Goal: Transaction & Acquisition: Purchase product/service

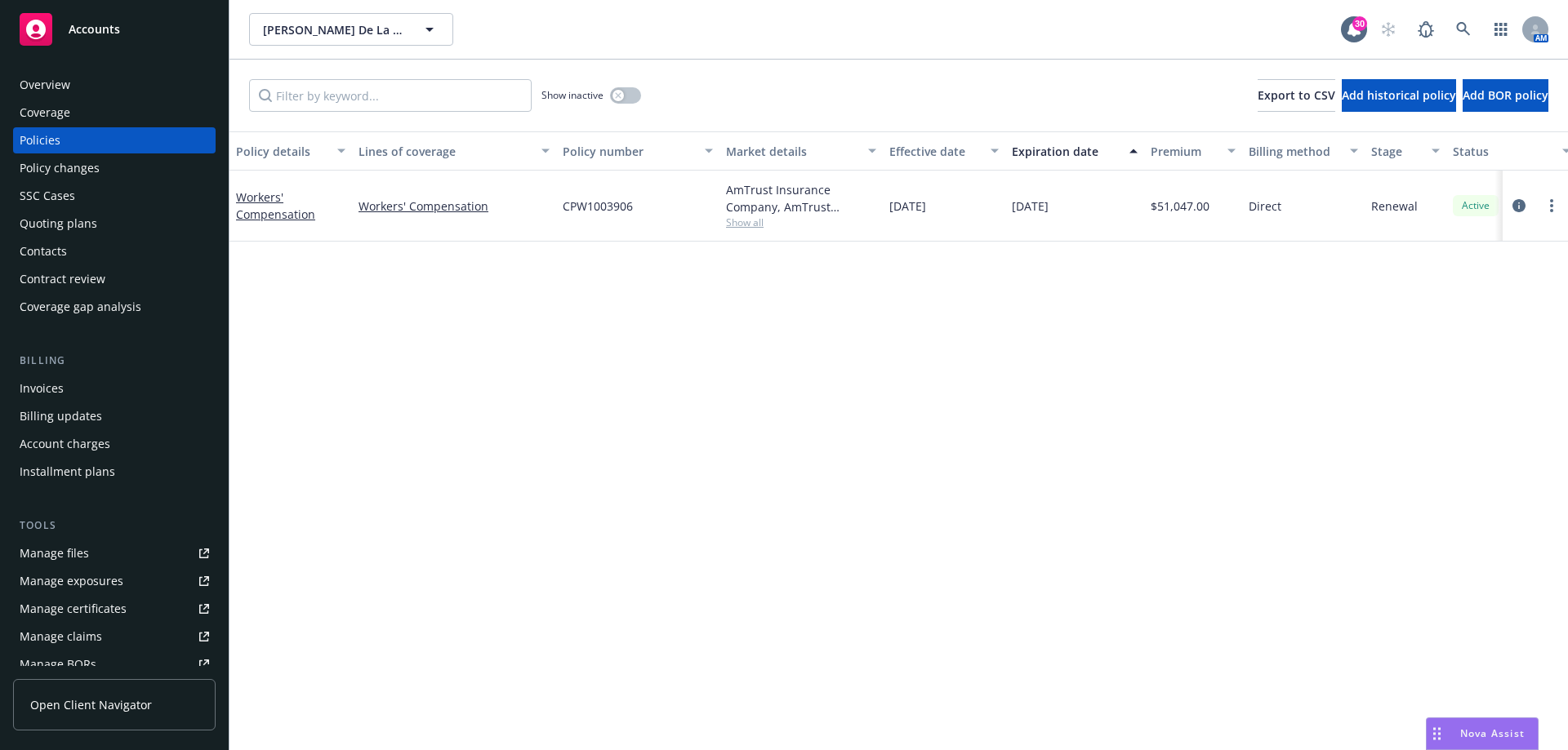
click at [72, 389] on div "Invoices" at bounding box center [114, 388] width 189 height 26
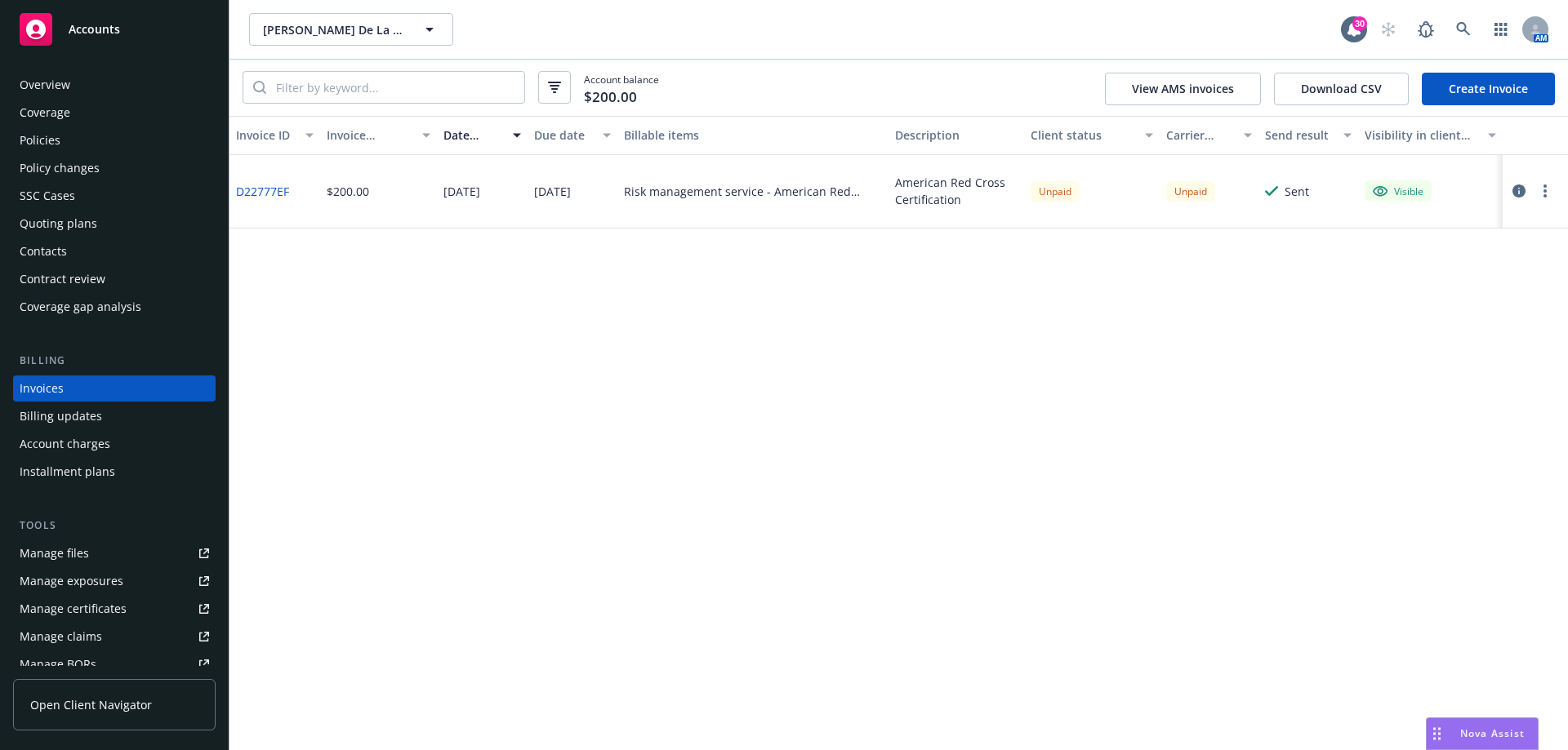
click at [1540, 191] on button "button" at bounding box center [1545, 191] width 20 height 20
click at [1408, 417] on link "Copy logging email" at bounding box center [1449, 421] width 208 height 33
click at [1539, 193] on button "button" at bounding box center [1545, 191] width 20 height 20
click at [1428, 292] on link "Copy invoice URL" at bounding box center [1449, 290] width 208 height 33
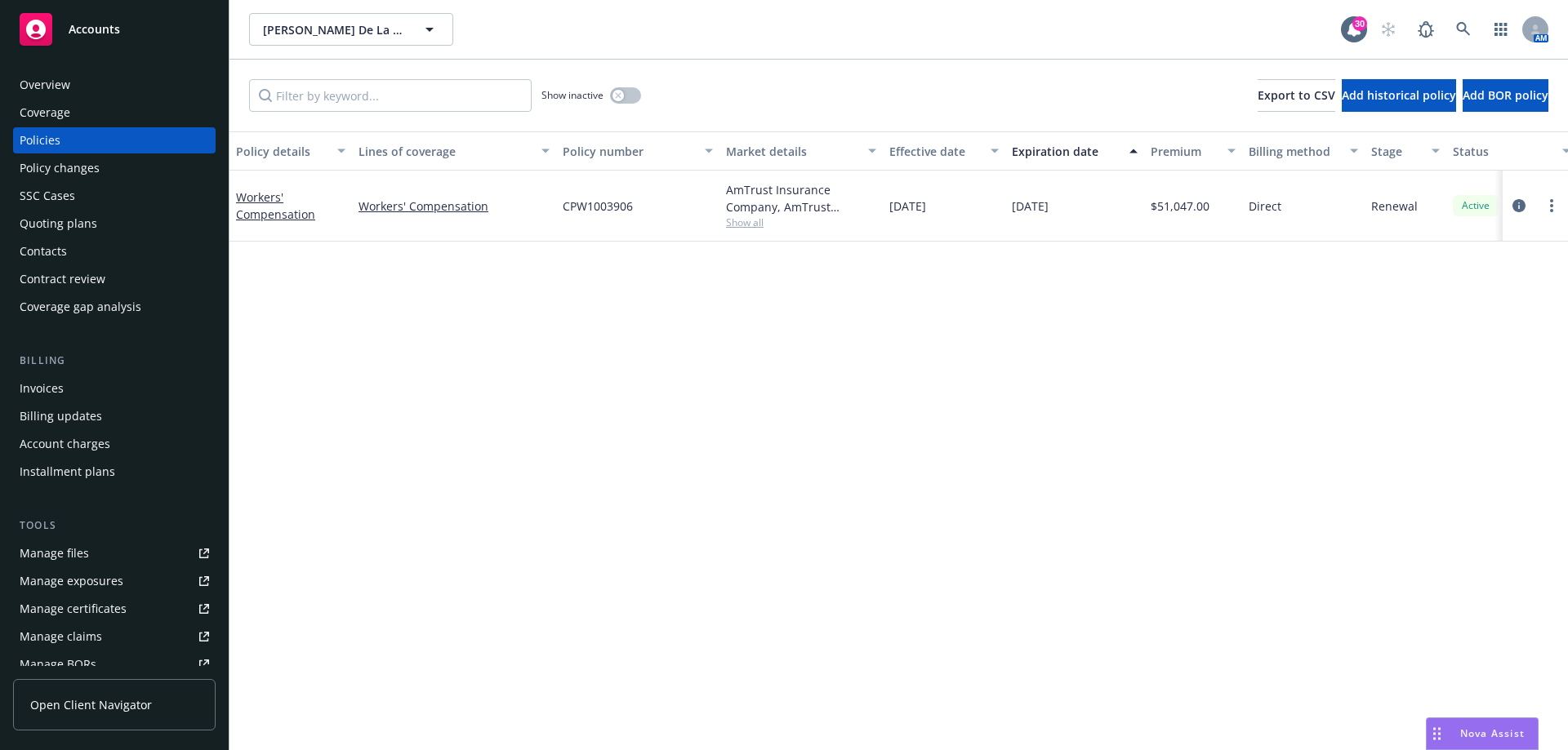
click at [88, 260] on div "Contacts" at bounding box center [114, 251] width 189 height 26
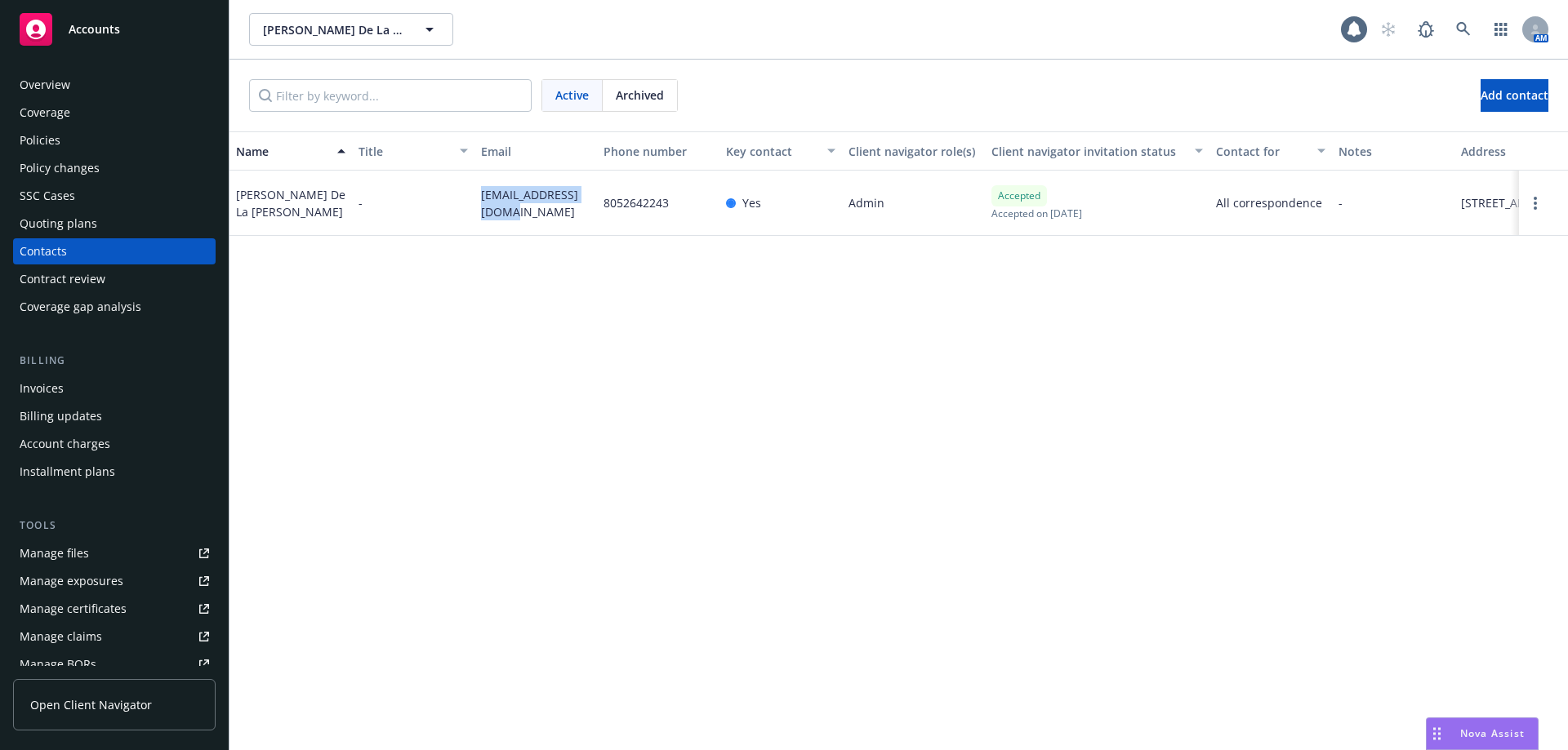
drag, startPoint x: 509, startPoint y: 214, endPoint x: 467, endPoint y: 190, distance: 48.4
click at [467, 190] on div "Maria De La Luz - luzagadm@outlook.com 8052642243 Yes Admin Accepted Accepted o…" at bounding box center [898, 203] width 1338 height 65
copy div "luzagadm@outlook.com"
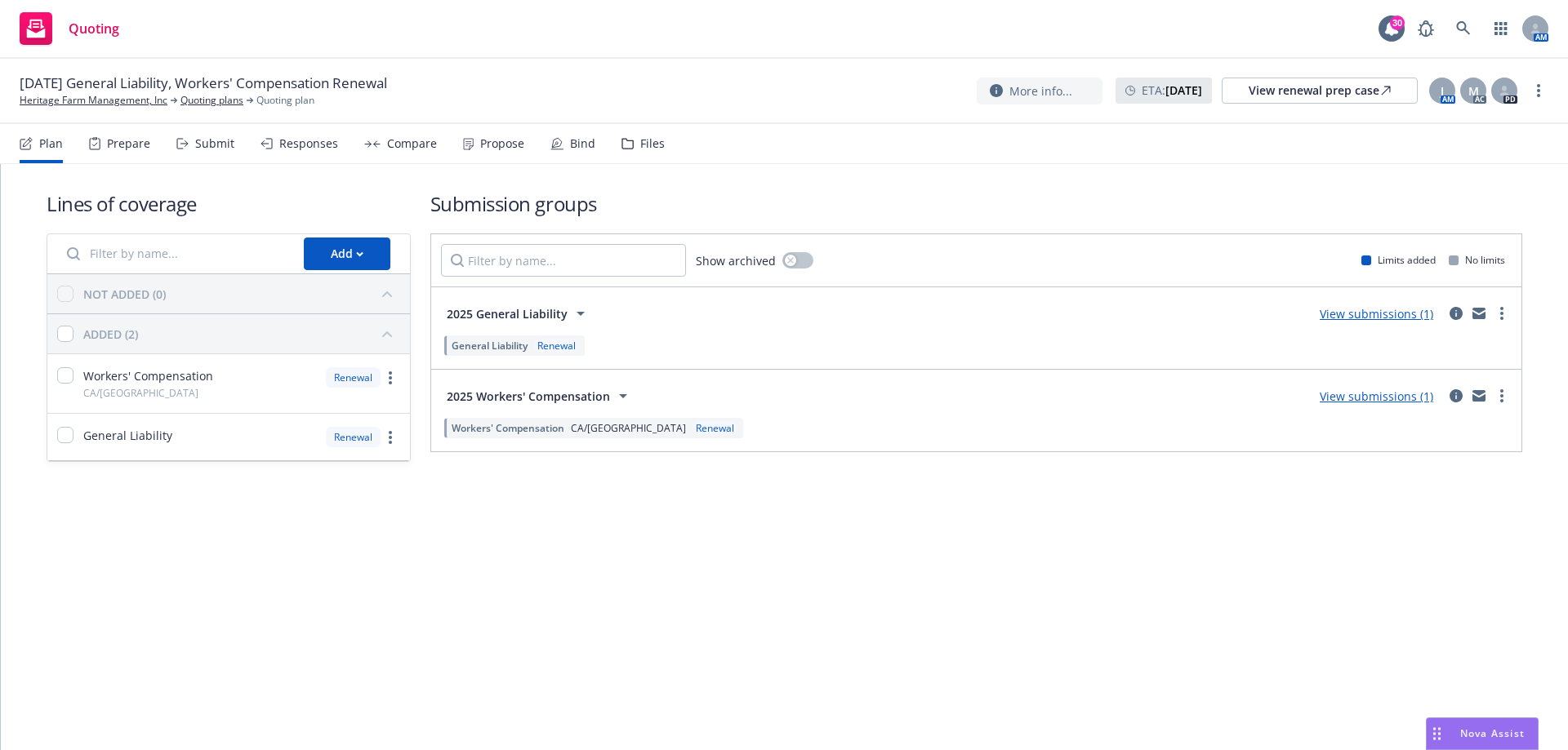
click at [593, 146] on div "Plan Prepare Submit Responses Compare Propose Bind Files" at bounding box center [343, 143] width 645 height 39
click at [570, 147] on div "Bind" at bounding box center [582, 143] width 25 height 13
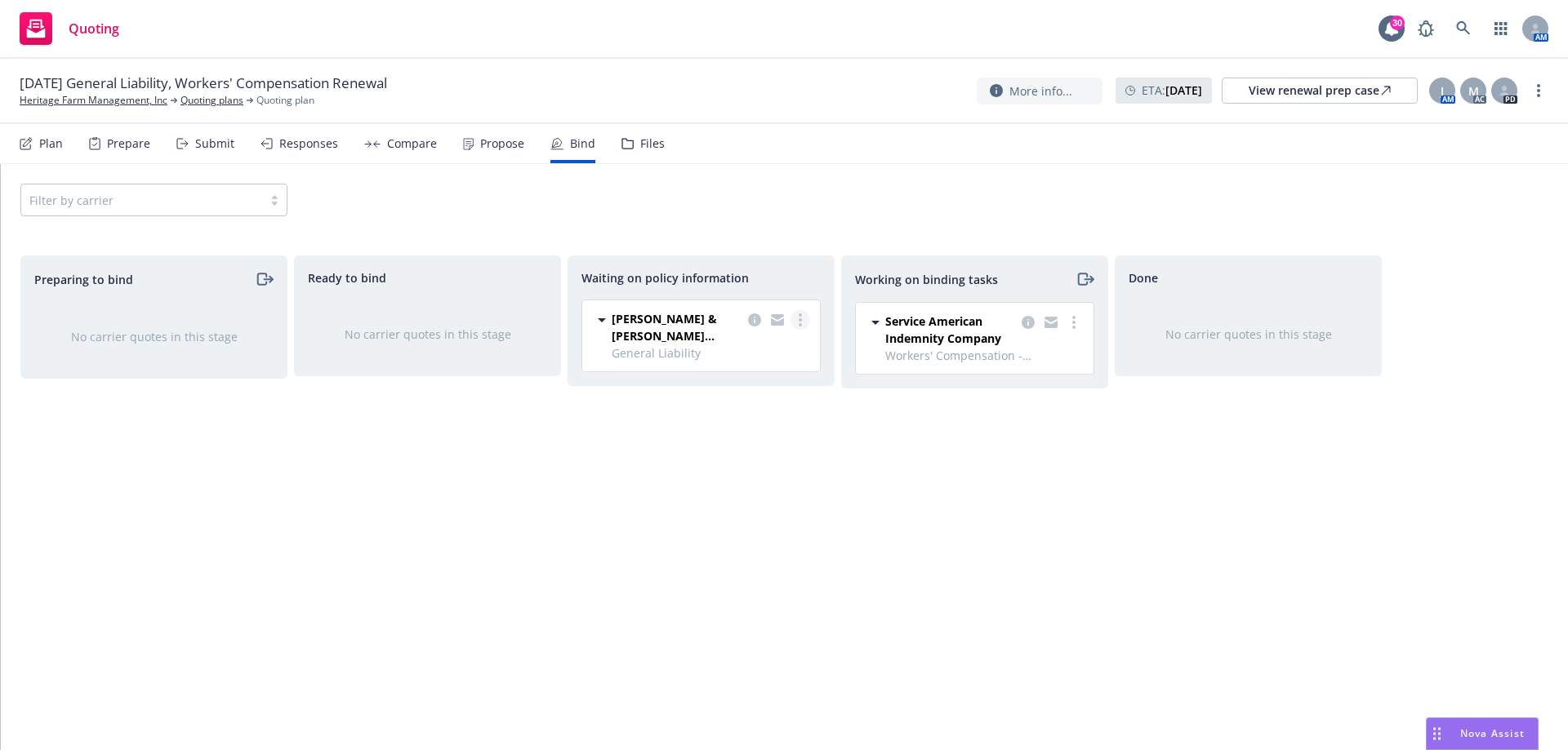
click at [796, 323] on link "more" at bounding box center [800, 320] width 20 height 20
click at [755, 346] on span "Create policies" at bounding box center [722, 353] width 120 height 16
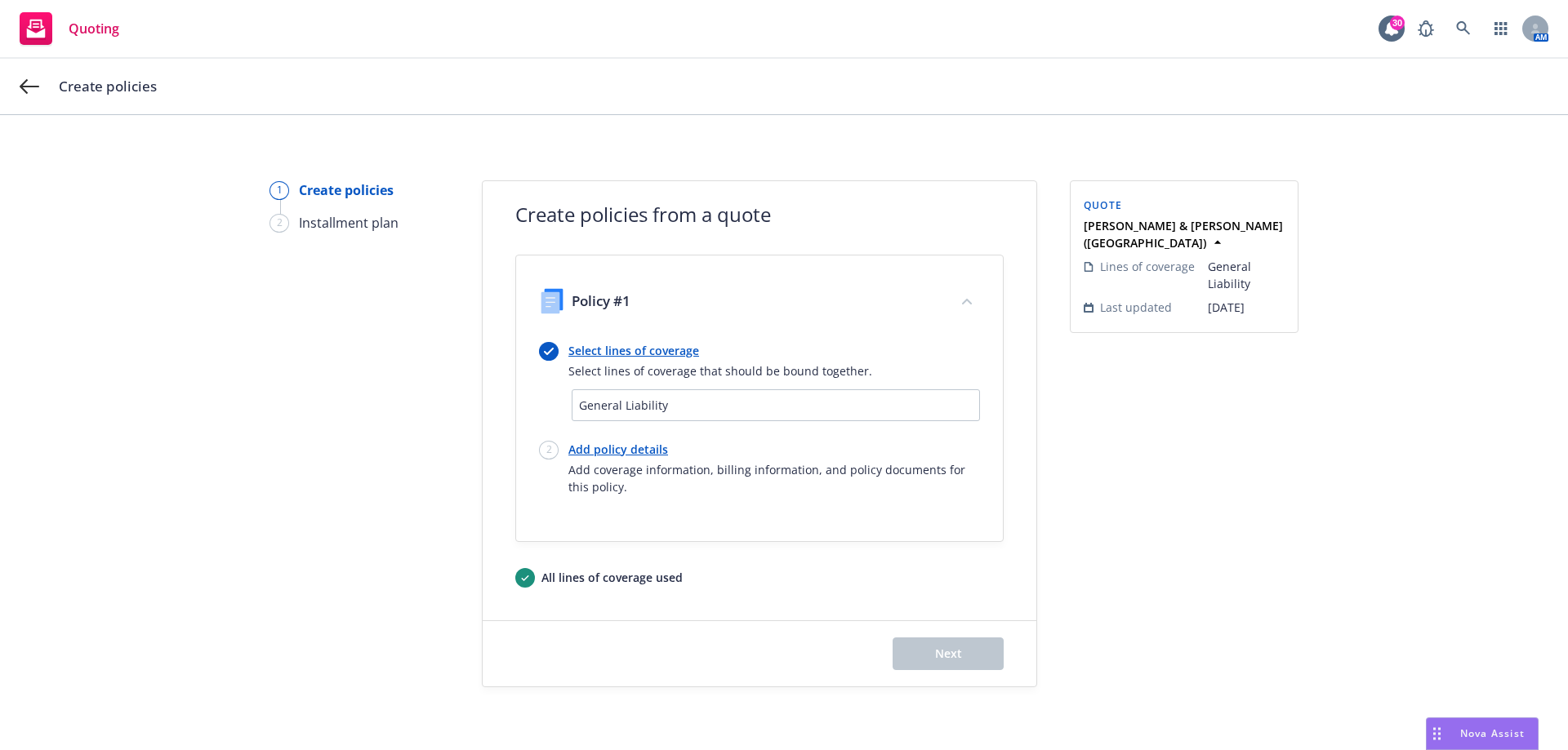
click at [608, 452] on link "Add policy details" at bounding box center [774, 449] width 411 height 17
select select "12"
select select "CA"
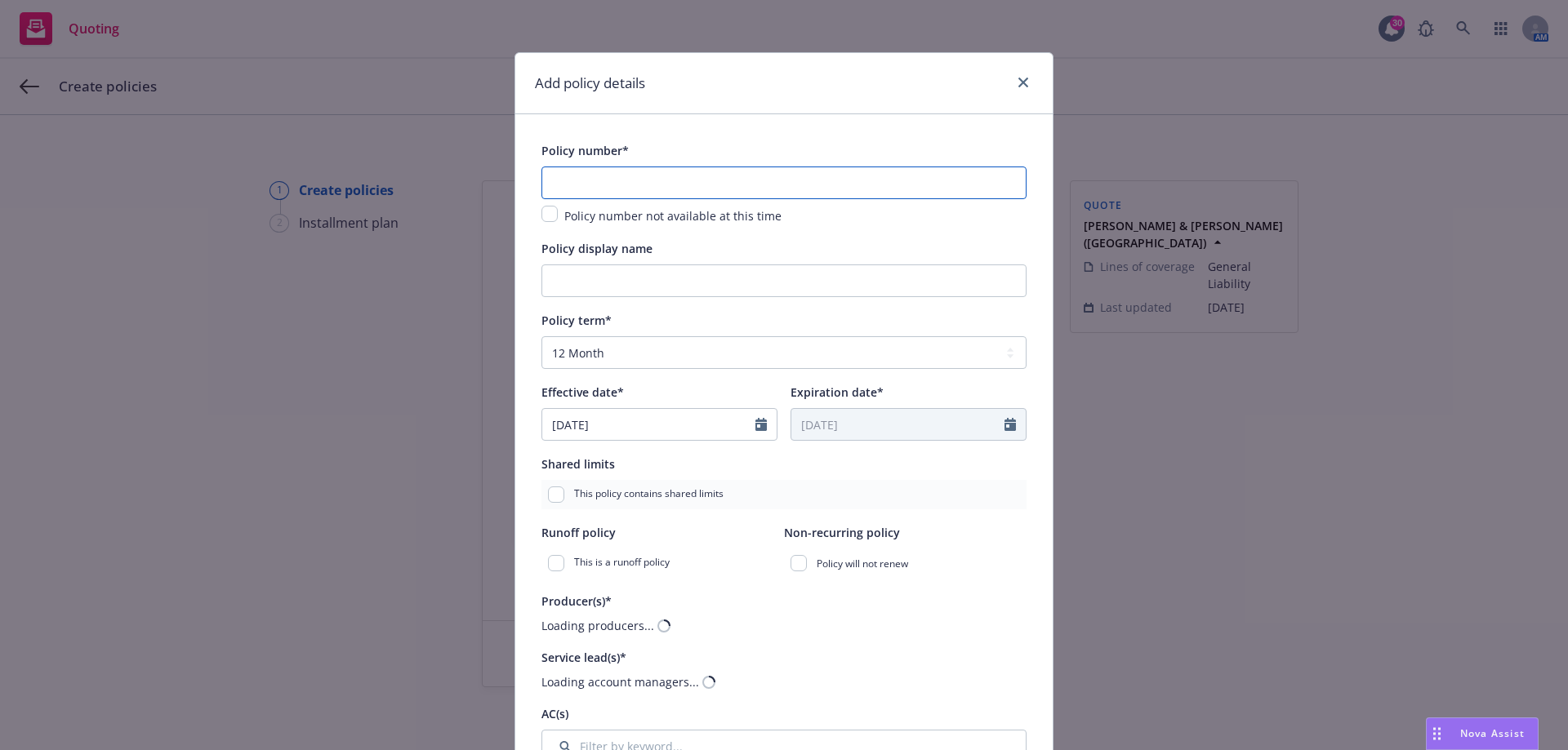
click at [621, 188] on input "text" at bounding box center [783, 183] width 485 height 33
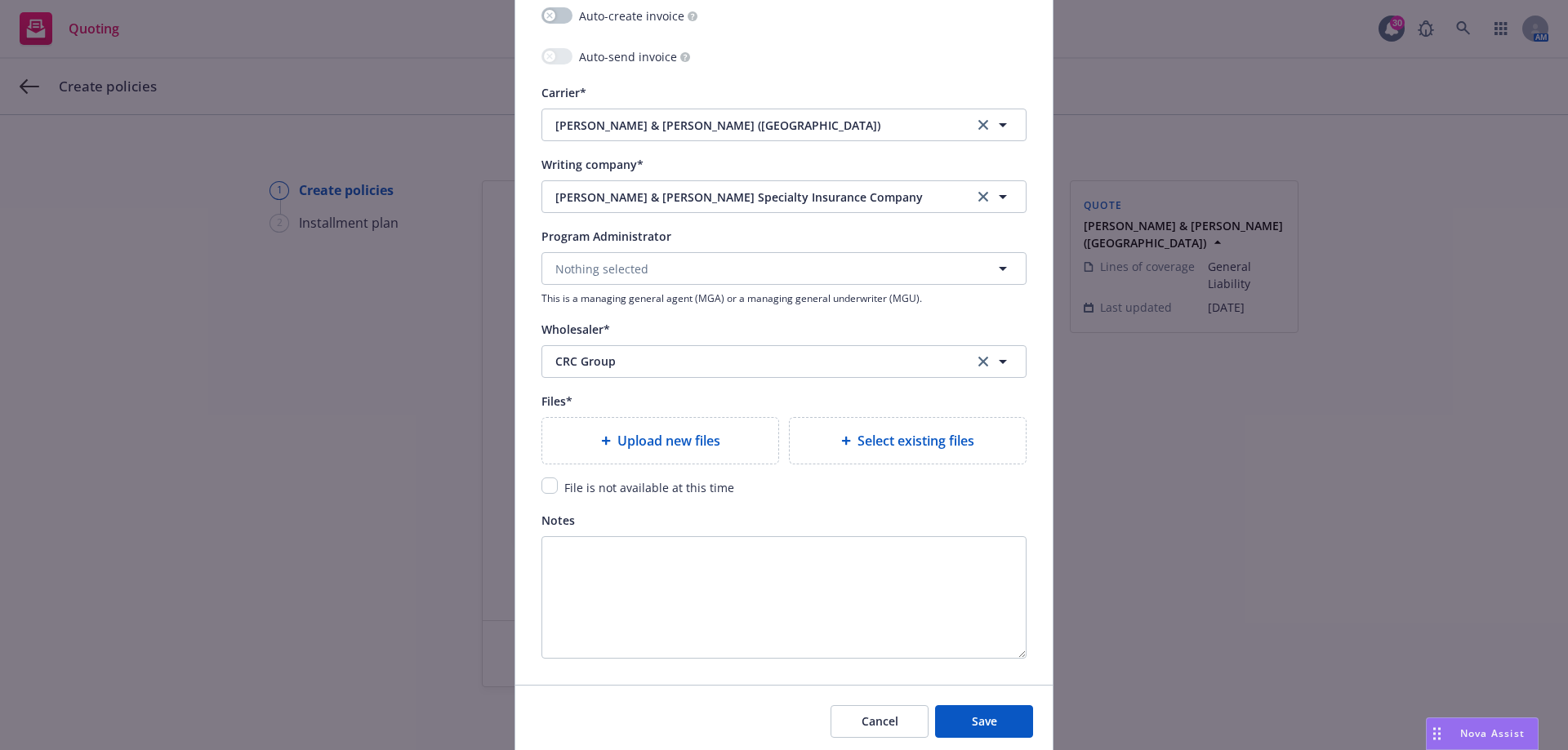
scroll to position [1609, 0]
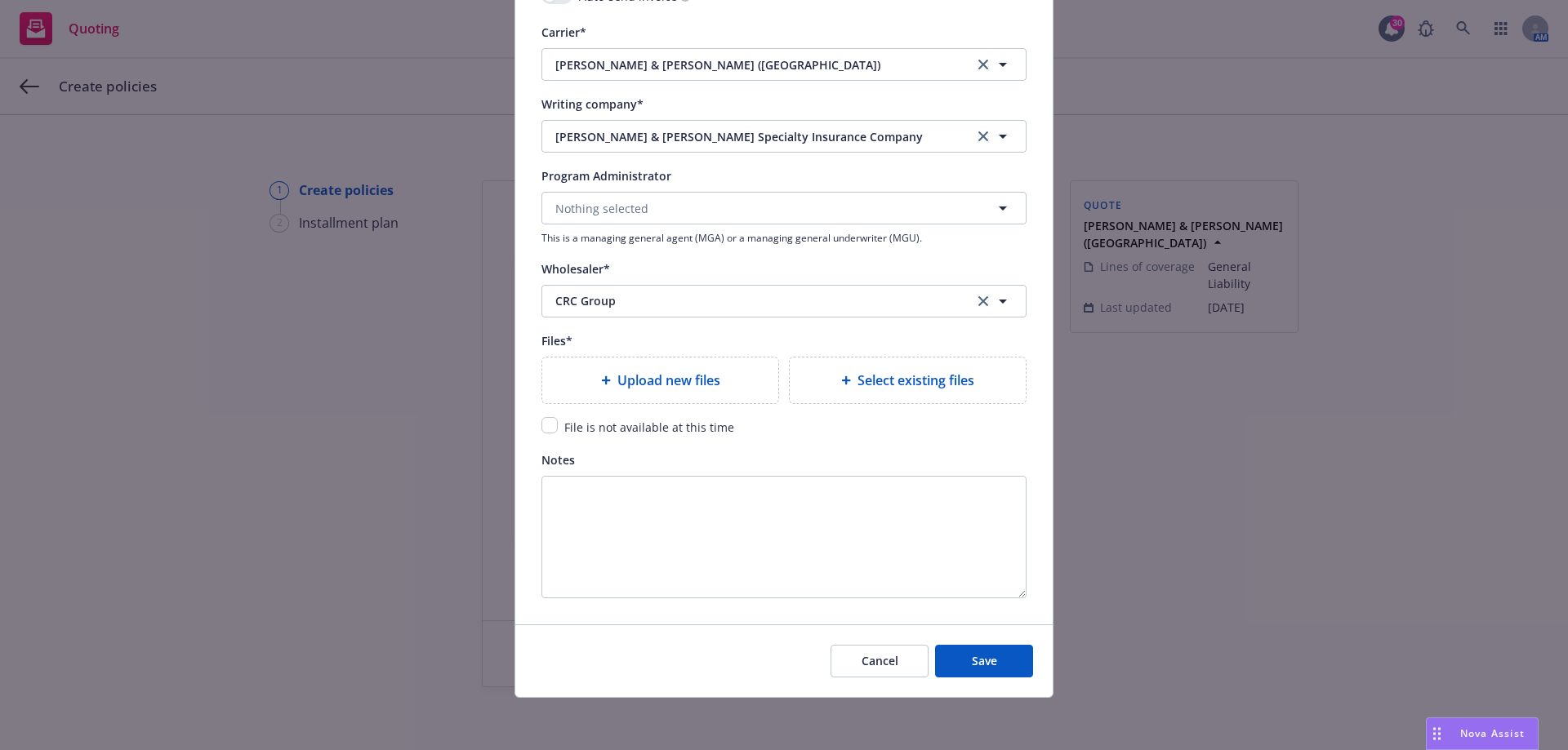
type input "TBD"
click at [543, 427] on input "checkbox" at bounding box center [549, 425] width 16 height 16
checkbox input "true"
click at [996, 655] on button "Save" at bounding box center [983, 662] width 98 height 33
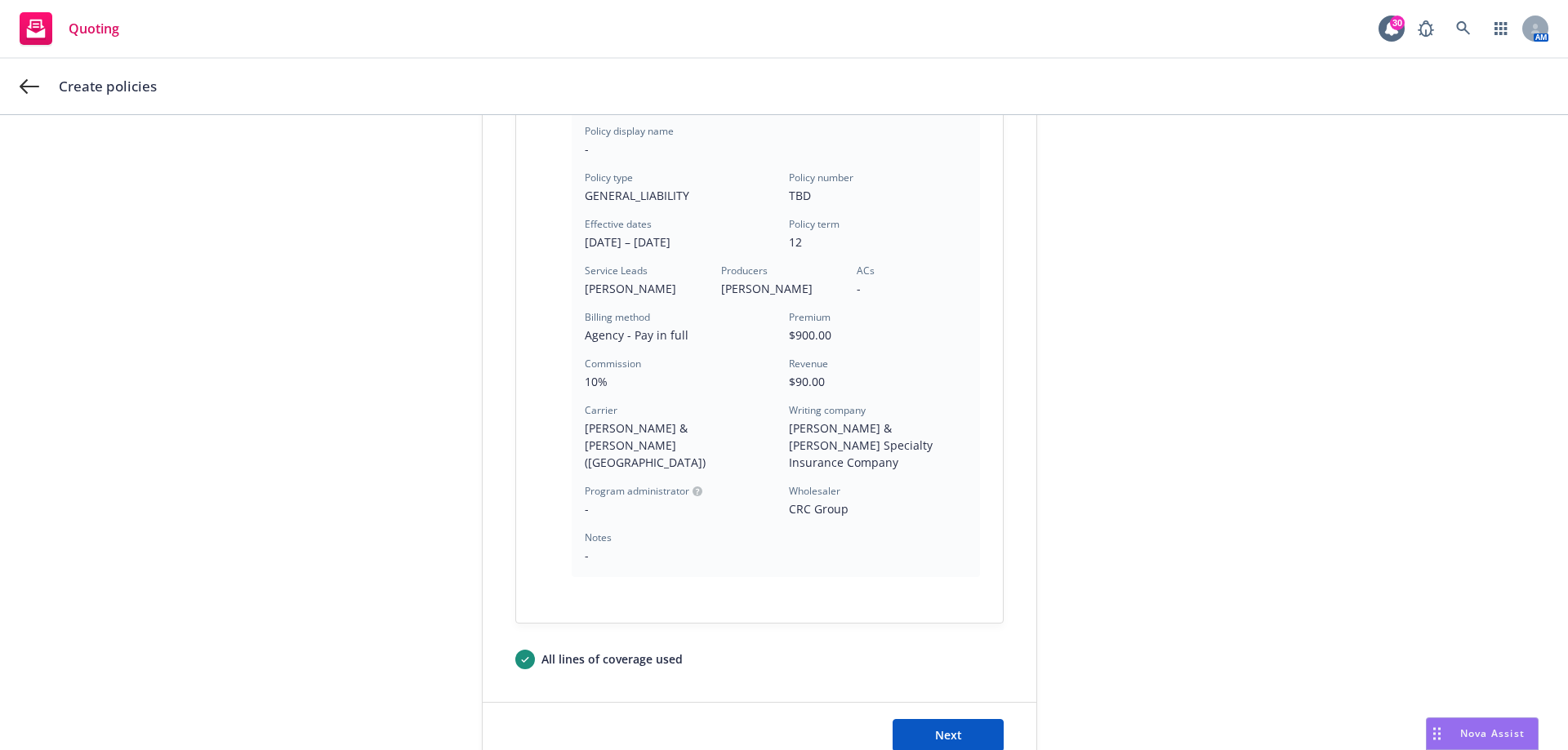
scroll to position [461, 0]
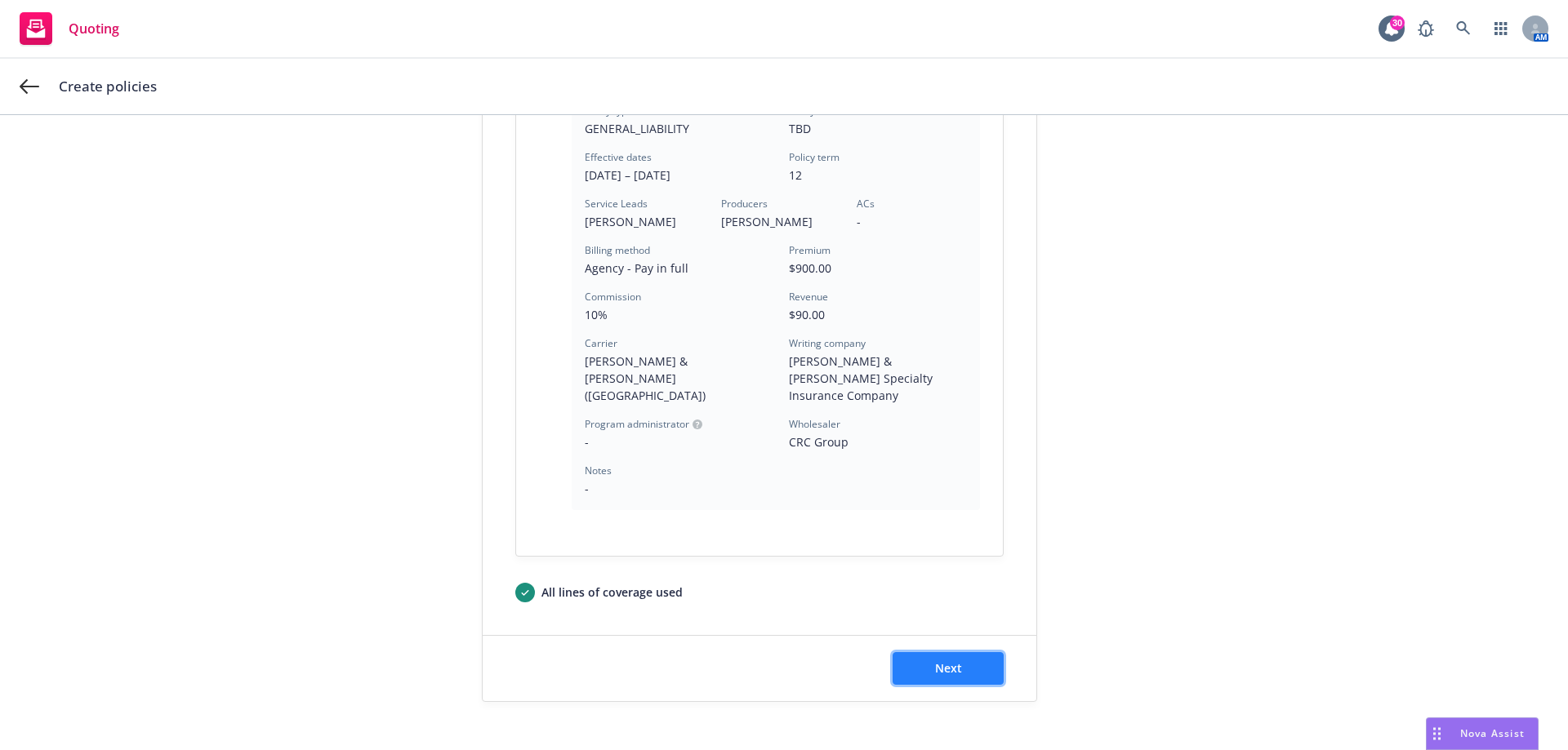
click at [944, 661] on span "Next" at bounding box center [948, 668] width 27 height 16
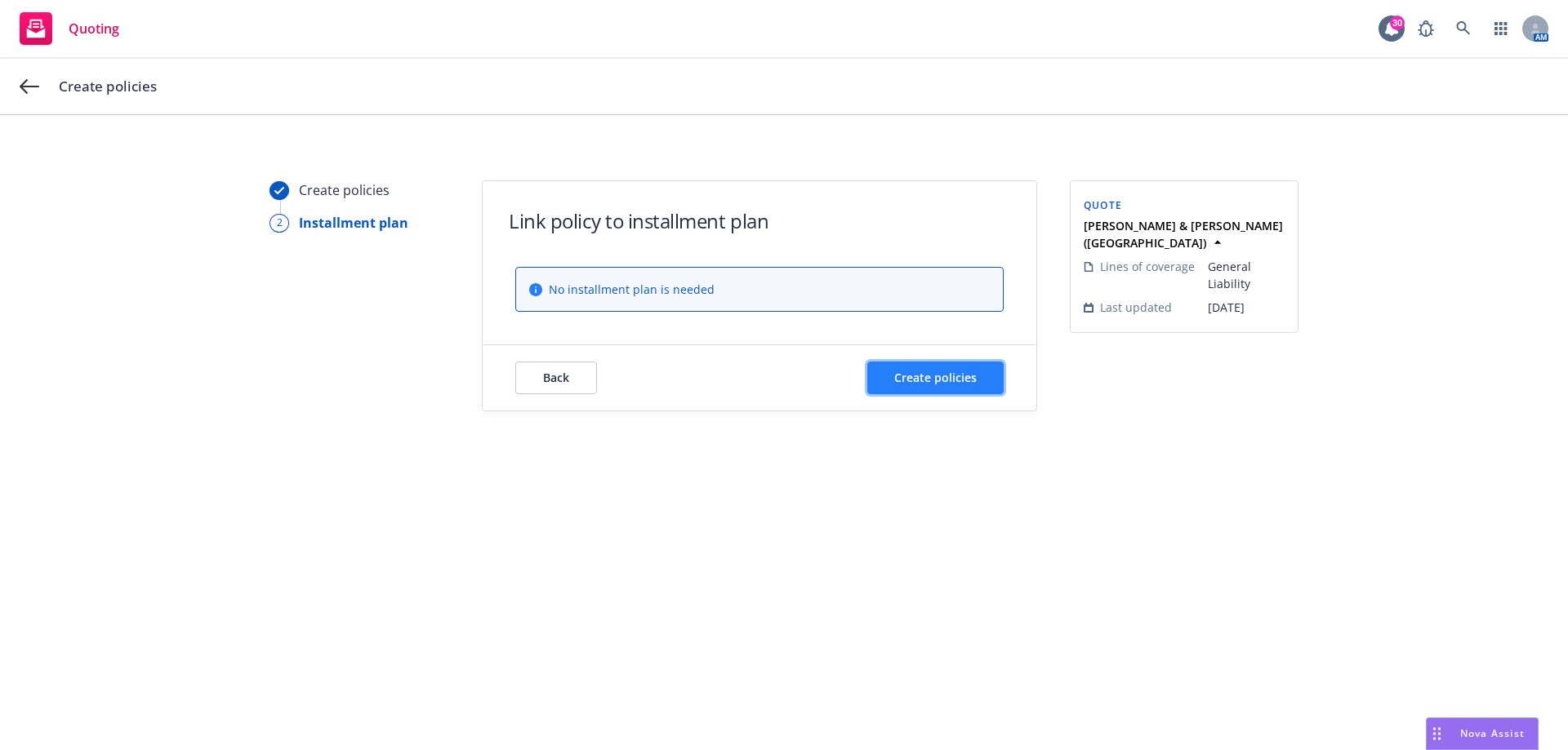
click at [912, 384] on span "Create policies" at bounding box center [935, 377] width 82 height 16
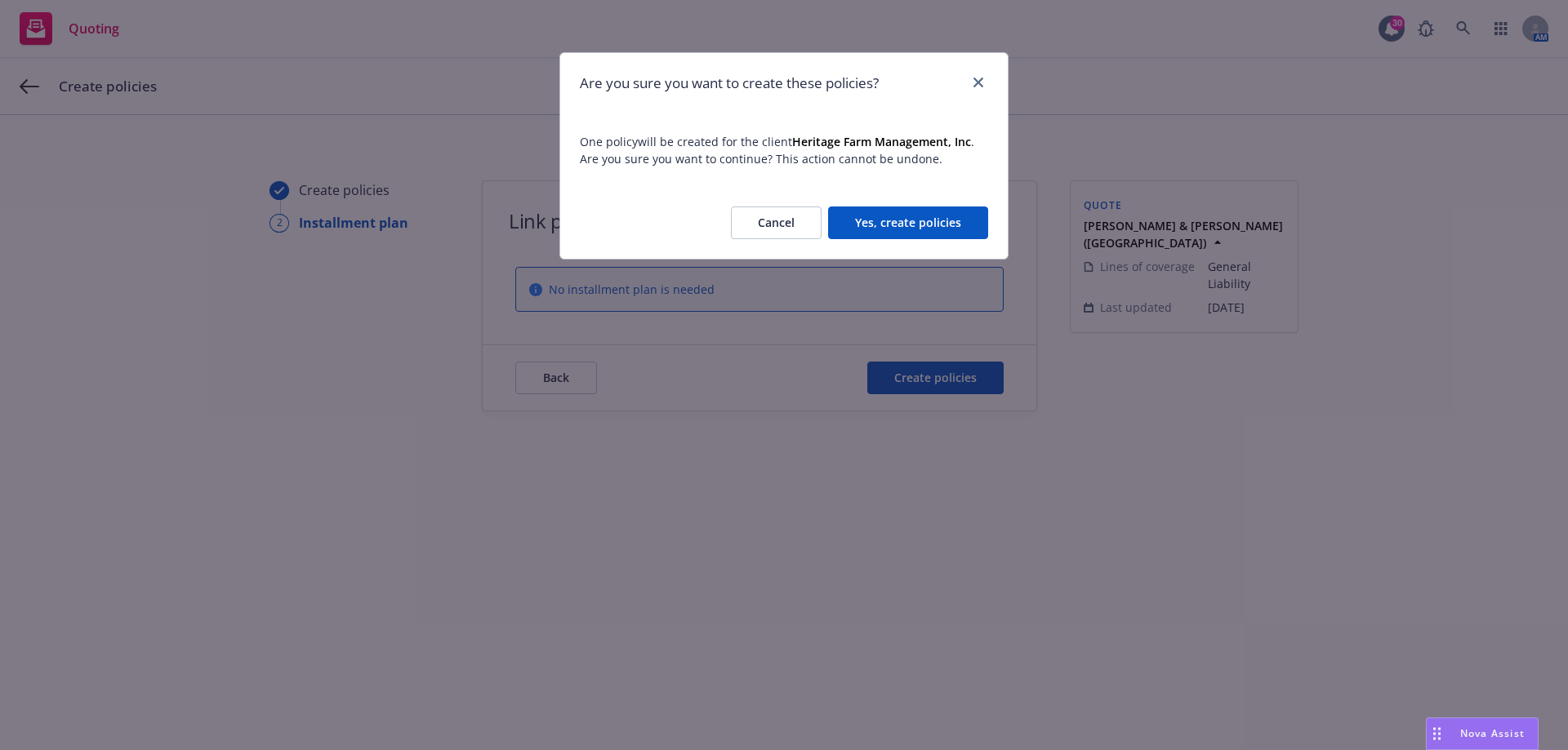
click at [905, 238] on button "Yes, create policies" at bounding box center [908, 223] width 160 height 33
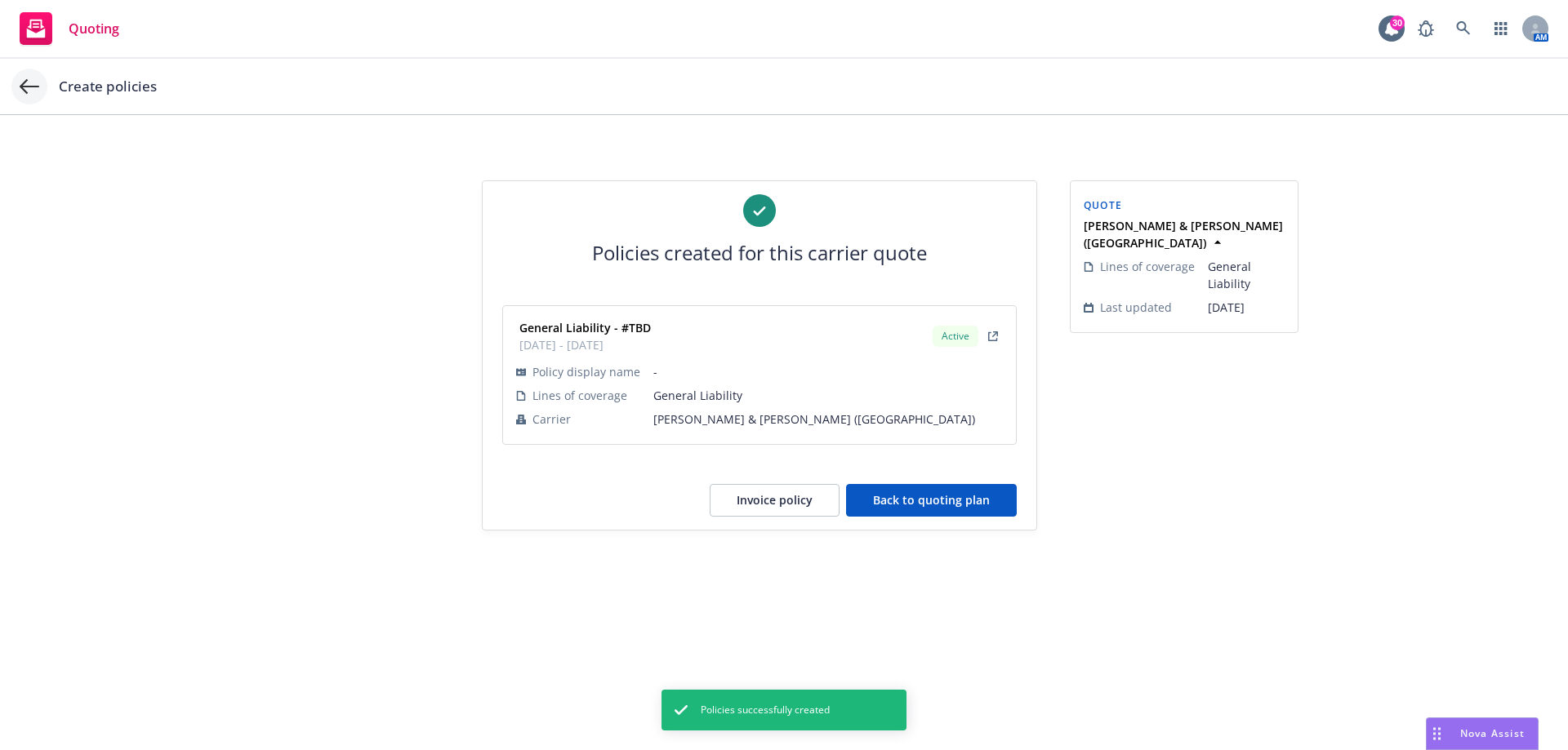
click at [36, 90] on icon at bounding box center [29, 86] width 20 height 20
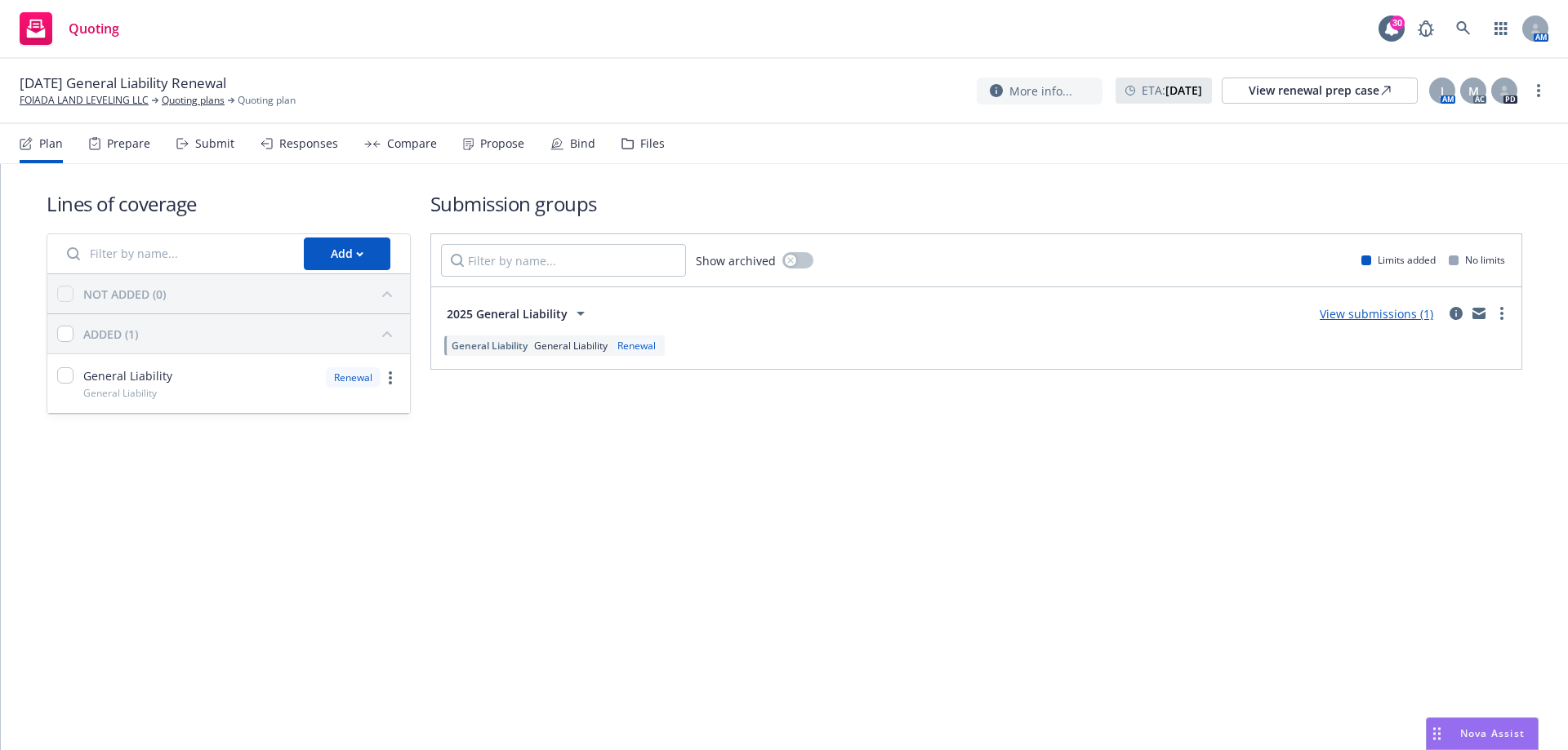
click at [521, 145] on div "Plan Prepare Submit Responses Compare Propose Bind Files" at bounding box center [343, 143] width 645 height 39
click at [463, 154] on div "Propose" at bounding box center [493, 143] width 62 height 39
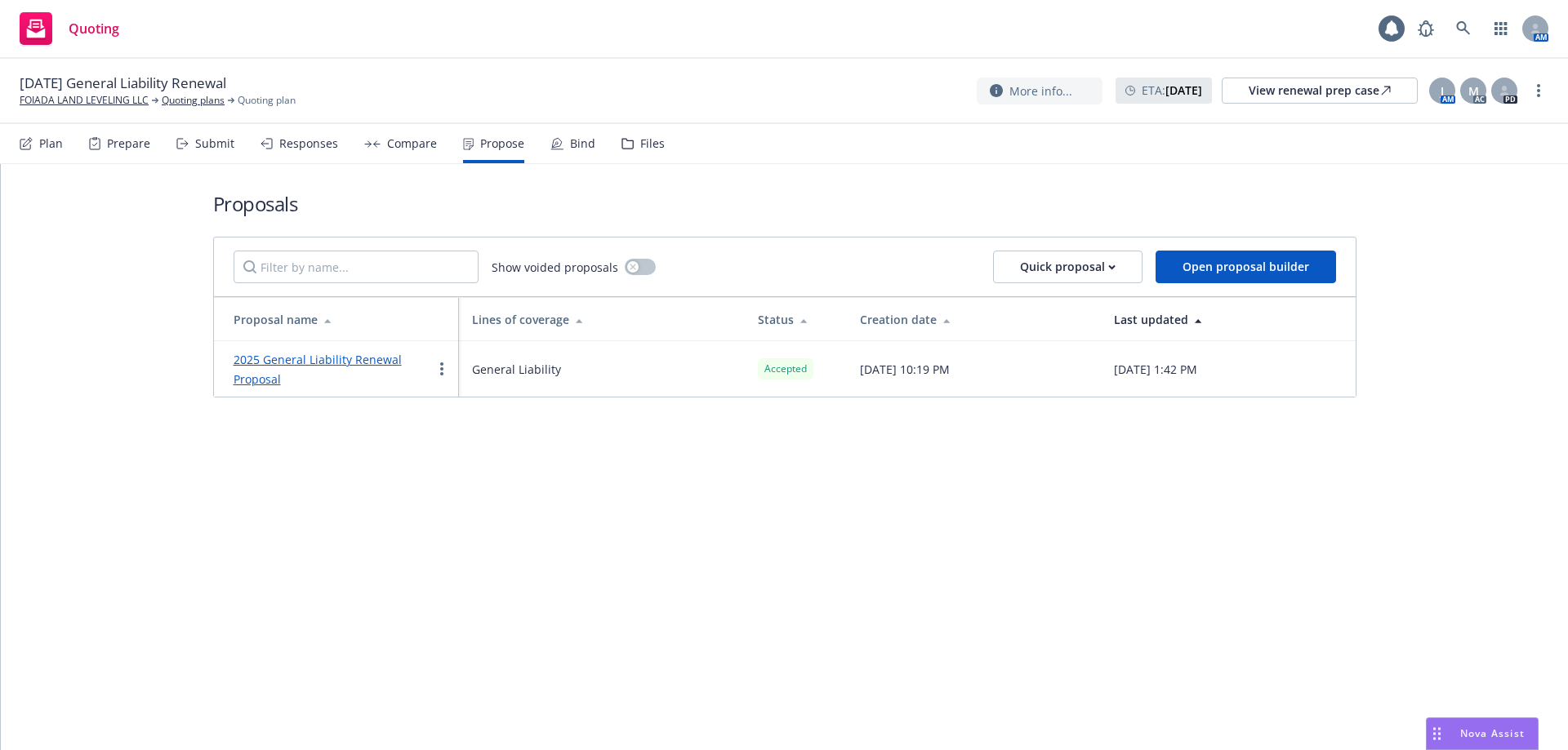
click at [572, 145] on div "Bind" at bounding box center [582, 143] width 25 height 13
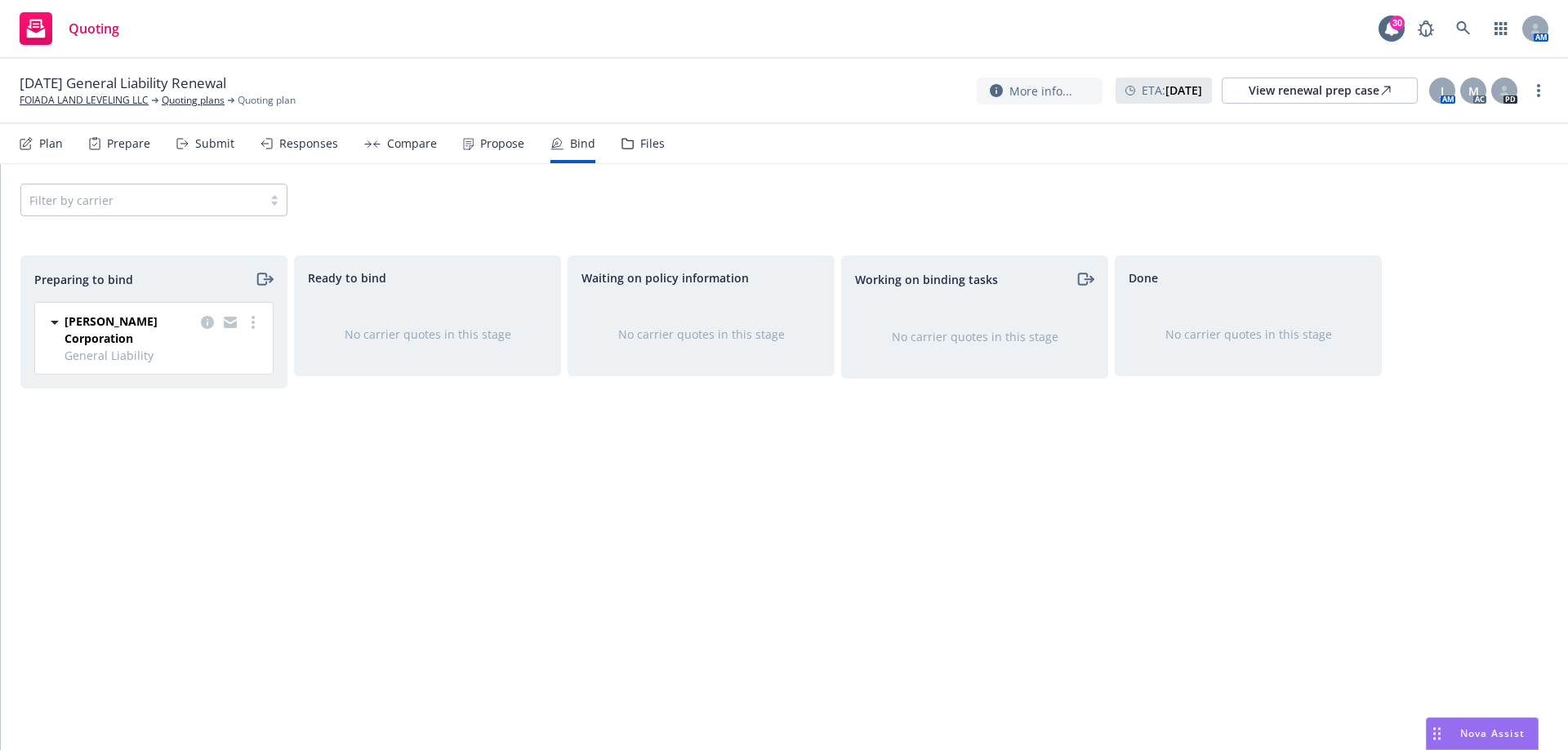
click at [495, 140] on div "Propose" at bounding box center [502, 143] width 44 height 13
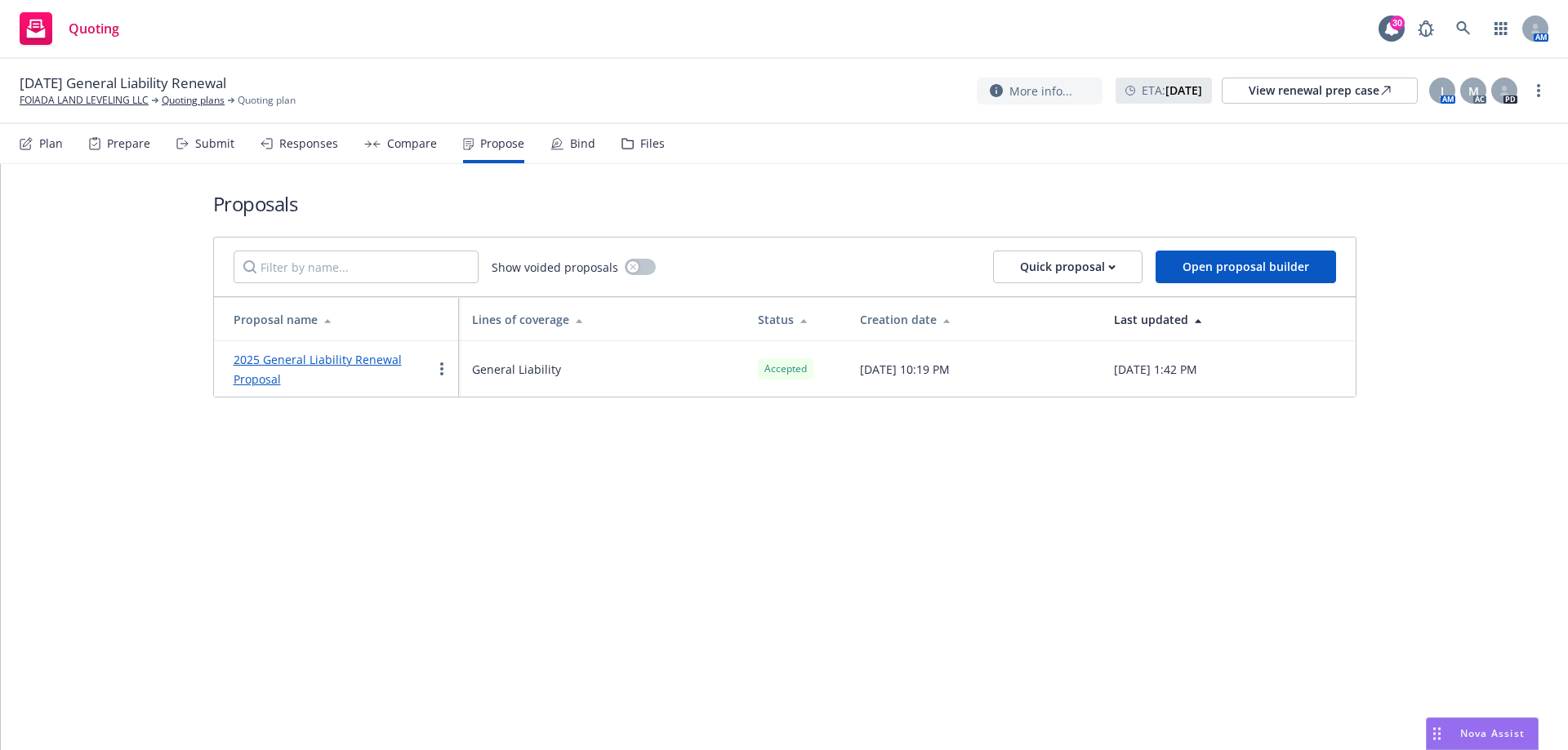
drag, startPoint x: 599, startPoint y: 138, endPoint x: 591, endPoint y: 140, distance: 8.2
click at [598, 138] on div "Plan Prepare Submit Responses Compare Propose Bind Files" at bounding box center [343, 143] width 645 height 39
click at [555, 151] on div "Bind" at bounding box center [573, 143] width 45 height 39
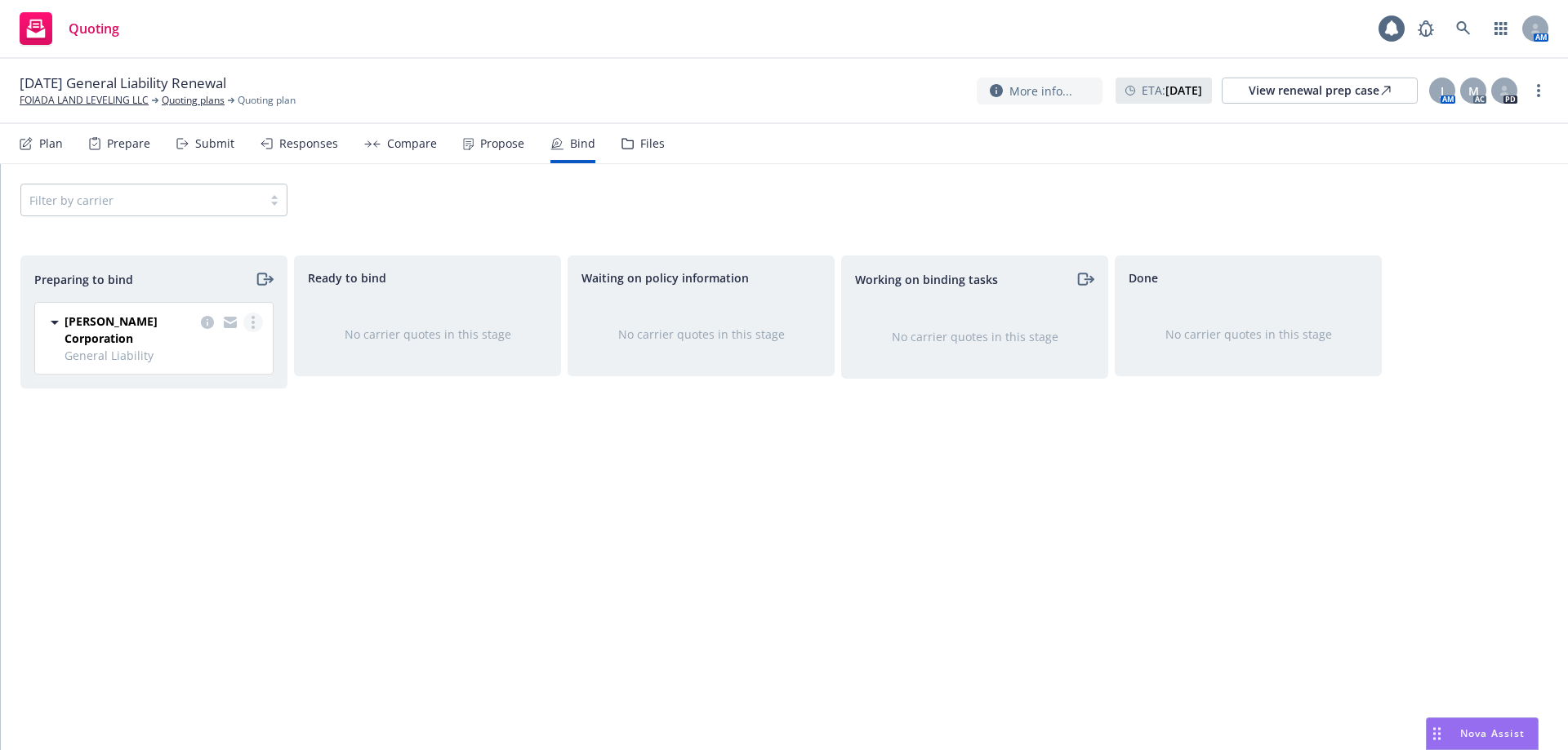
click at [253, 323] on circle "more" at bounding box center [253, 323] width 3 height 3
click at [376, 457] on div "Ready to bind No carrier quotes in this stage" at bounding box center [428, 486] width 267 height 460
click at [251, 327] on link "more" at bounding box center [253, 323] width 20 height 20
click at [199, 383] on span "Log bind order" at bounding box center [162, 388] width 120 height 16
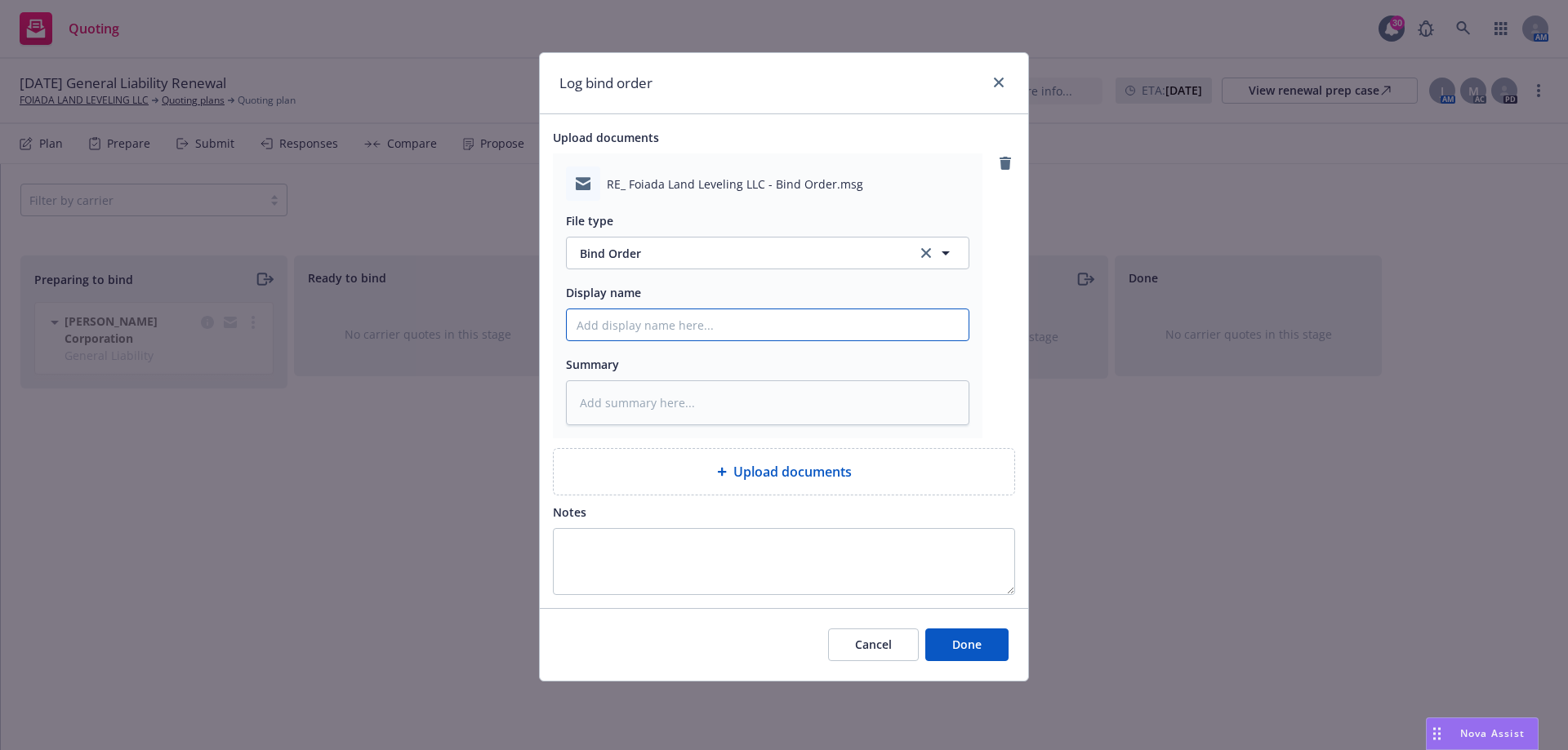
click at [680, 327] on input "Display name" at bounding box center [767, 325] width 402 height 31
type textarea "x"
type input "B"
type textarea "x"
type input "Bi"
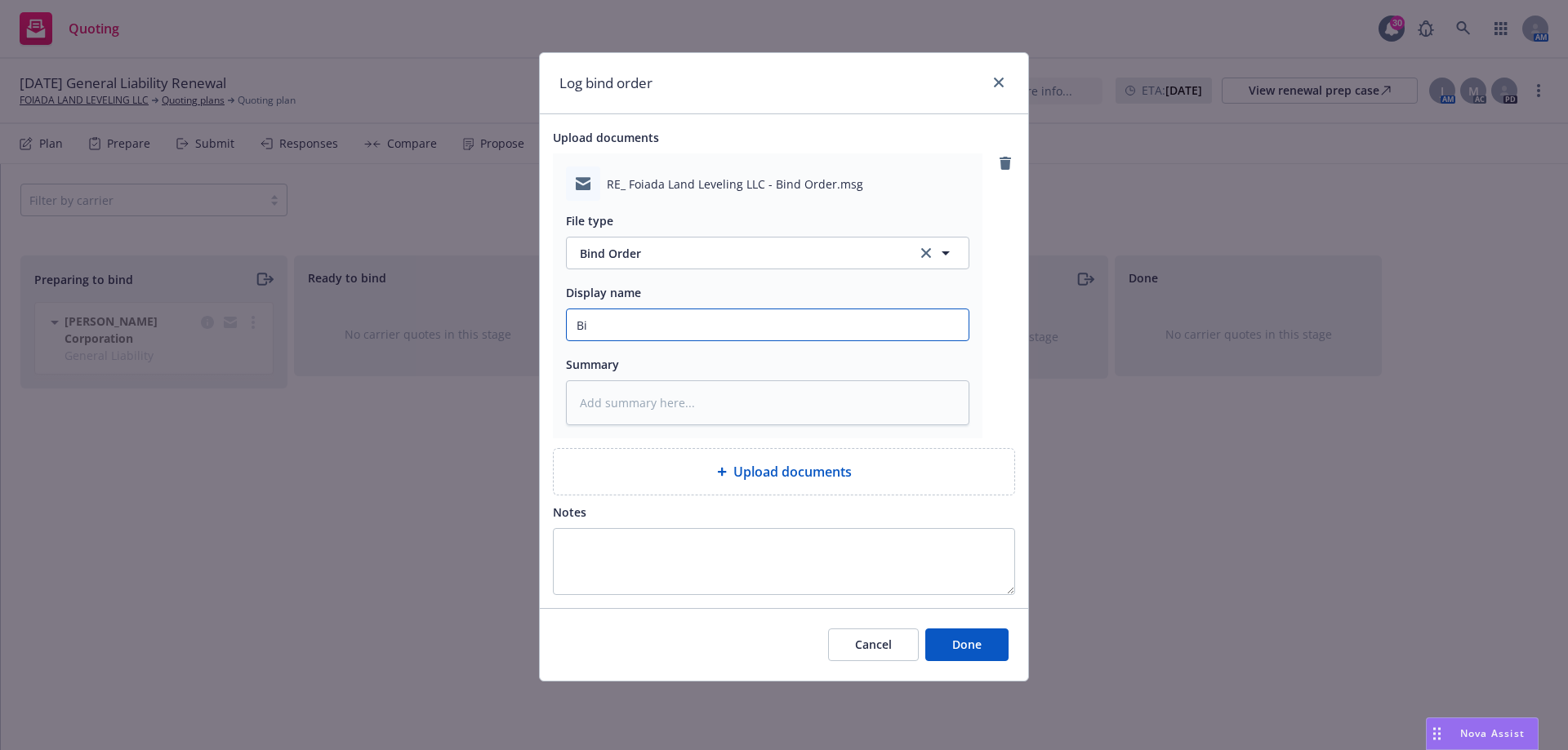
type textarea "x"
type input "Bid"
type textarea "x"
type input "Bi"
type textarea "x"
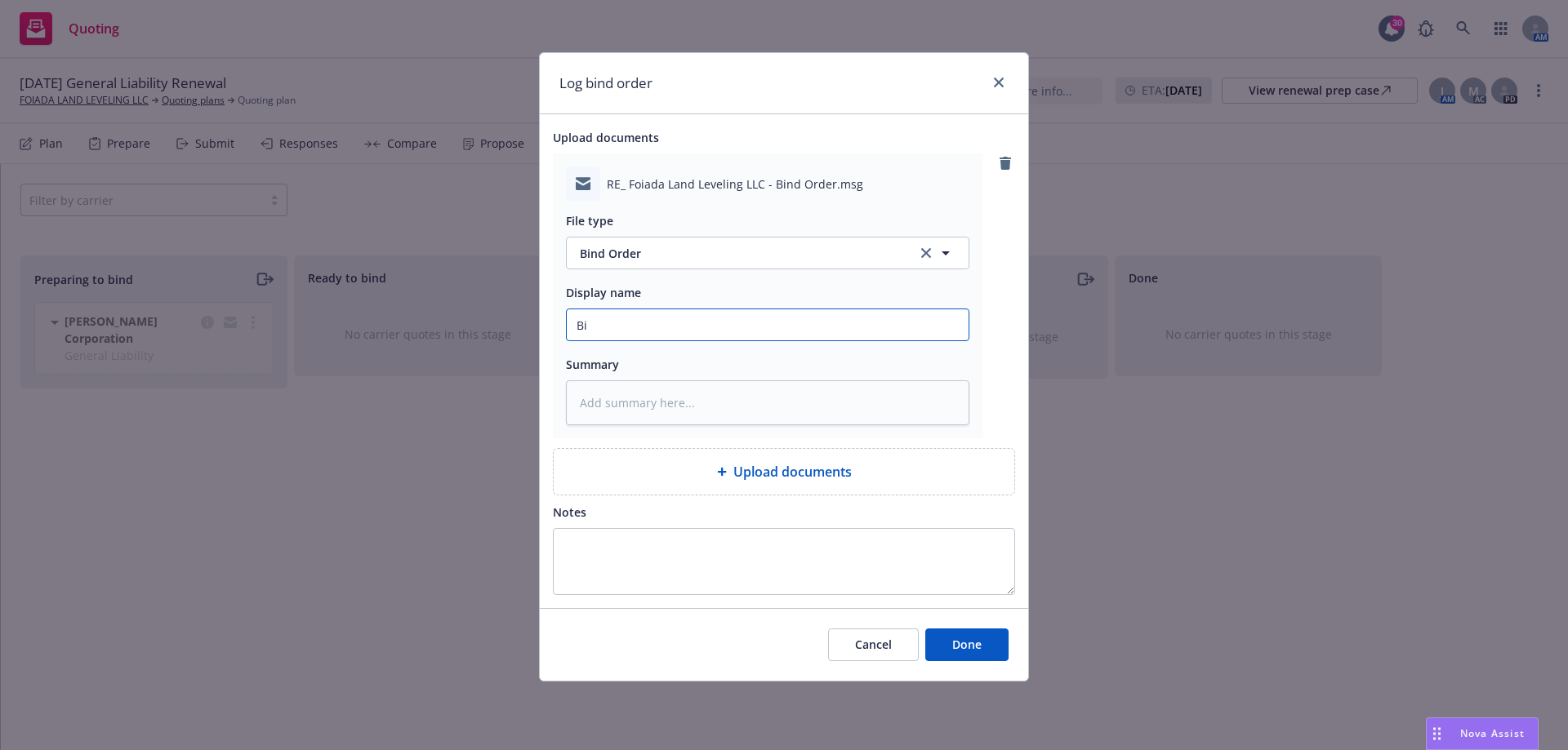
type input "Bin"
type textarea "x"
type input "Bind"
type textarea "x"
type input "Bind"
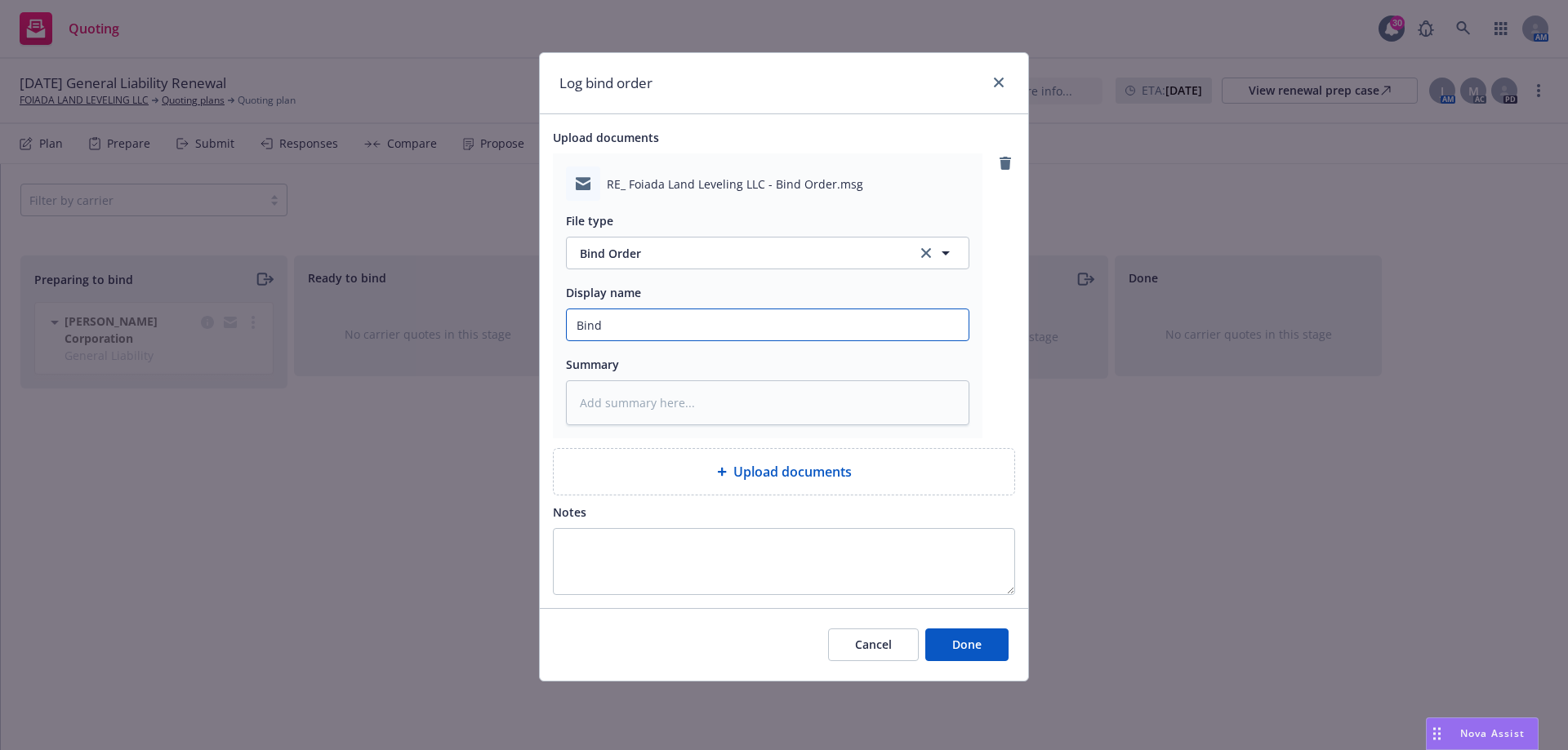
type textarea "x"
type input "Bind O"
type textarea "x"
type input "Bind Or"
type textarea "x"
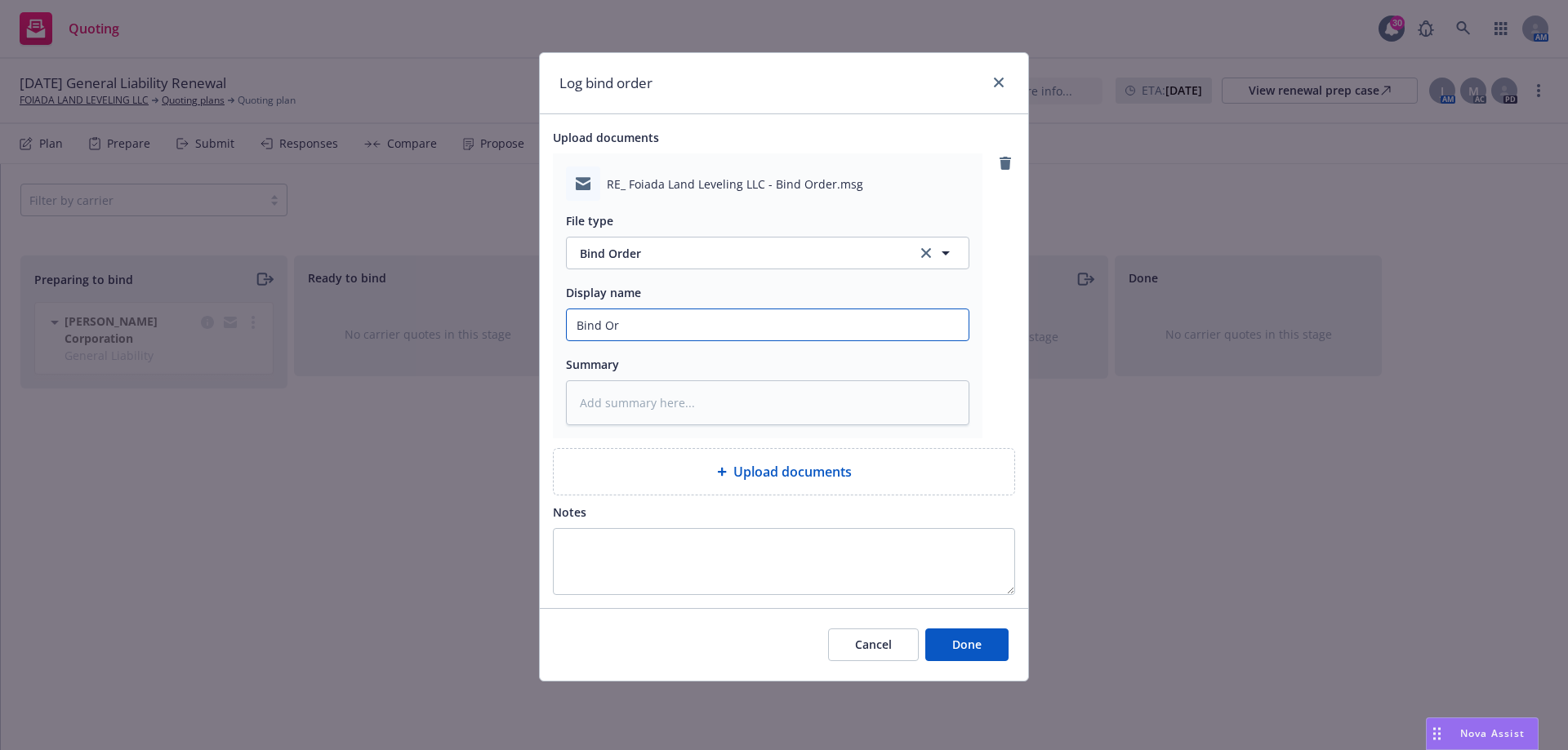
type input "Bind Ord"
type textarea "x"
type input "Bind Orde"
type textarea "x"
type input "Bind Order"
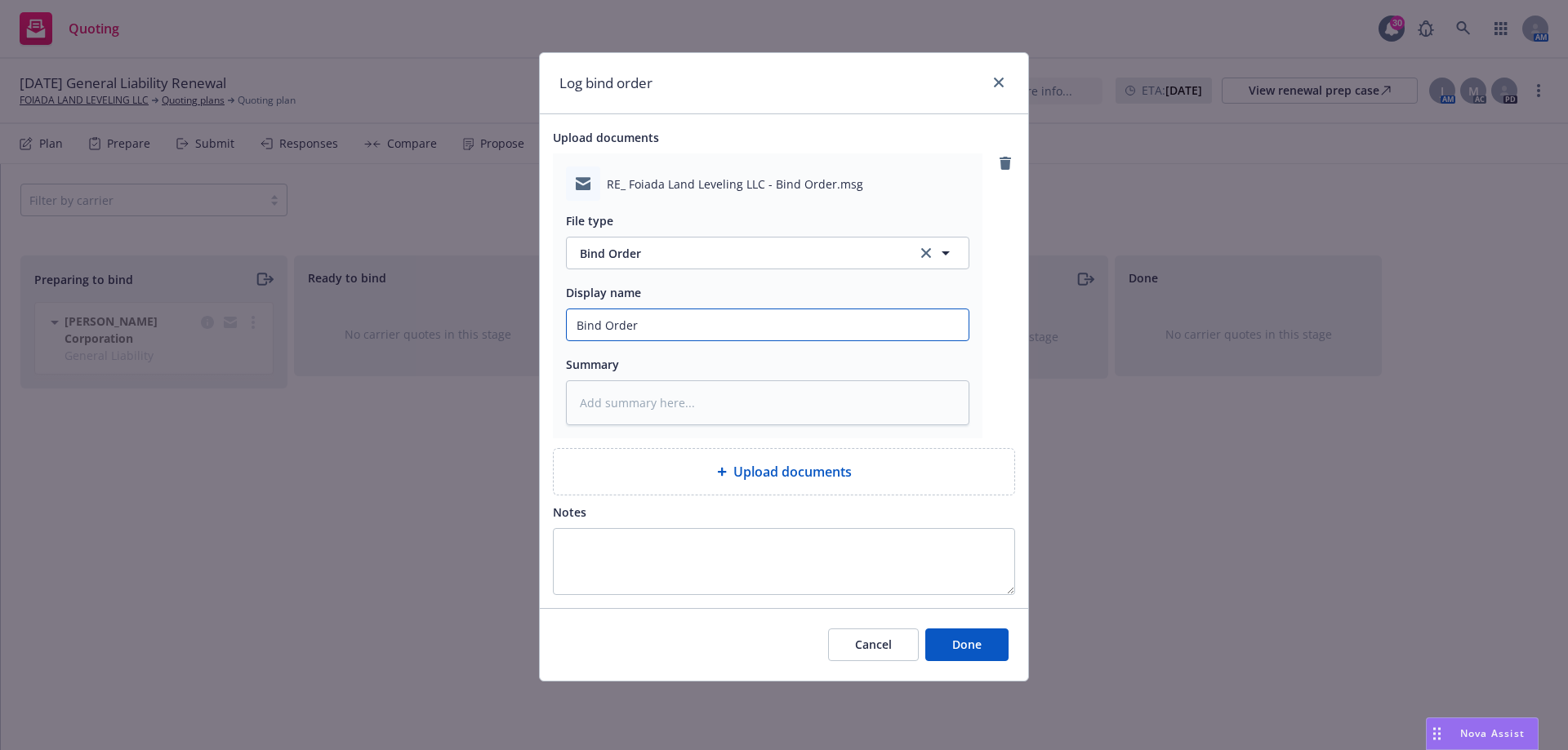
type textarea "x"
type input "Bind Order"
type textarea "x"
type input "Bind Order t"
type textarea "x"
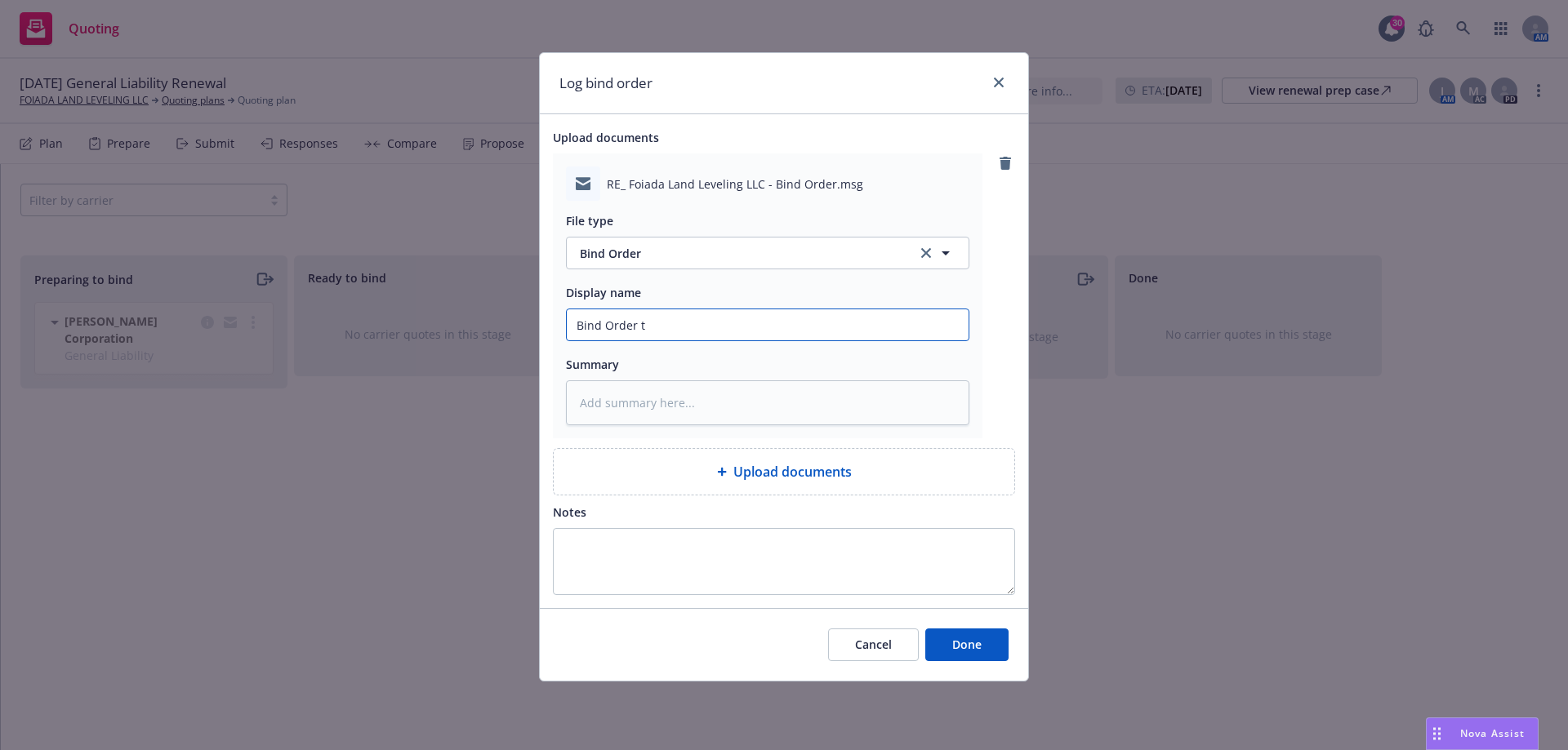
type input "Bind Order to"
type textarea "x"
type input "Bind Order to"
type textarea "x"
type input "Bind Order to C"
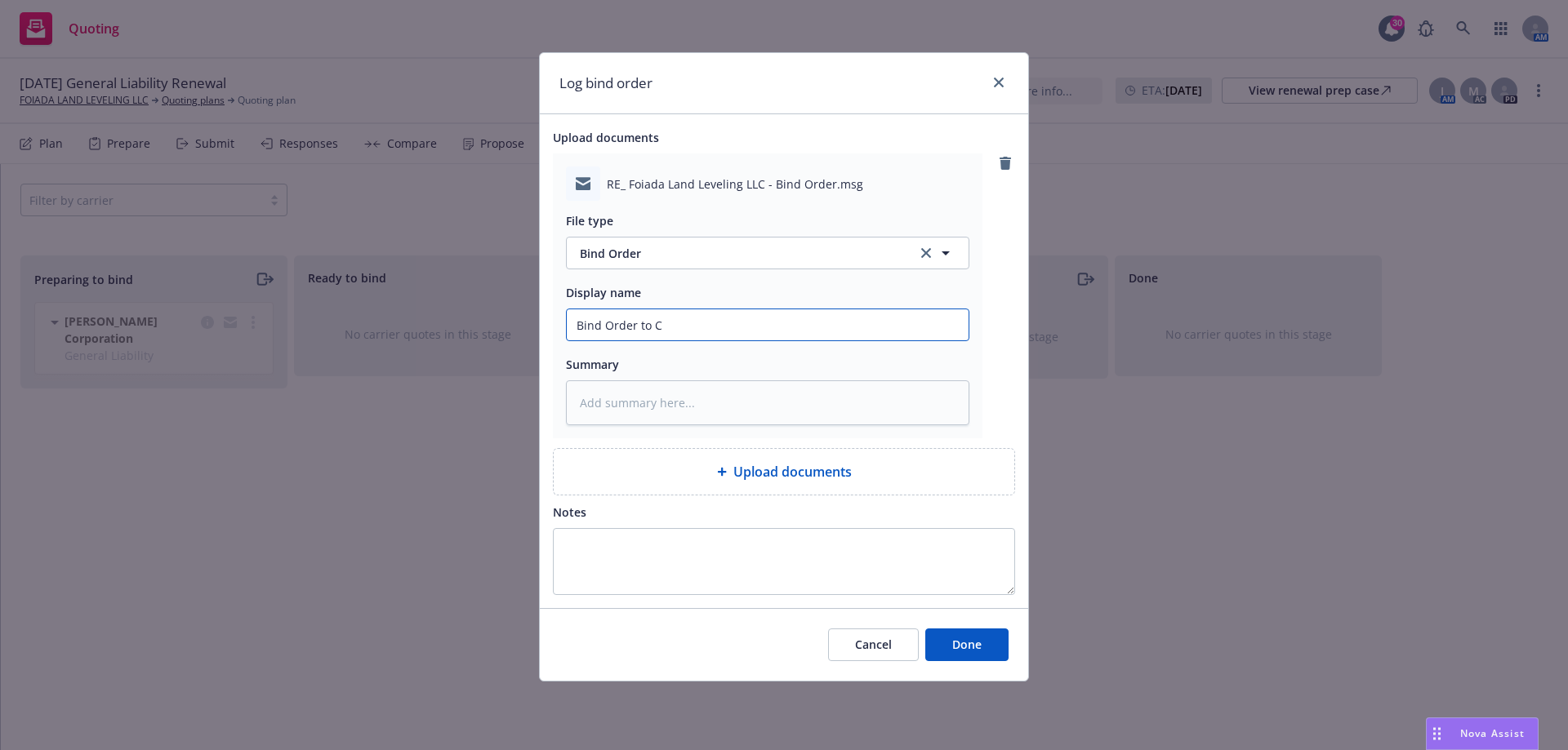
type textarea "x"
type input "Bind Order to Cs"
type textarea "x"
type input "Bind Order to Csr"
type textarea "x"
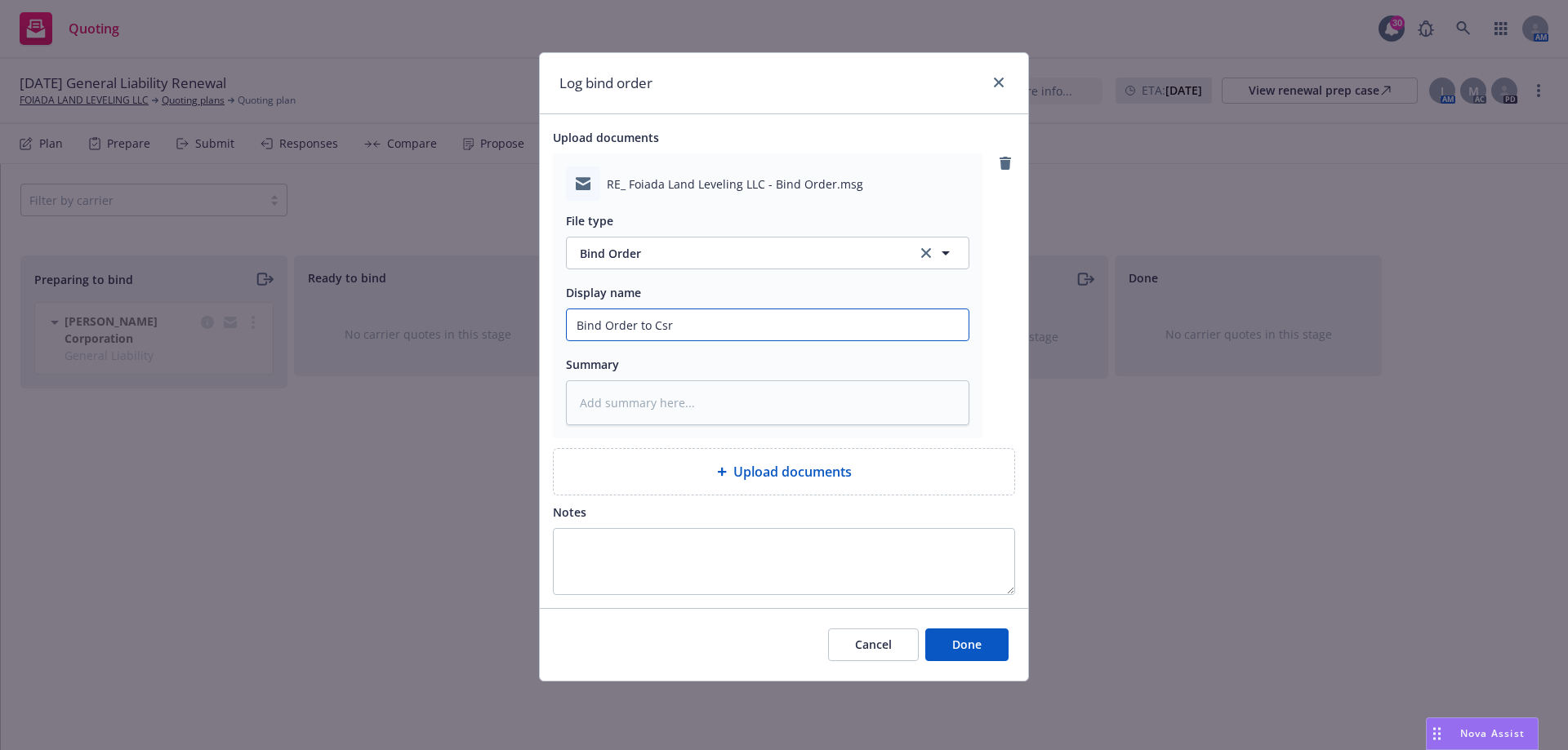
type input "Bind Order to Csrr"
type textarea "x"
type input "Bind Order to Csr"
type textarea "x"
type input "Bind Order to Cs"
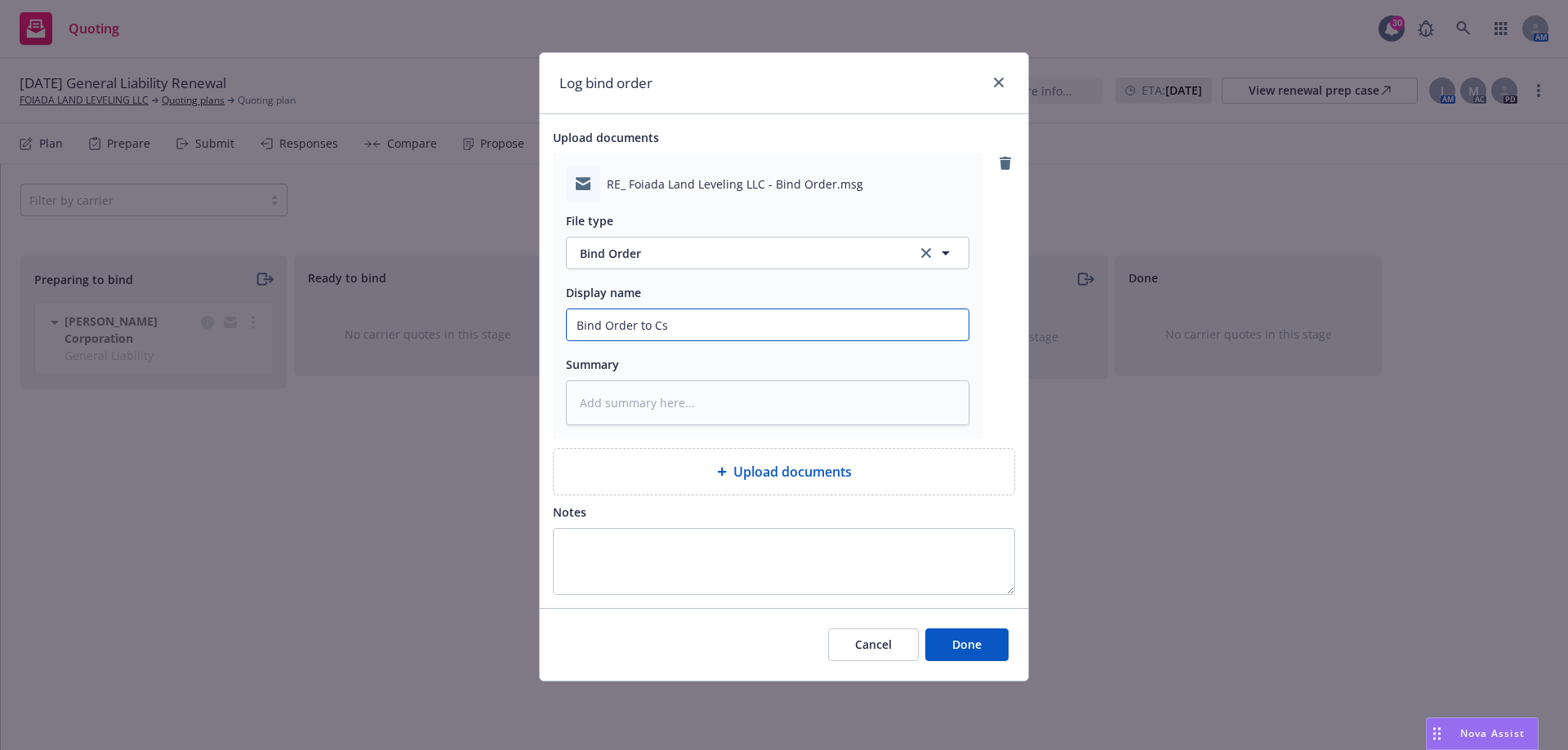
type textarea "x"
type input "Bind Order to C"
type textarea "x"
type input "Bind Order to Ca"
type textarea "x"
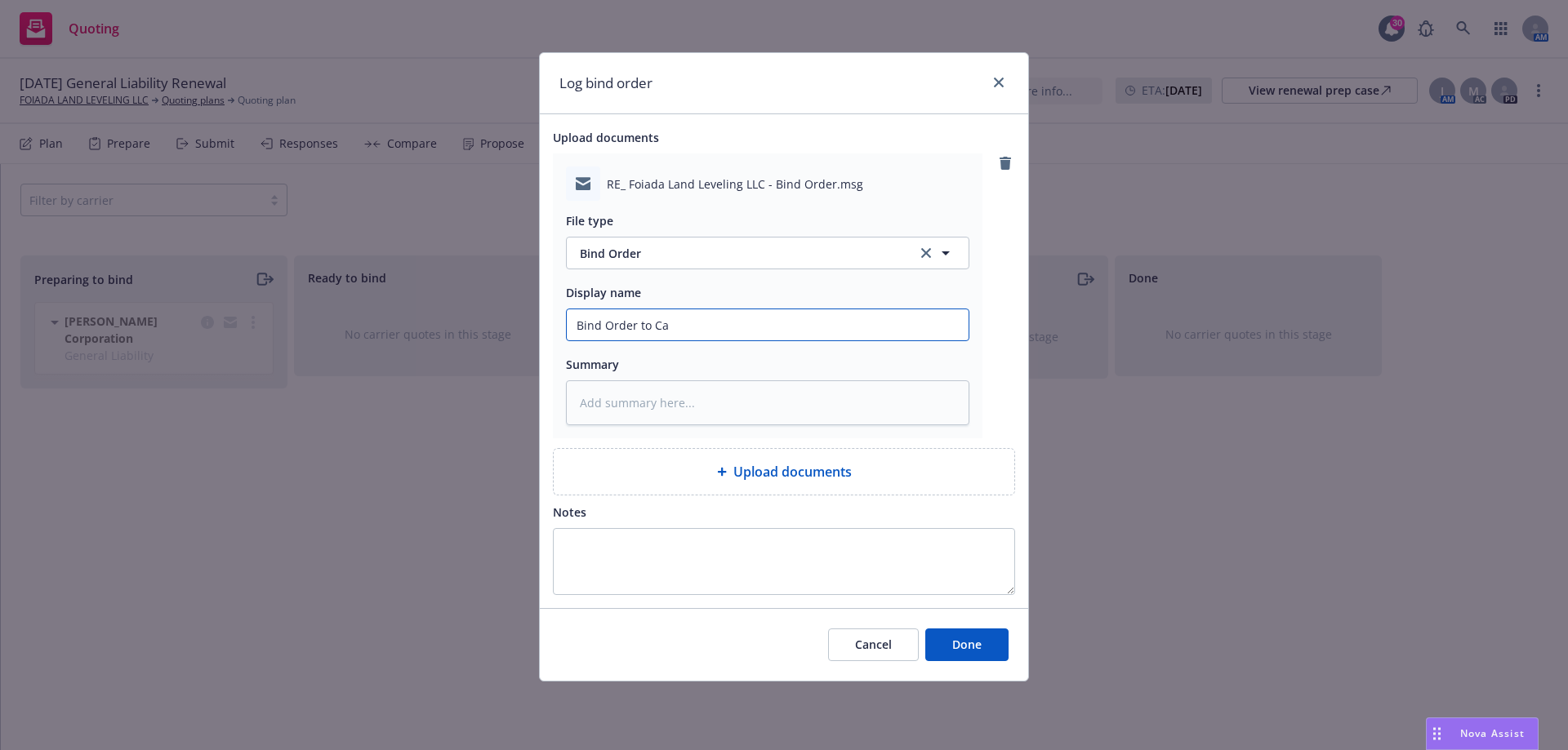
type input "Bind Order to Cae"
type textarea "x"
type input "Bind Order to Caer"
type textarea "x"
type input "Bind Order to Cae"
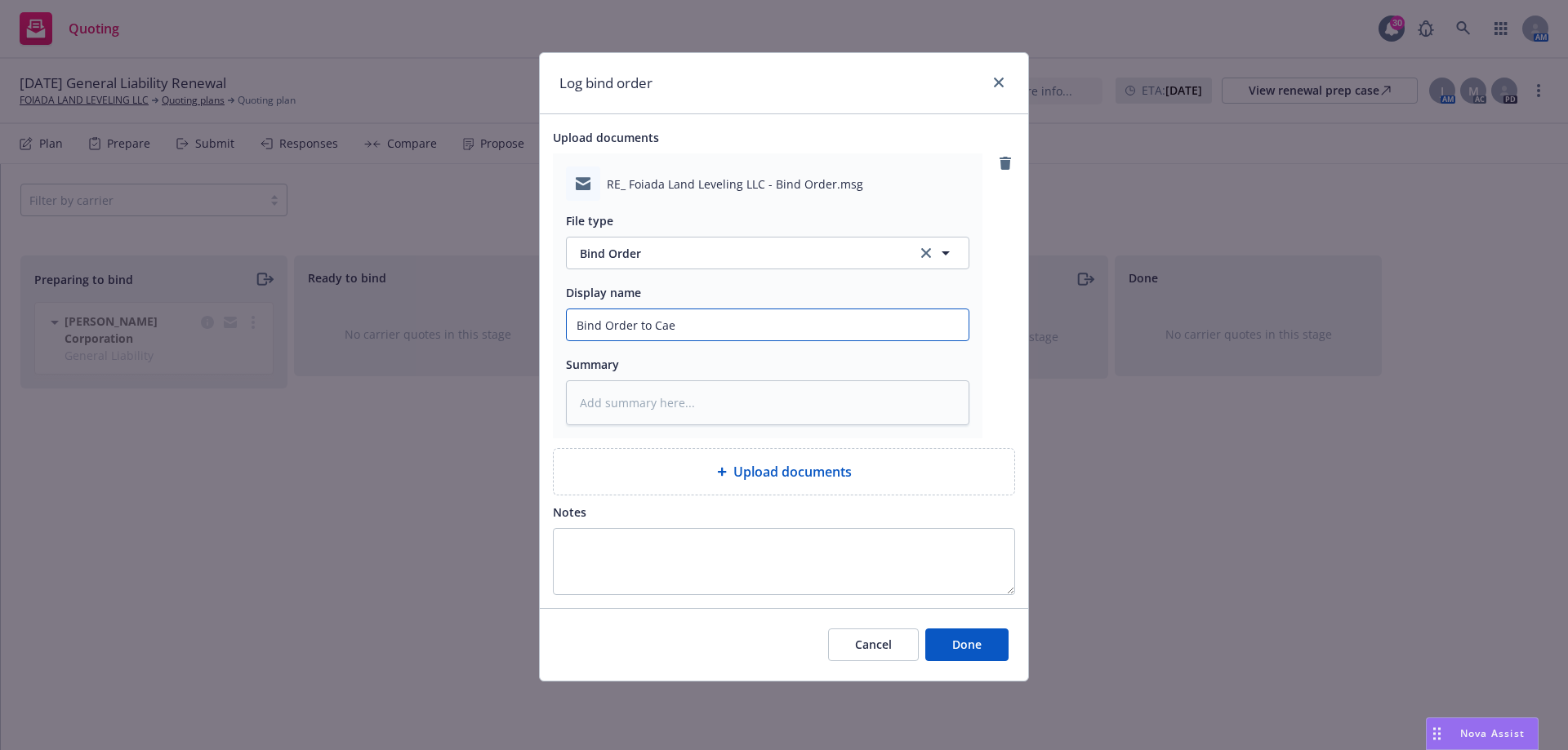
type textarea "x"
type input "Bind Order to Ca"
type textarea "x"
type input "Bind Order to Car"
type textarea "x"
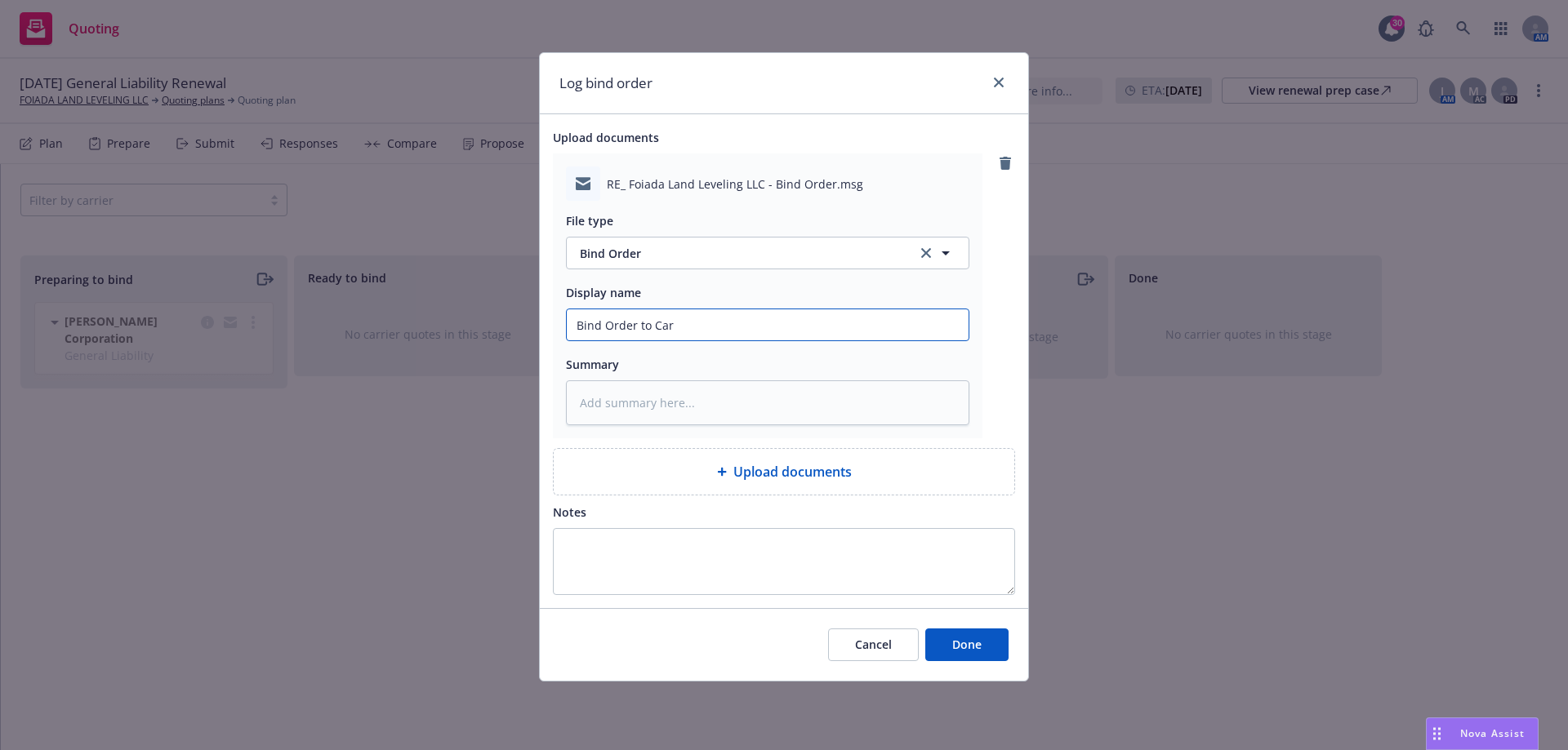
type input "Bind Order to Carr"
type textarea "x"
type input "Bind Order to Carri"
type textarea "x"
type input "Bind Order to Carrie"
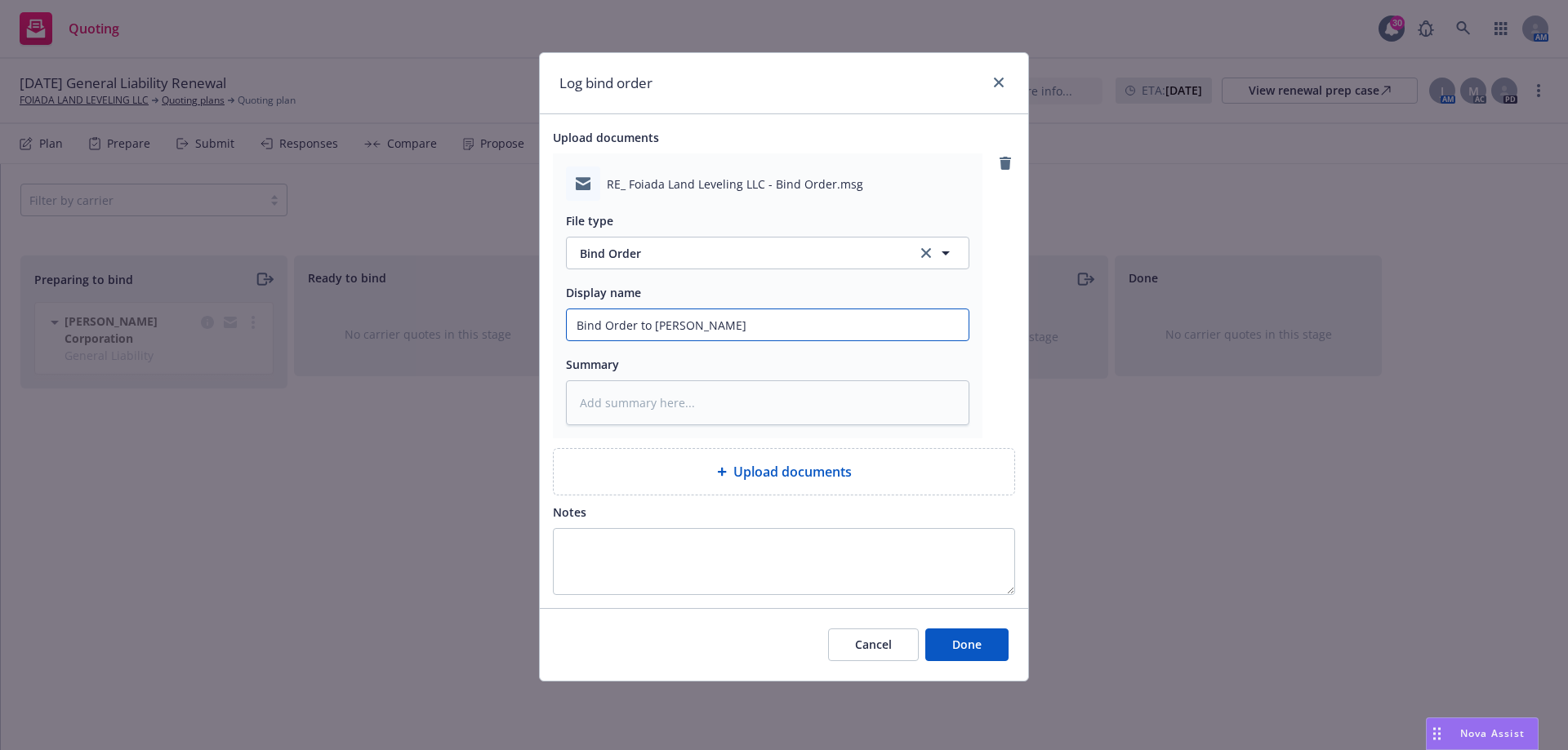
type textarea "x"
type input "Bind Order to Carrier"
type textarea "x"
type input "Bind Order to Carrier"
type textarea "x"
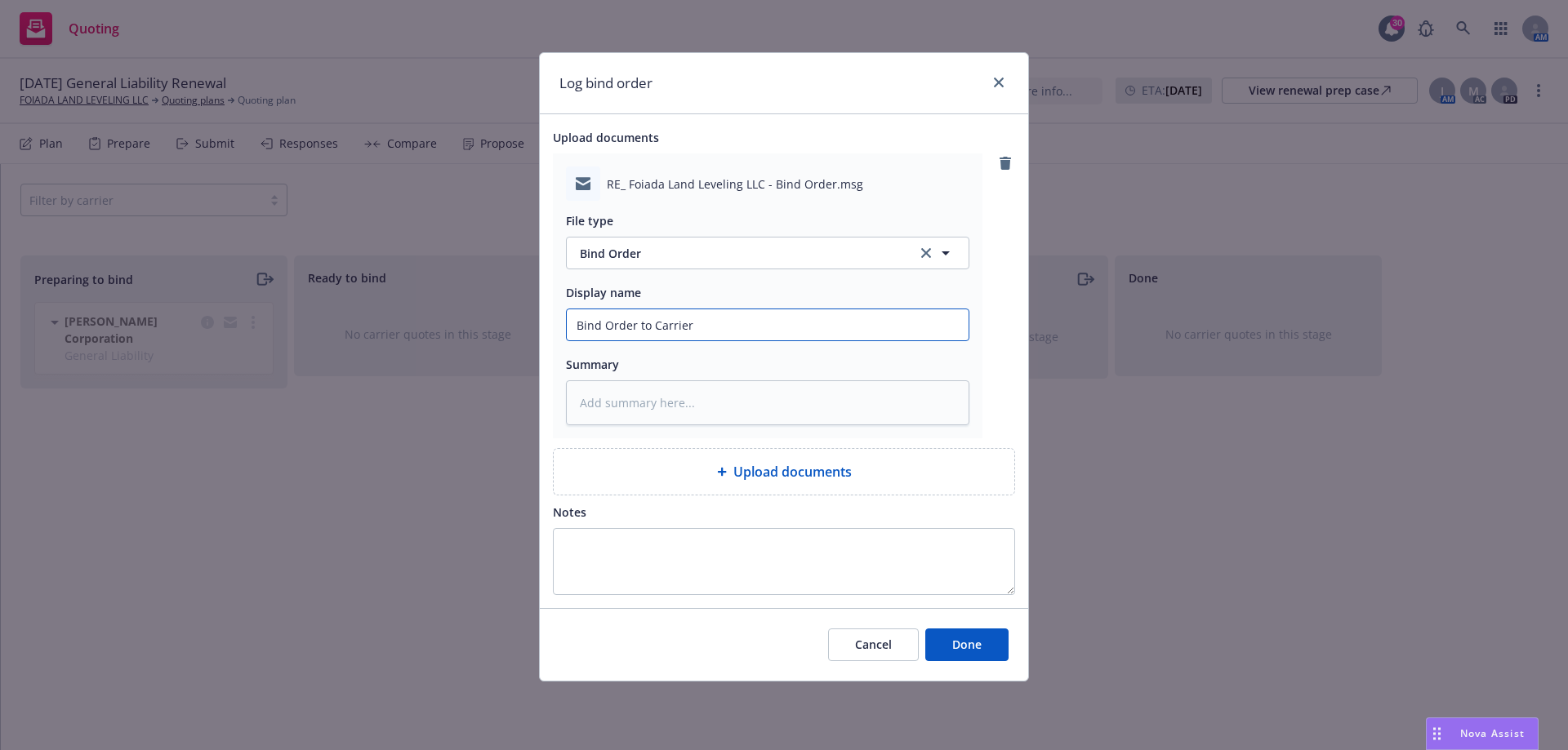
type input "Bind Order to Carrier -"
type textarea "x"
type input "Bind Order to Carrier -"
type textarea "x"
type input "Bind Order to Carrier - R"
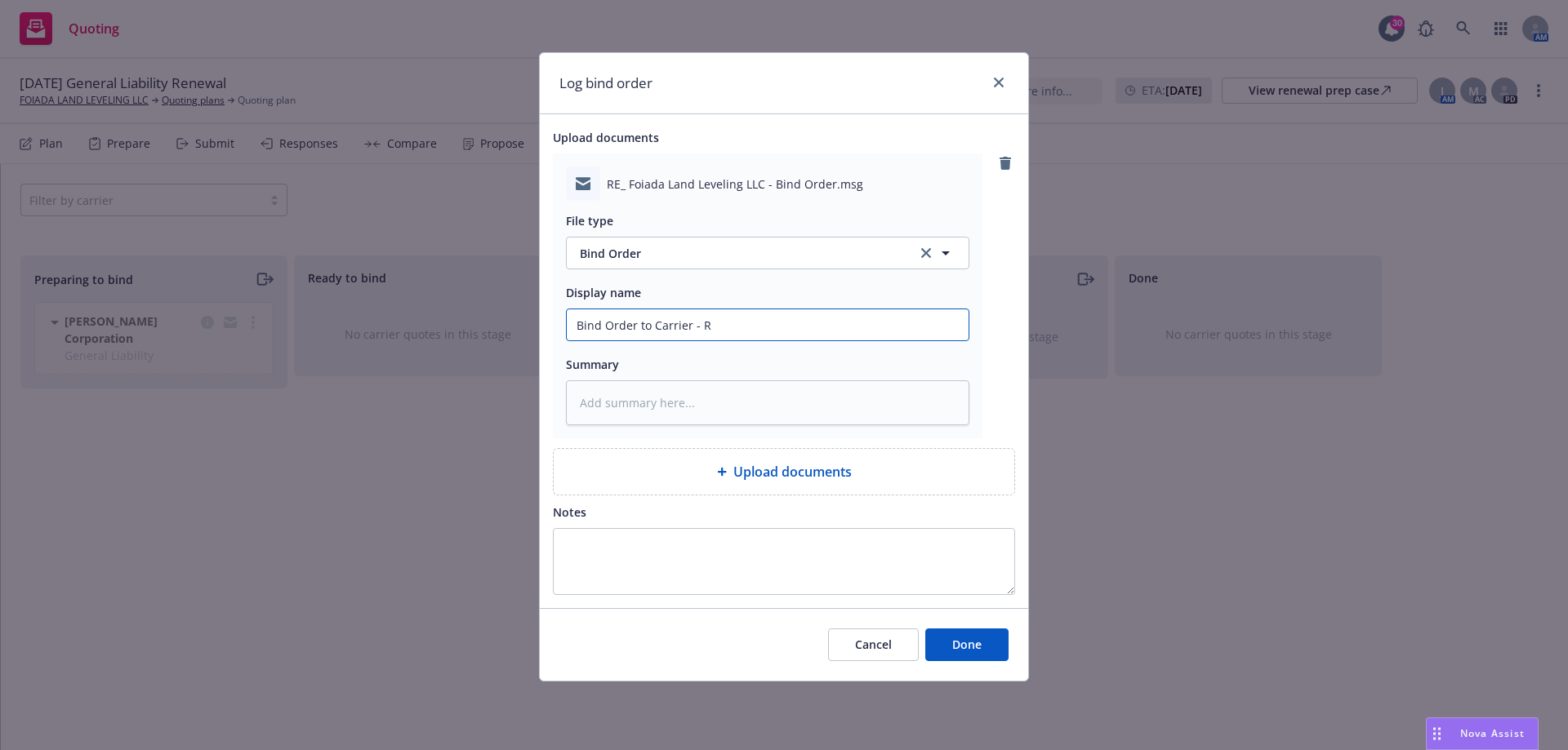
type textarea "x"
type input "Bind Order to Carrier - RP"
type textarea "x"
type input "Bind Order to Carrier - RPS"
click at [969, 644] on span "Done" at bounding box center [967, 644] width 29 height 16
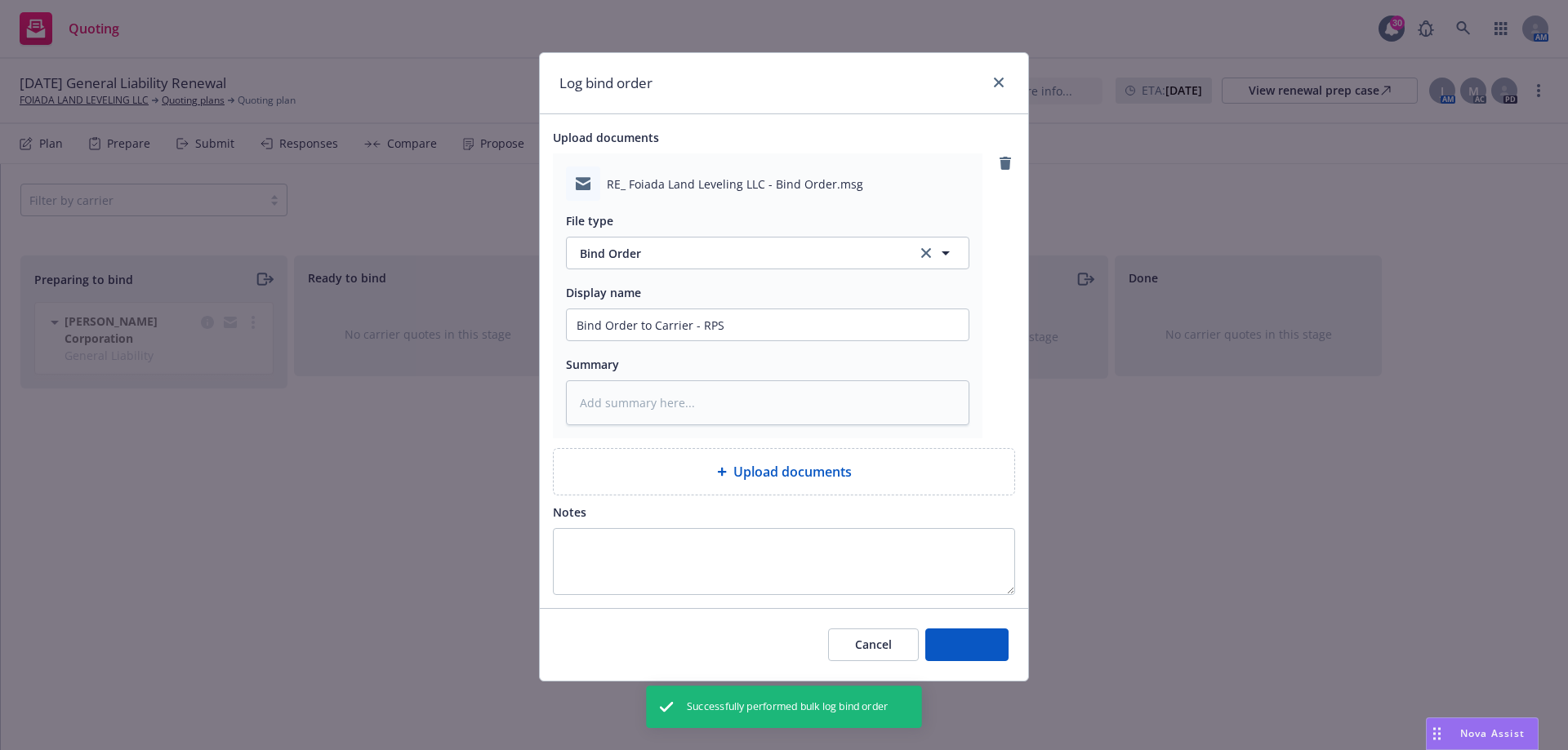
type textarea "x"
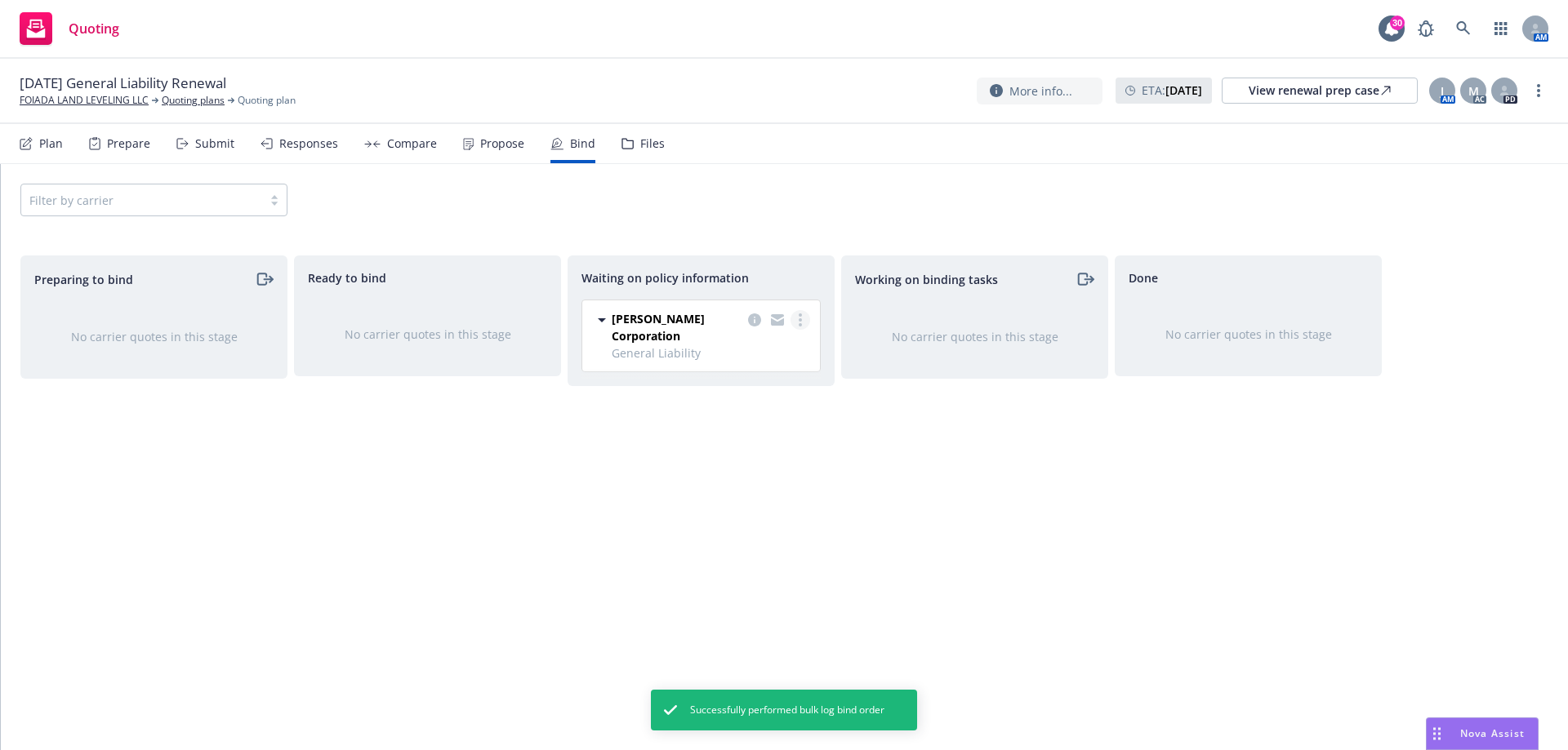
click at [800, 322] on circle "more" at bounding box center [800, 320] width 3 height 3
click at [734, 357] on span "Create policies" at bounding box center [722, 353] width 120 height 16
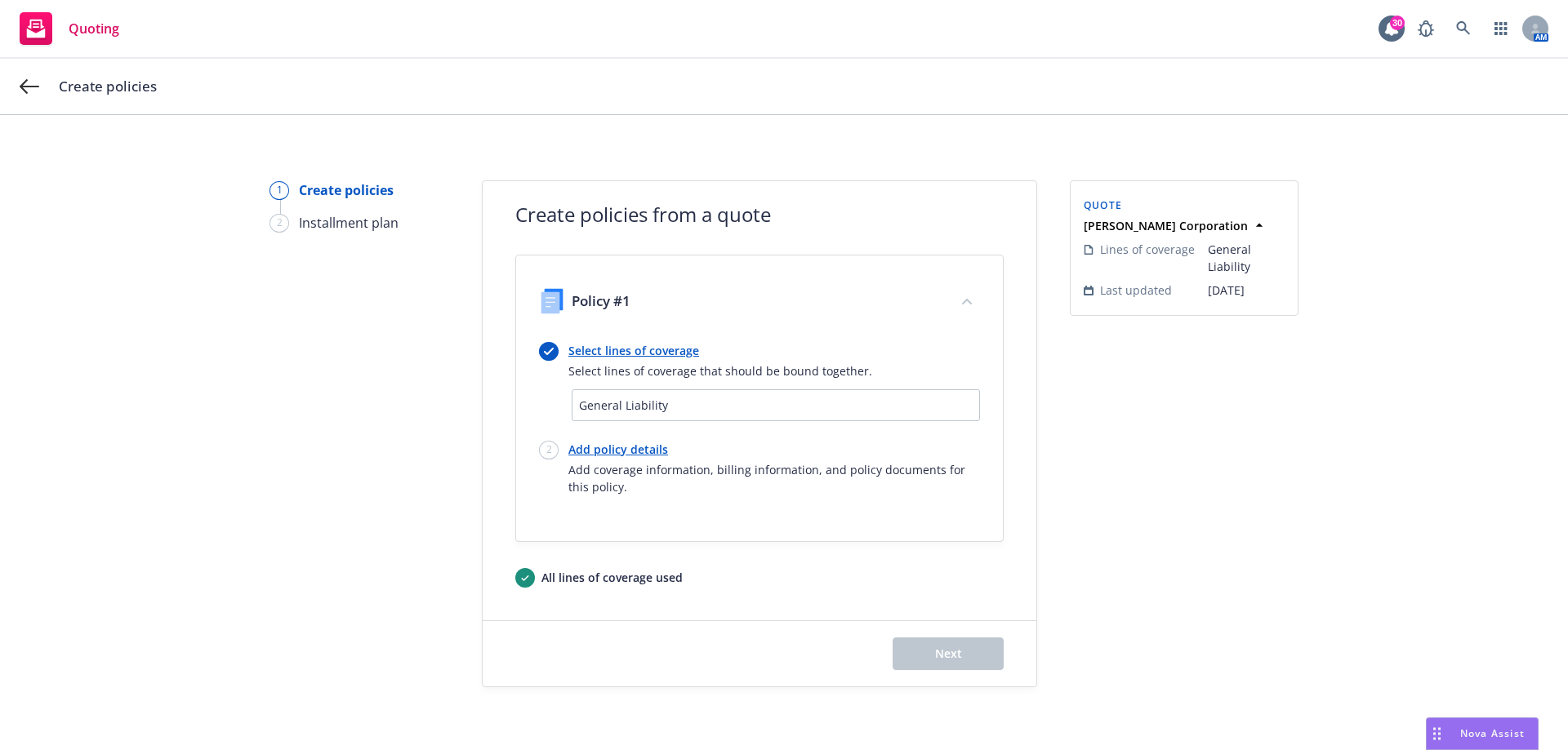
click at [591, 453] on link "Add policy details" at bounding box center [774, 449] width 411 height 17
select select "12"
select select "CA"
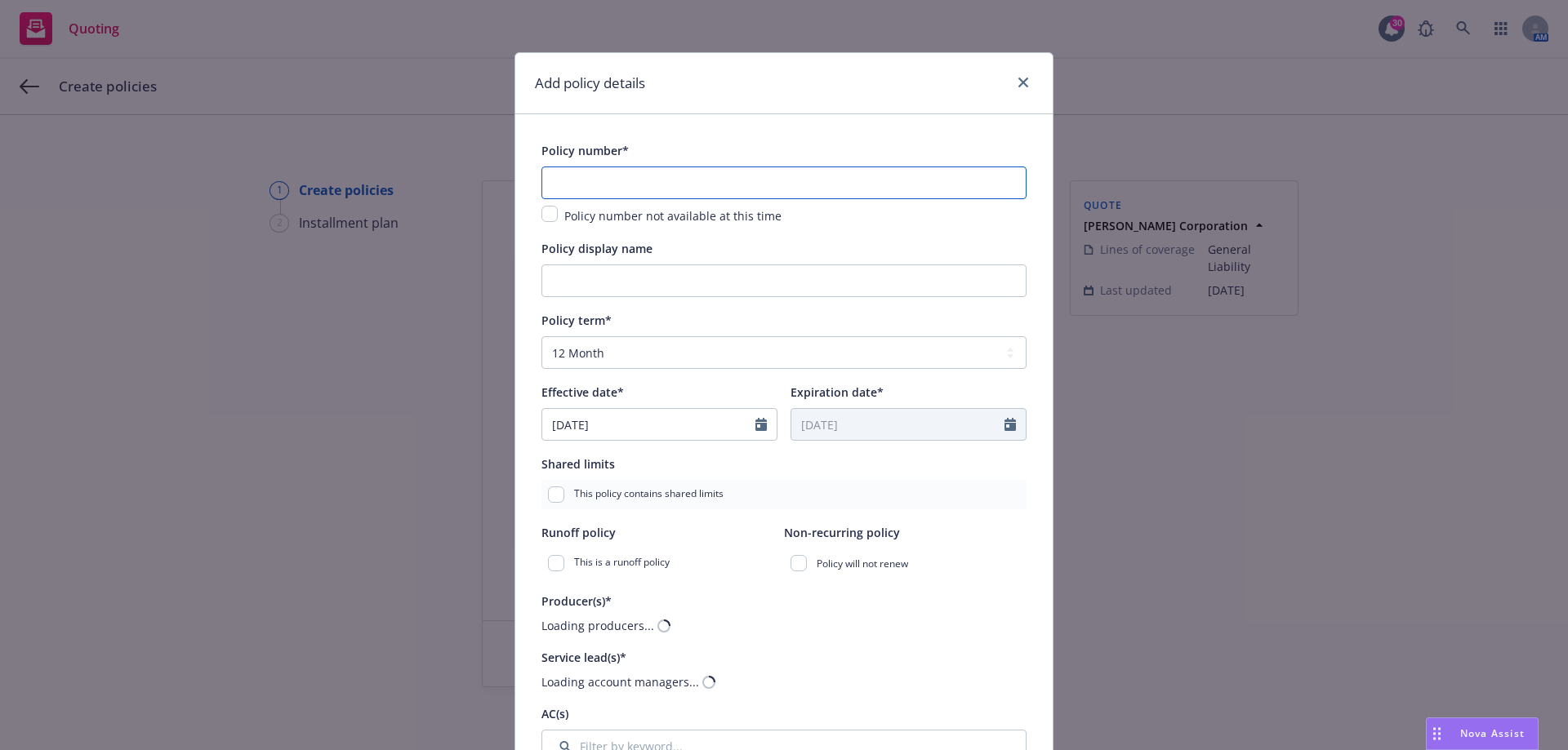
click at [603, 185] on input "text" at bounding box center [783, 183] width 485 height 33
paste input "VCGP034462"
type input "VCGP034462"
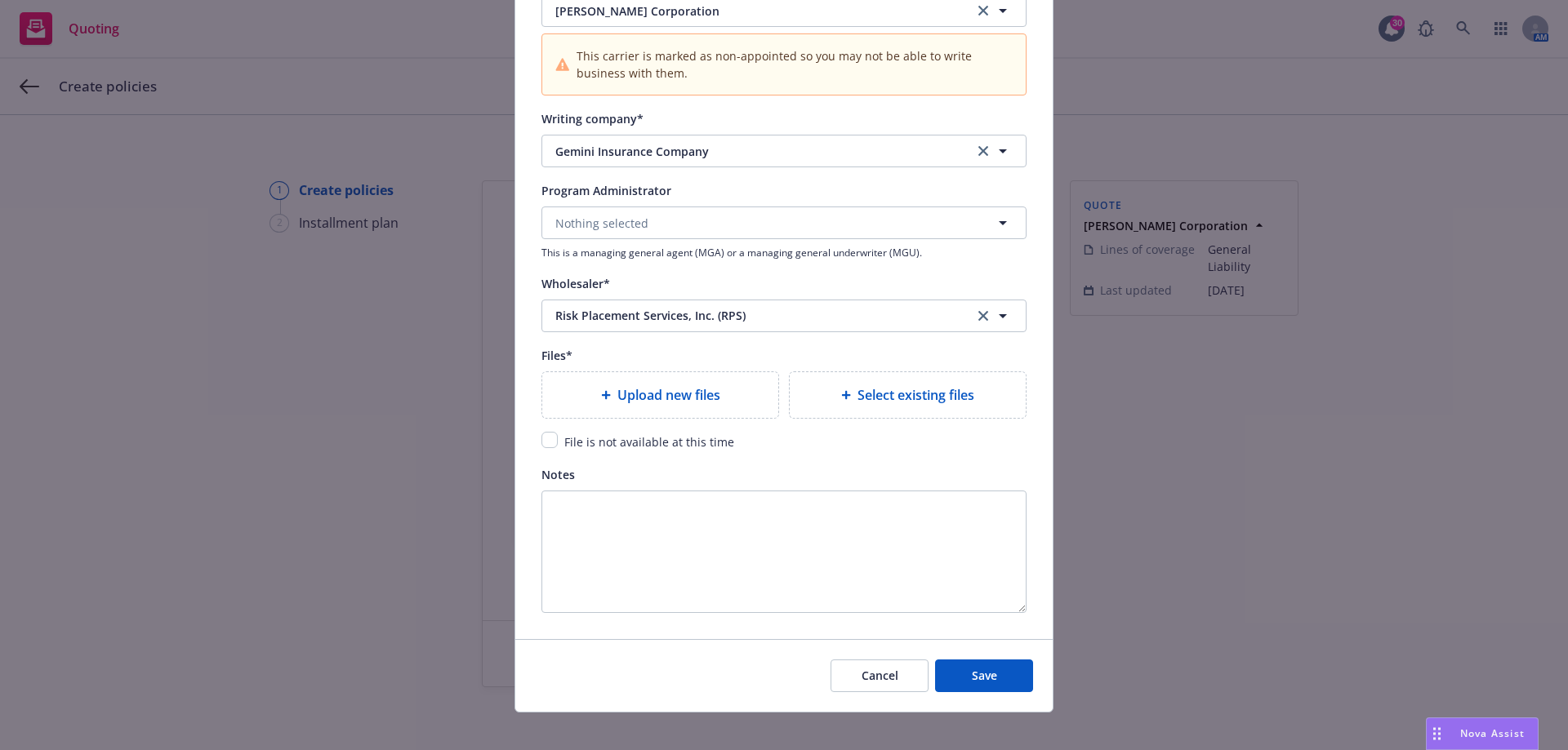
scroll to position [1678, 0]
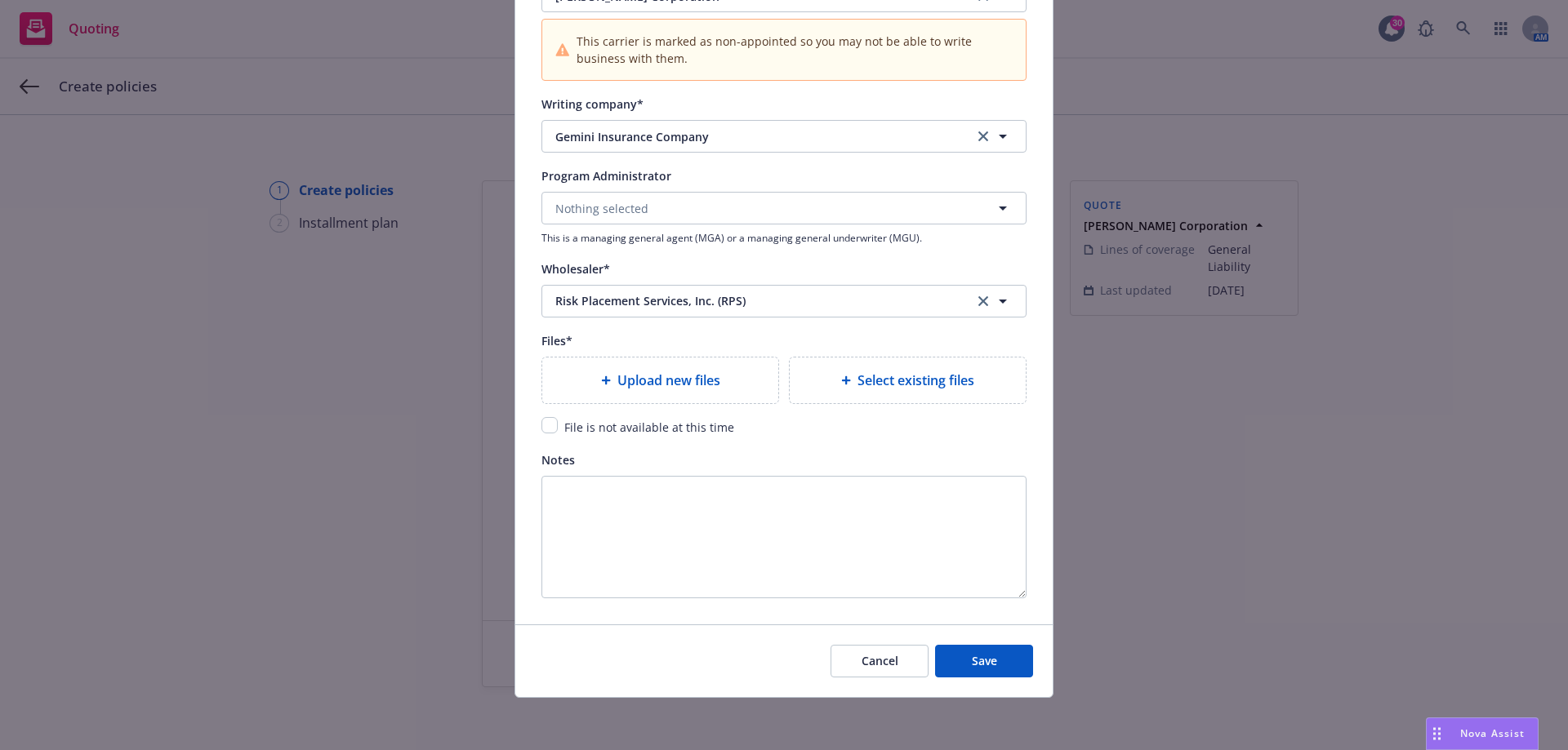
click at [617, 374] on span "Upload new files" at bounding box center [669, 380] width 103 height 20
type textarea "x"
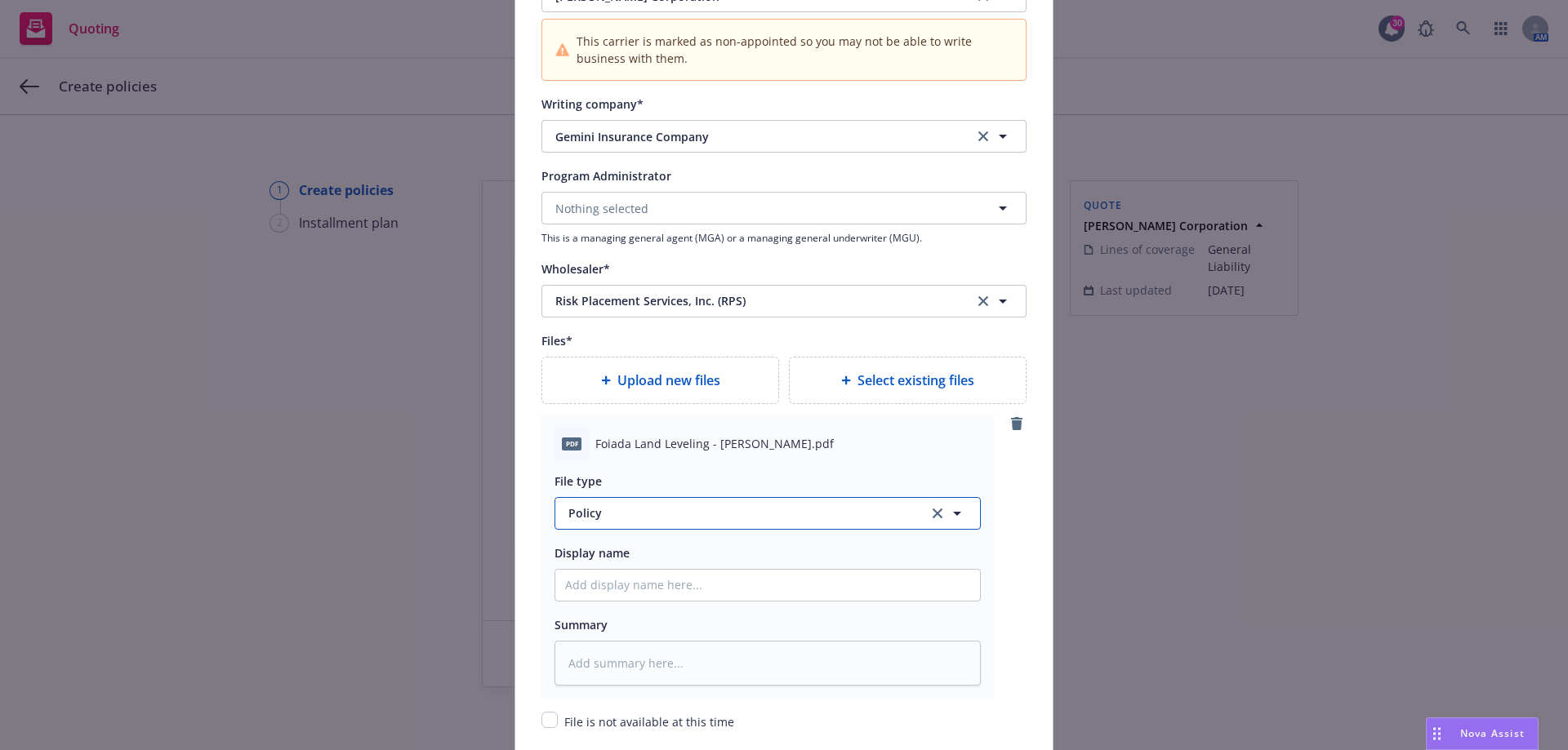
click at [612, 515] on span "Policy" at bounding box center [739, 513] width 342 height 17
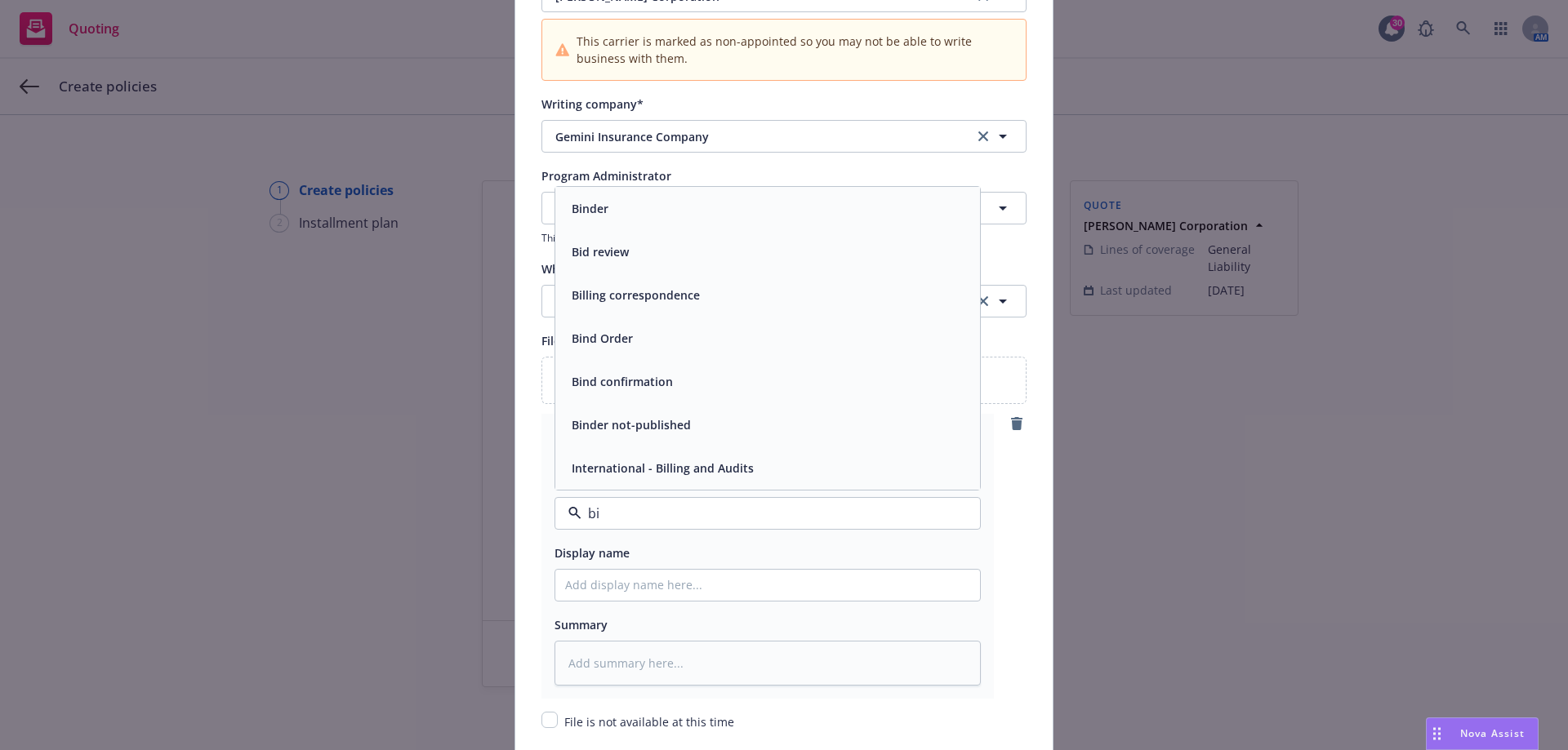
type input "bin"
click at [675, 320] on div "Binder" at bounding box center [768, 338] width 425 height 43
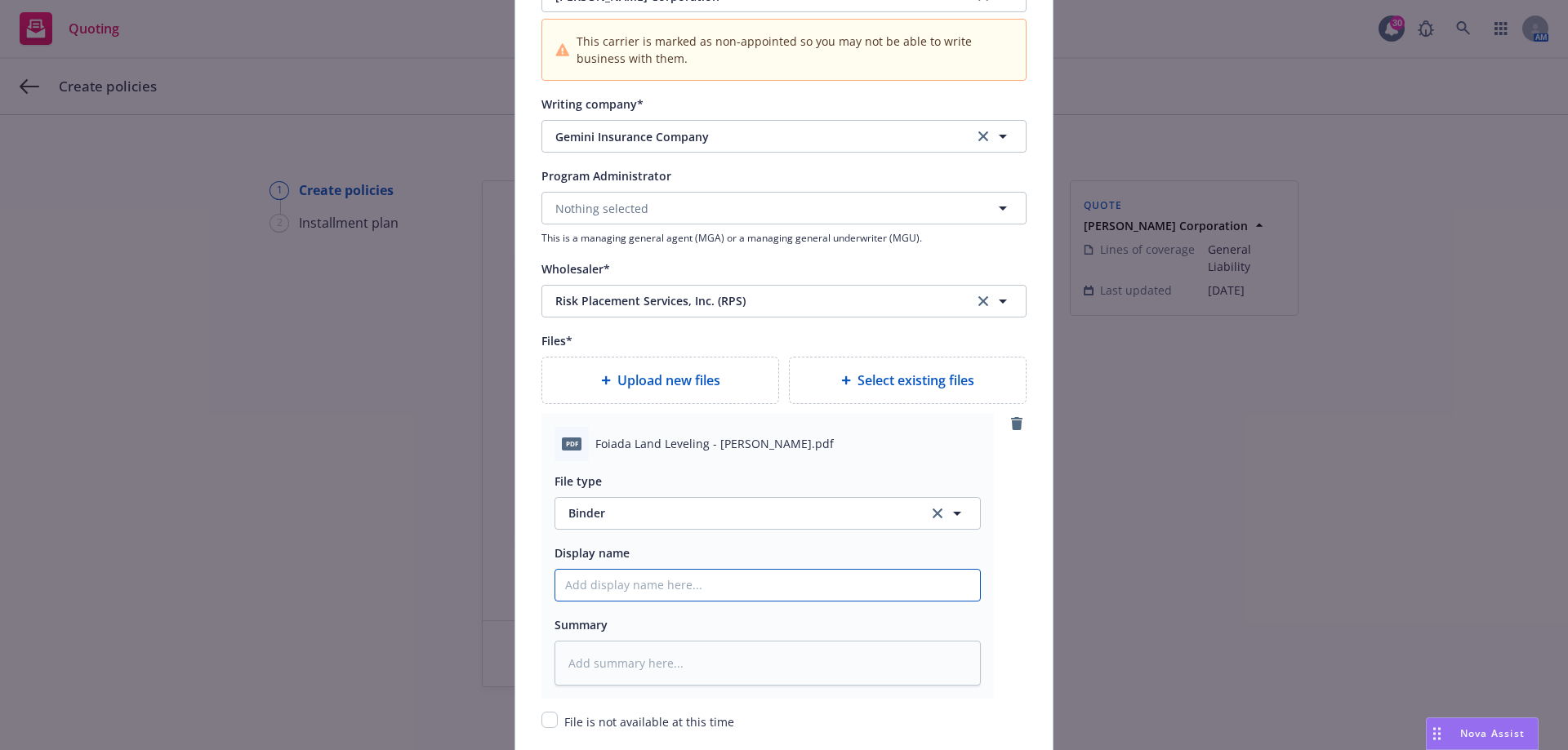
click at [636, 587] on input "Policy display name" at bounding box center [768, 585] width 425 height 31
type textarea "x"
type input "2"
type textarea "x"
type input "20"
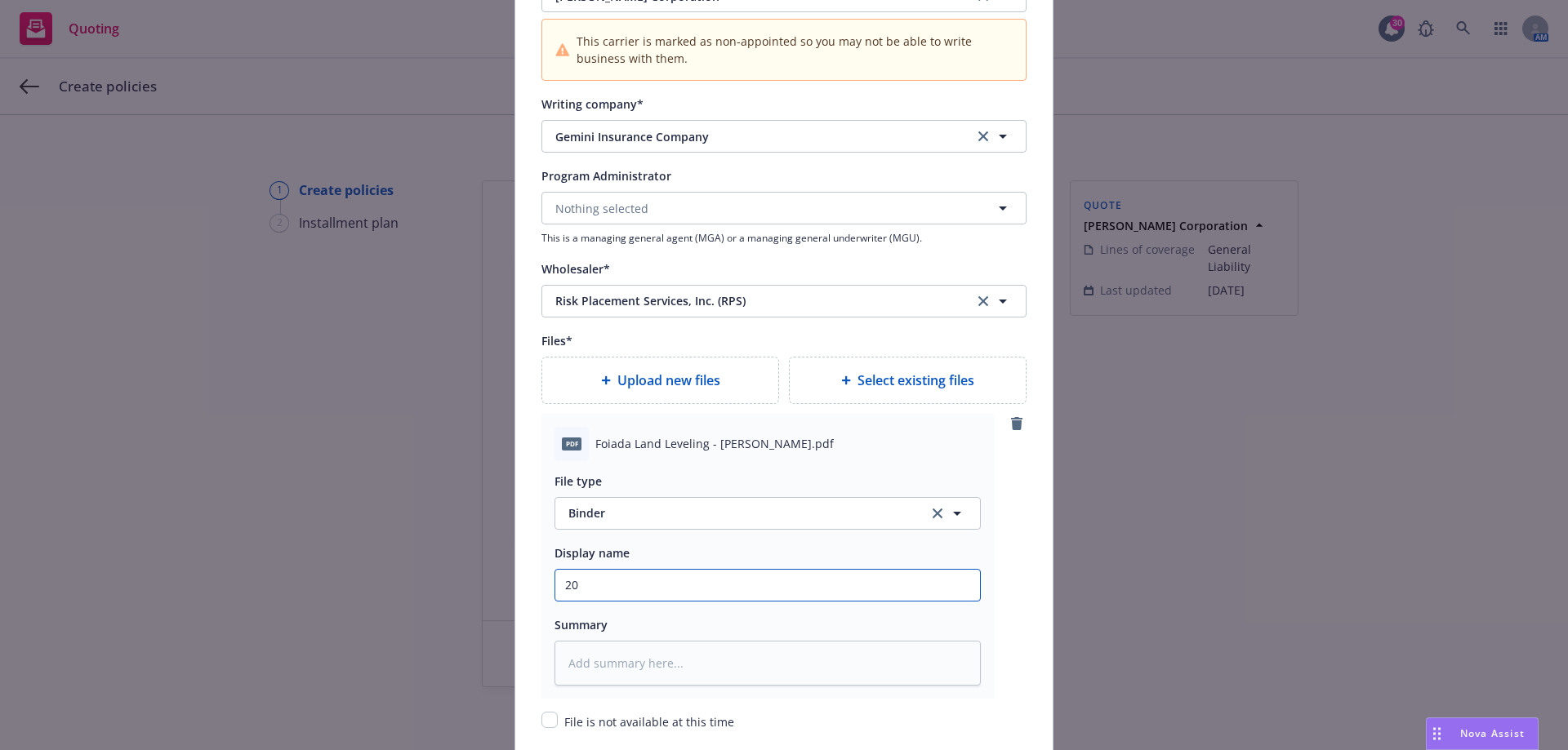
type textarea "x"
type input "202"
type textarea "x"
type input "2025"
type textarea "x"
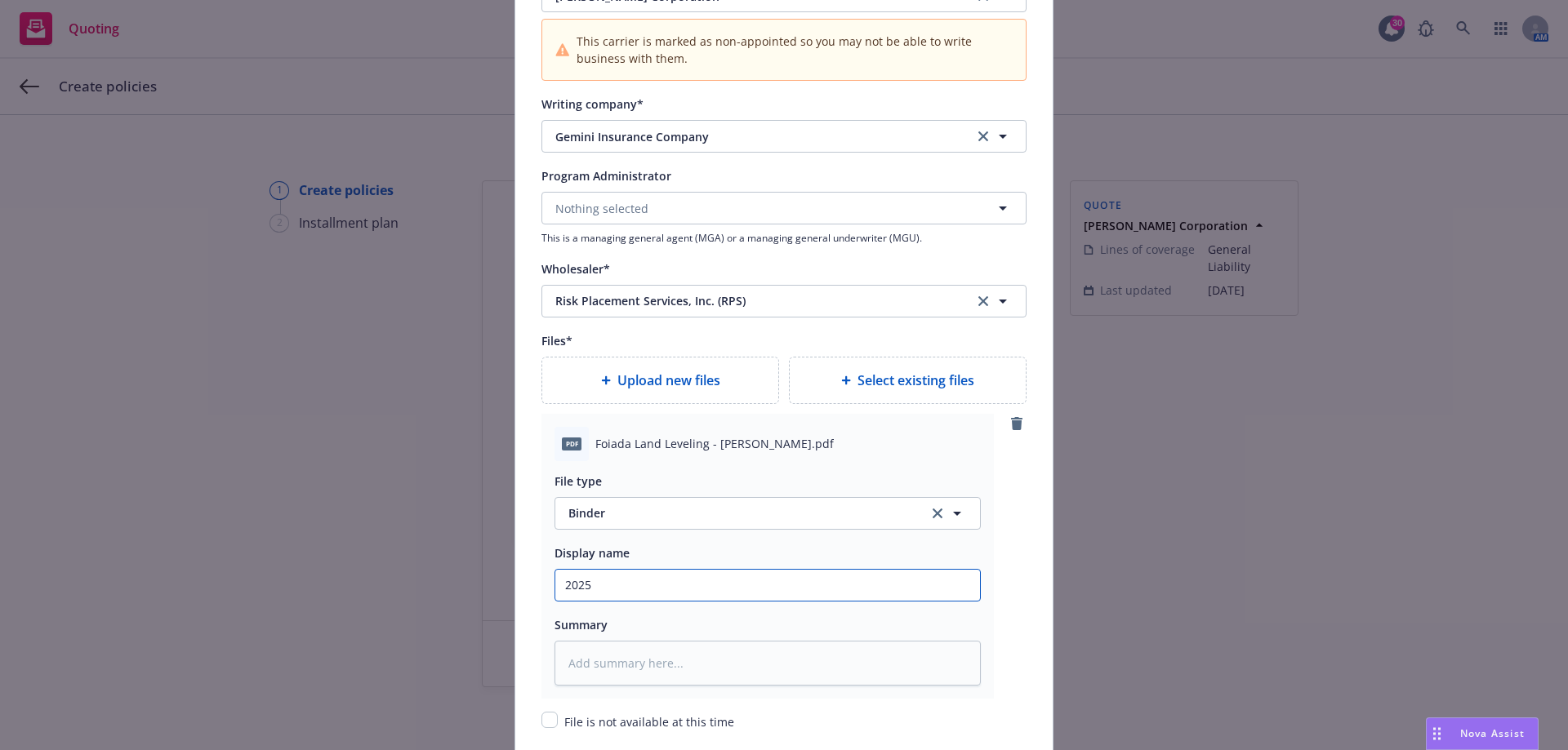
type input "2025"
type textarea "x"
type input "2025 G"
type textarea "x"
type input "2025 Ge"
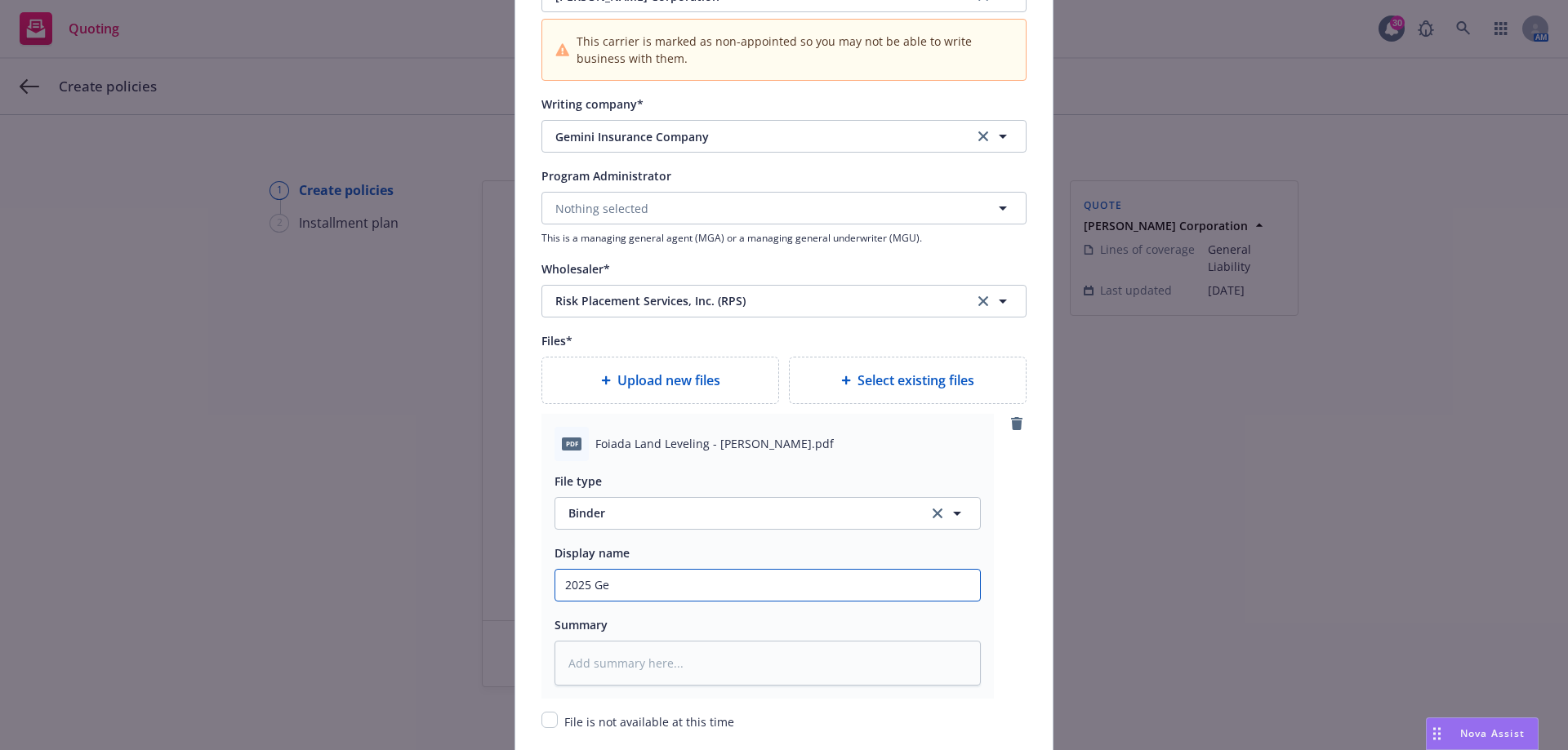
type textarea "x"
type input "2025 Gen"
type textarea "x"
type input "2025 Gene"
type textarea "x"
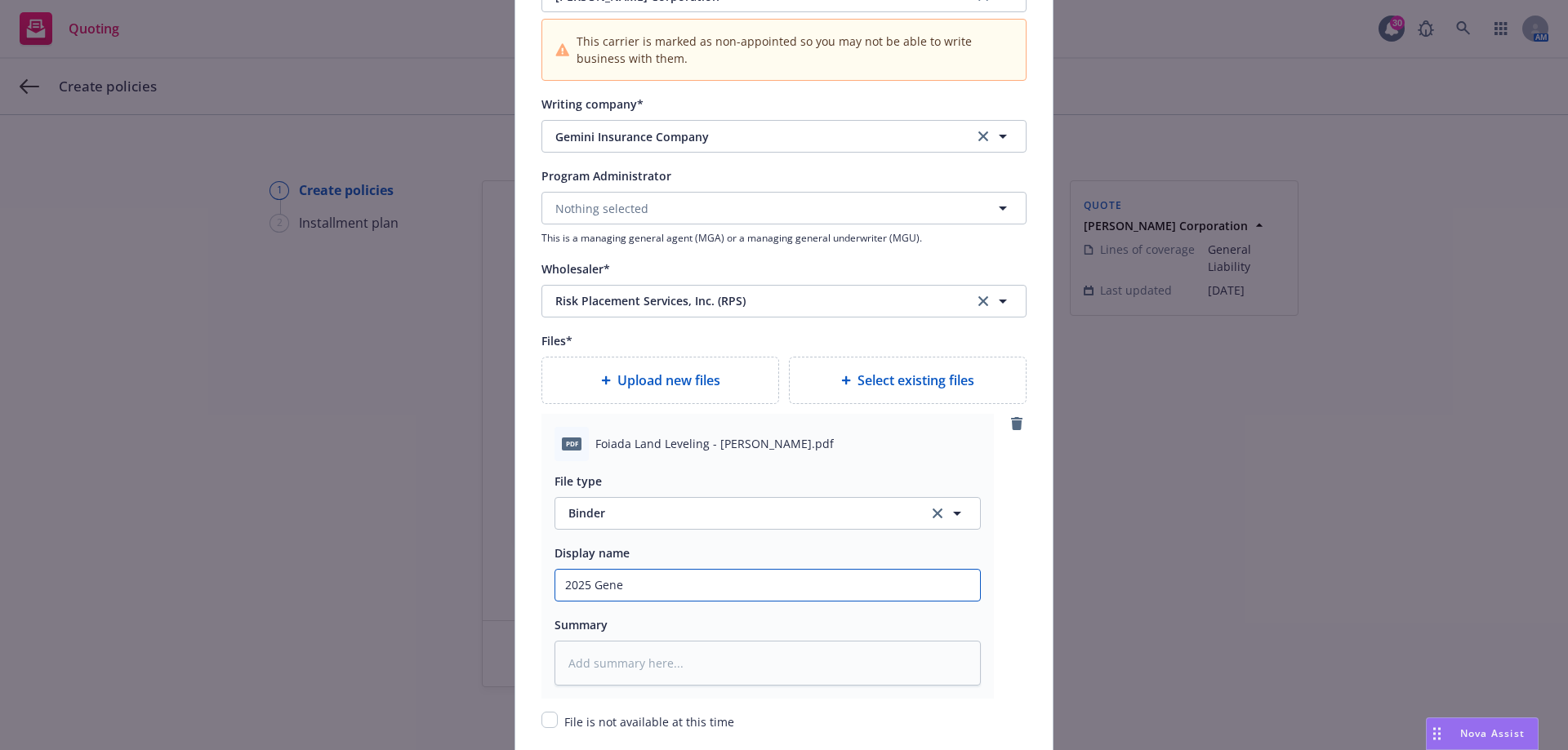
type input "2025 Gener"
type textarea "x"
type input "2025 General"
type textarea "x"
type input "2025 General"
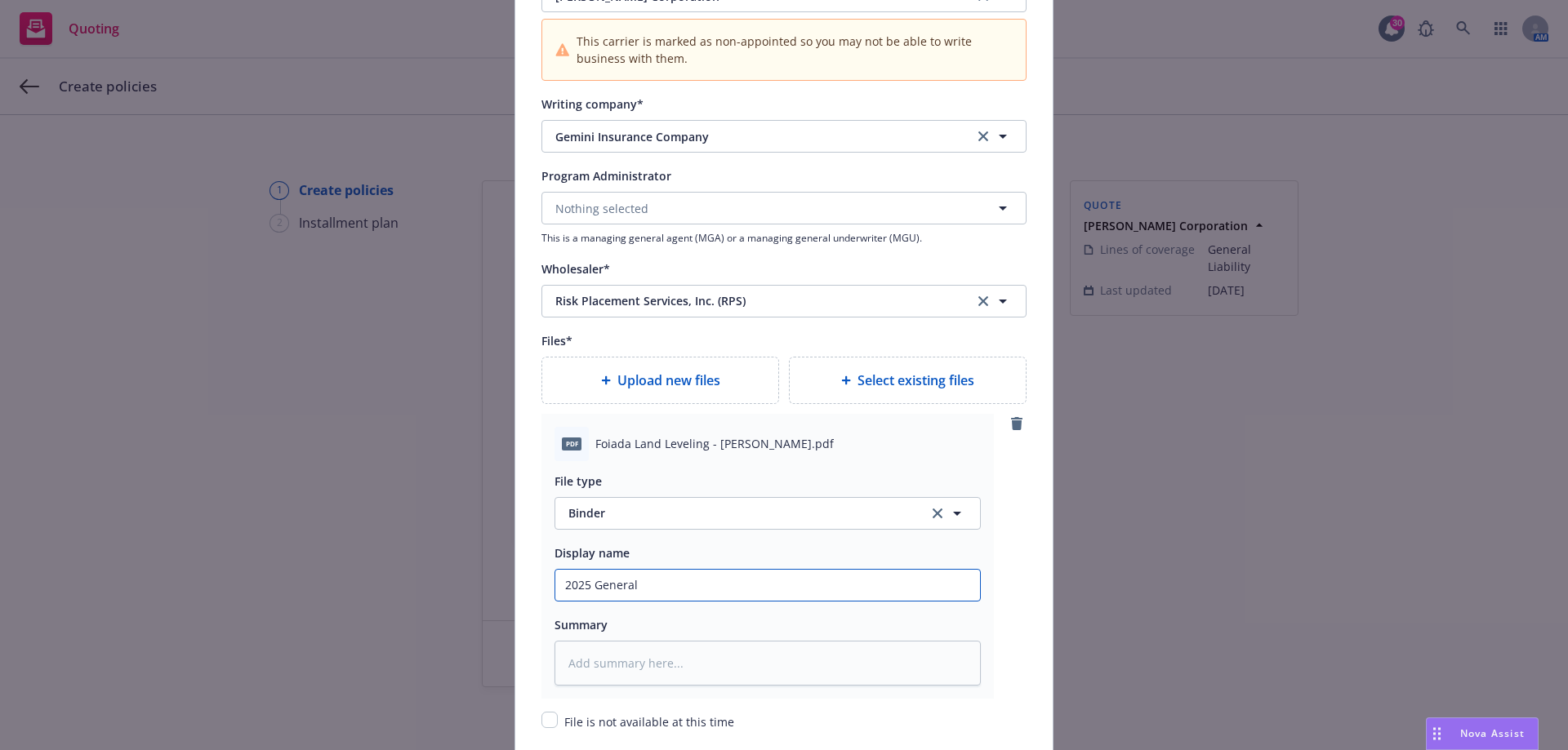
type textarea "x"
type input "2025 General L"
type textarea "x"
type input "2025 General LI"
type textarea "x"
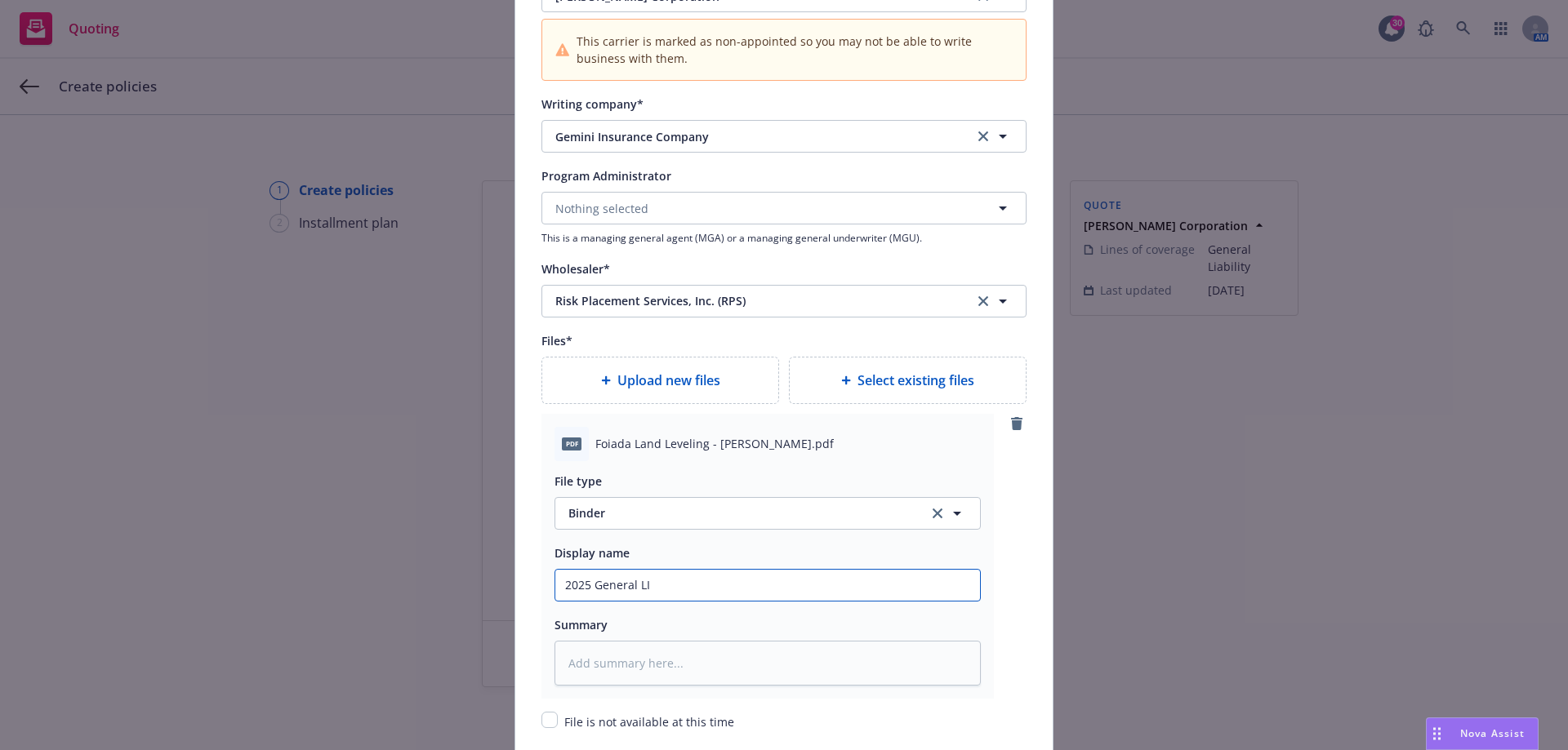
type input "2025 General LIa"
type textarea "x"
type input "2025 General LIab"
type textarea "x"
type input "2025 General LIabi"
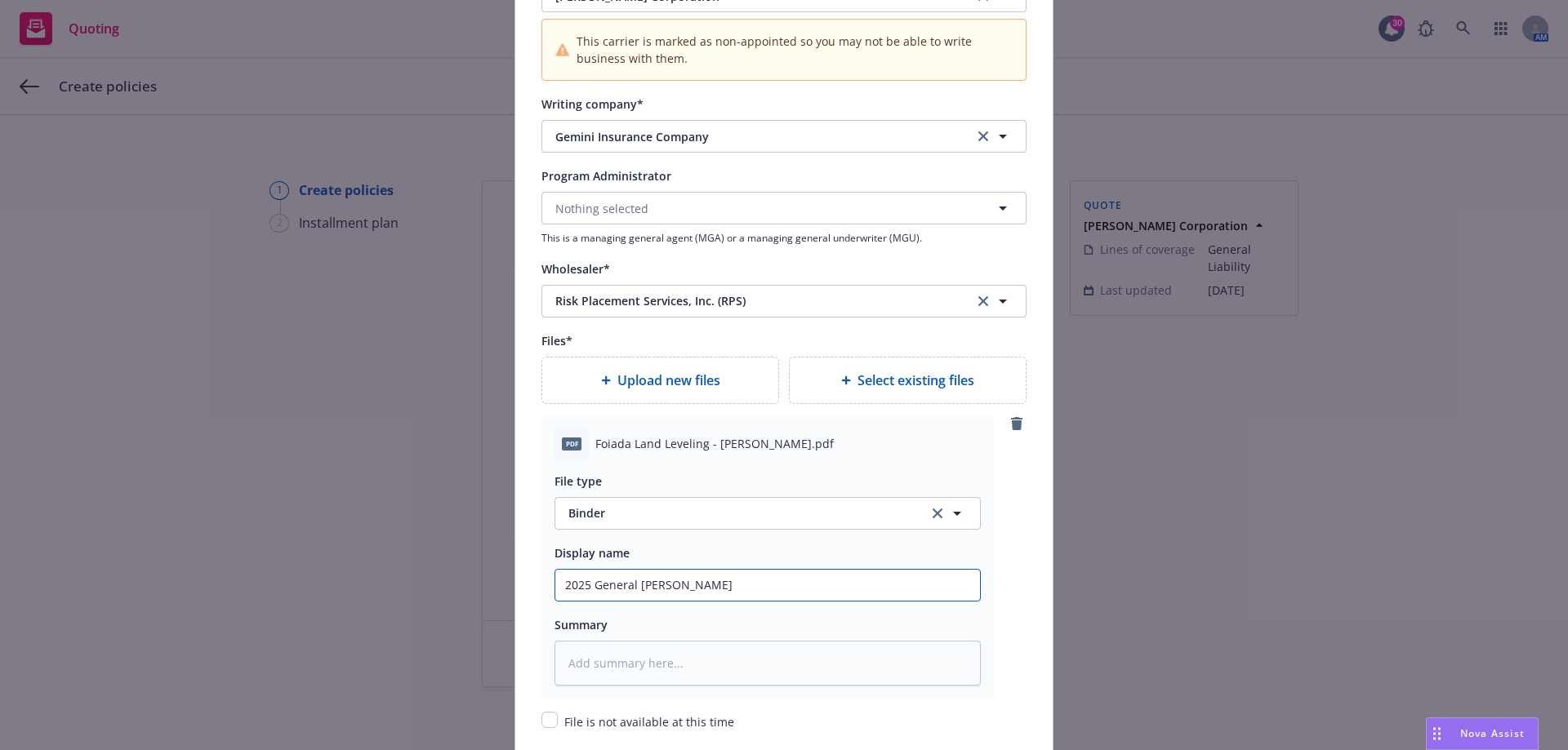
type textarea "x"
type input "2025 General LIabil"
type textarea "x"
type input "2025 General LIabili"
type textarea "x"
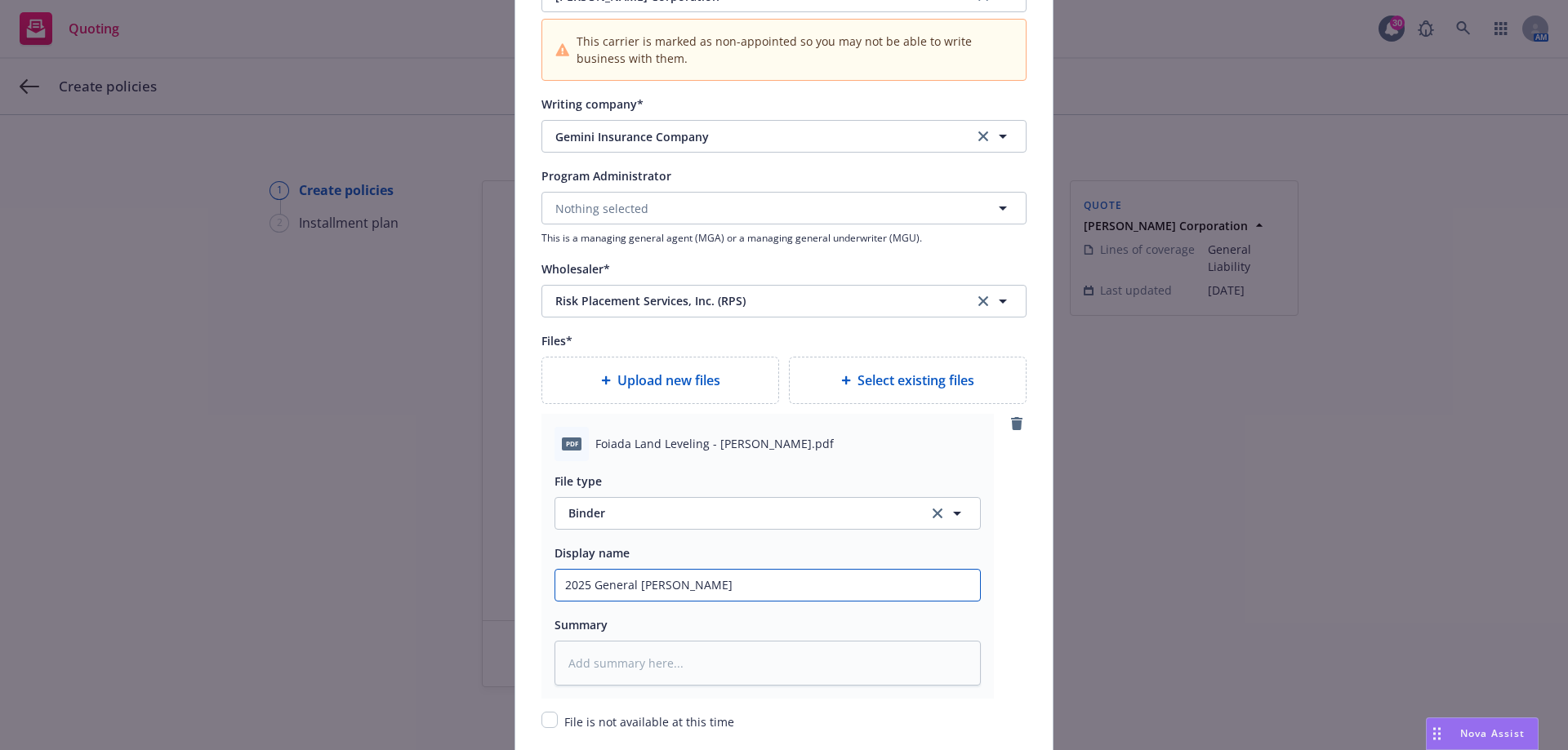
type input "2025 General LIabilit"
type textarea "x"
type input "2025 General LIability"
type textarea "x"
type input "2025 General LIability"
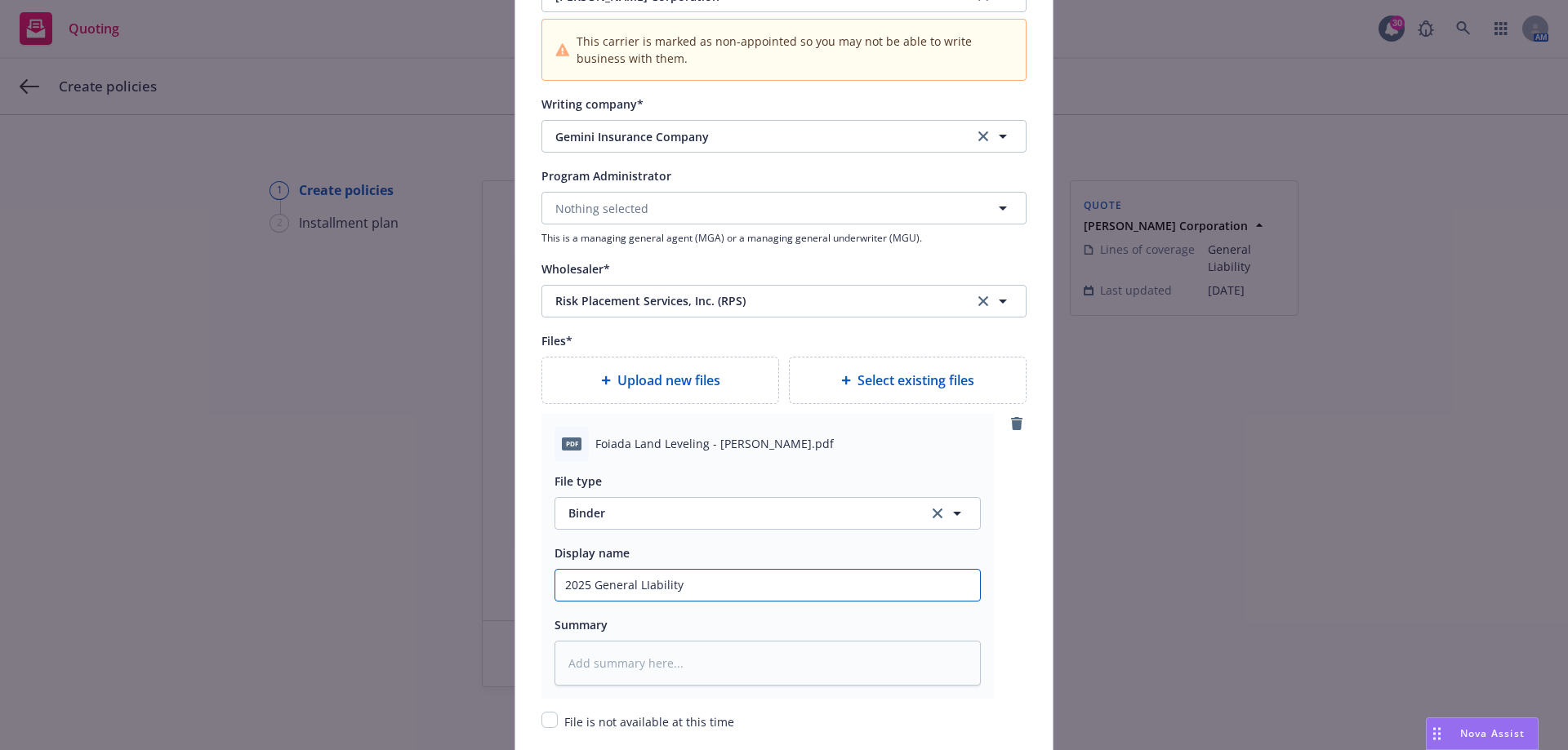
type textarea "x"
type input "2025 General LIability B"
type textarea "x"
type input "2025 General LIability Bi"
type textarea "x"
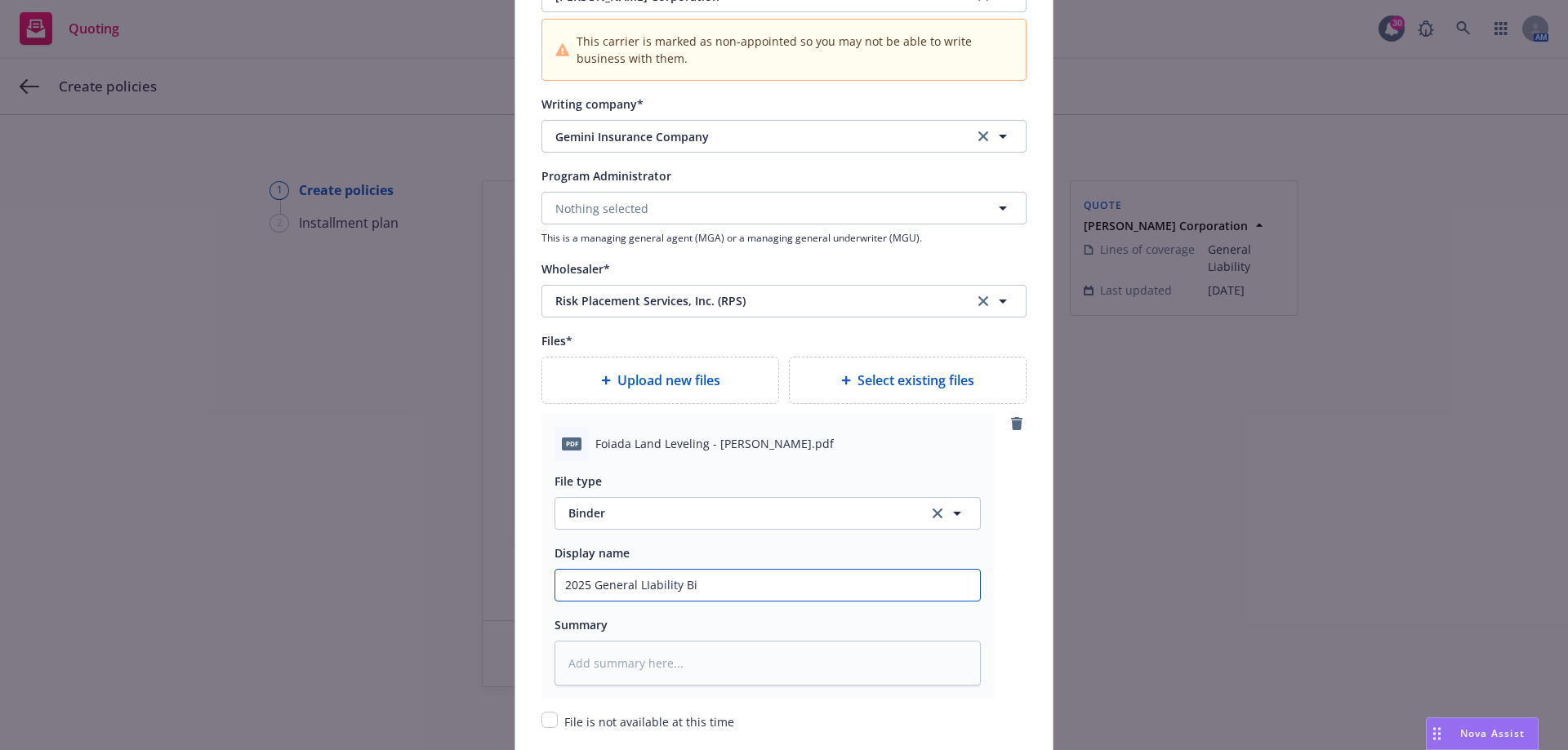
type input "2025 General LIability Bin"
type textarea "x"
type input "2025 General LIability Bind"
type textarea "x"
type input "2025 General LIability Binde"
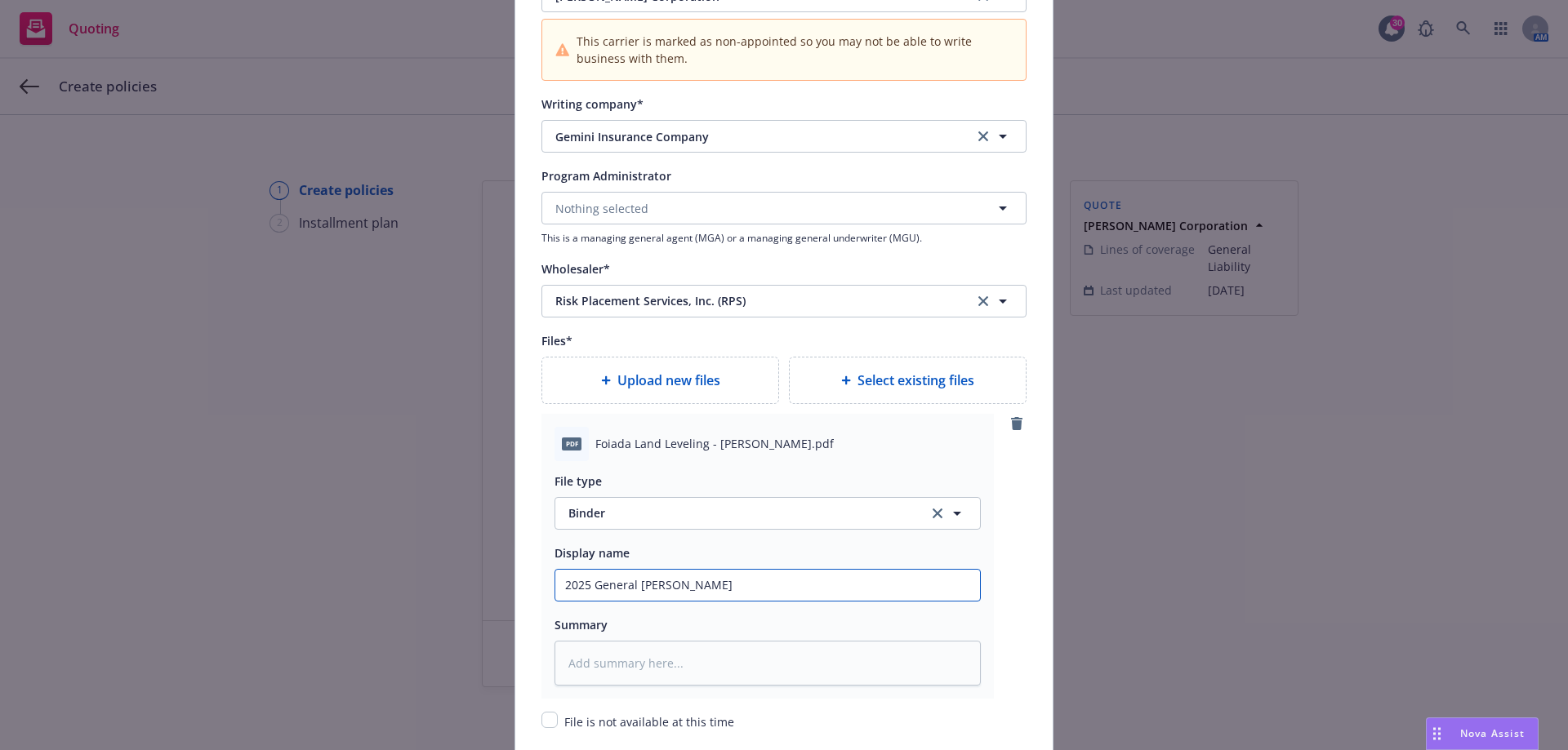
type textarea "x"
type input "2025 General LIability Binder"
type textarea "x"
type input "2025 General LIability Binder"
type textarea "x"
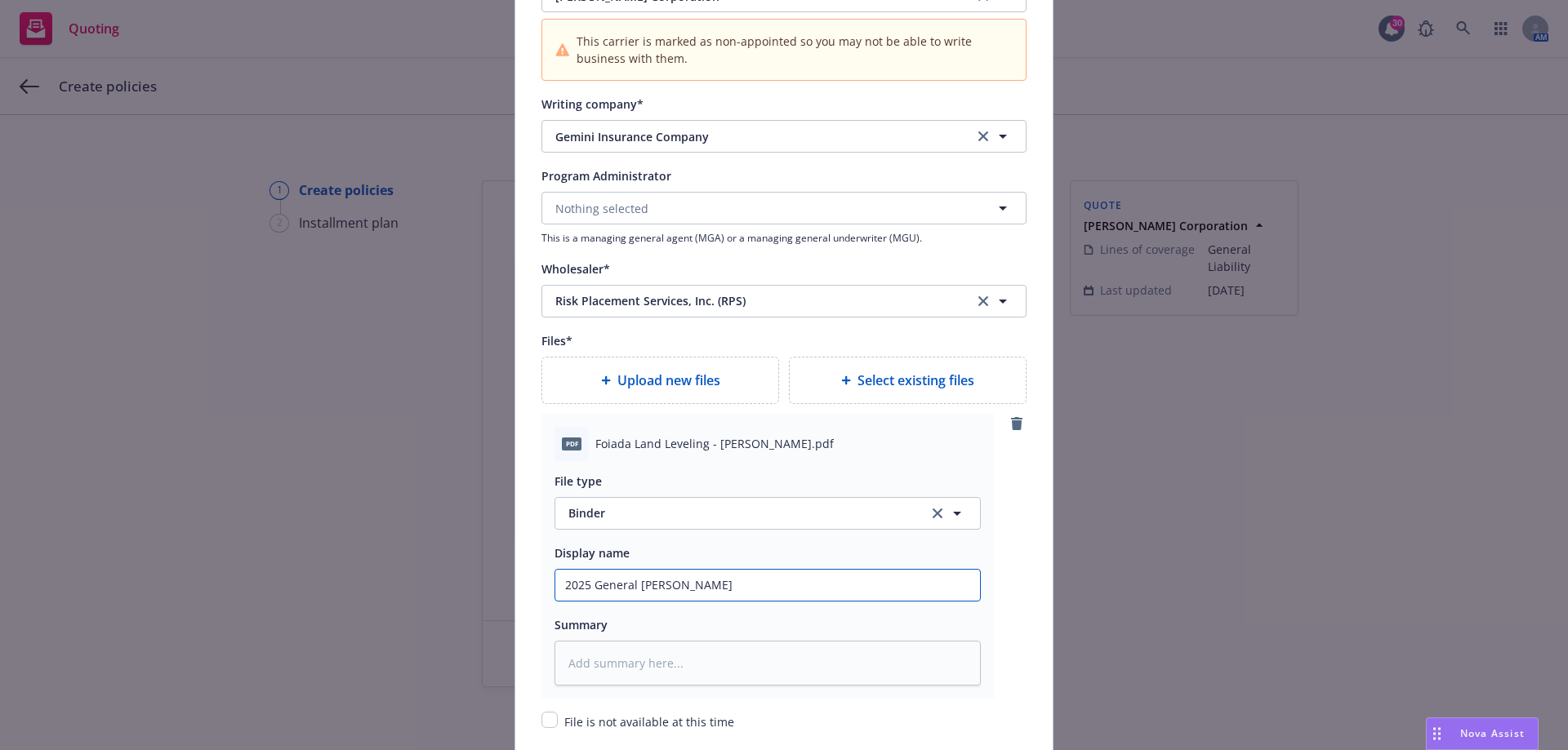
type input "2025 General LIability Binder -"
type textarea "x"
type input "2025 General LIability Binder -"
type textarea "x"
type input "2025 General LIability Binder - R"
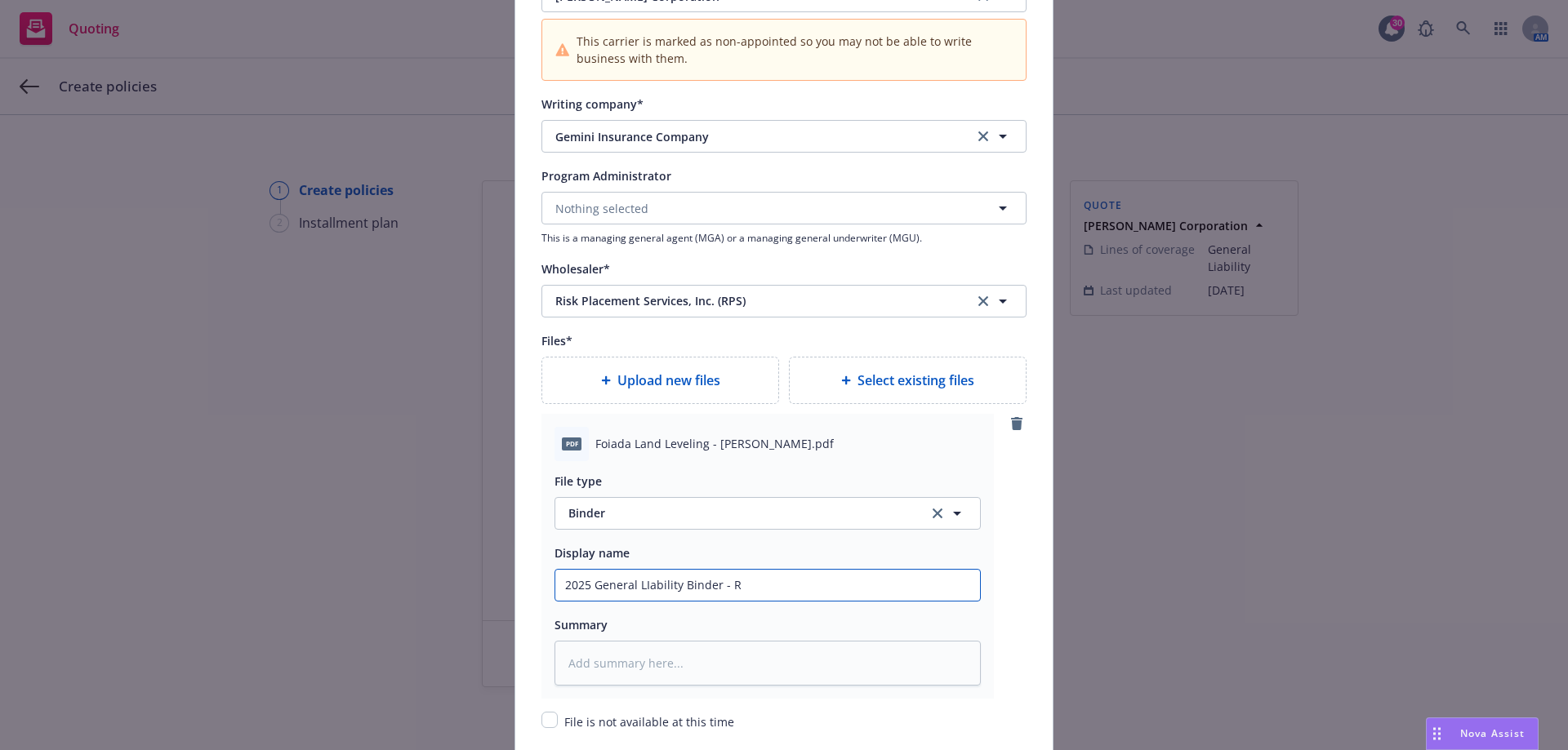
type textarea "x"
type input "2025 General LIability Binder - RP"
type textarea "x"
type input "2025 General LIability Binder - RPS"
type textarea "x"
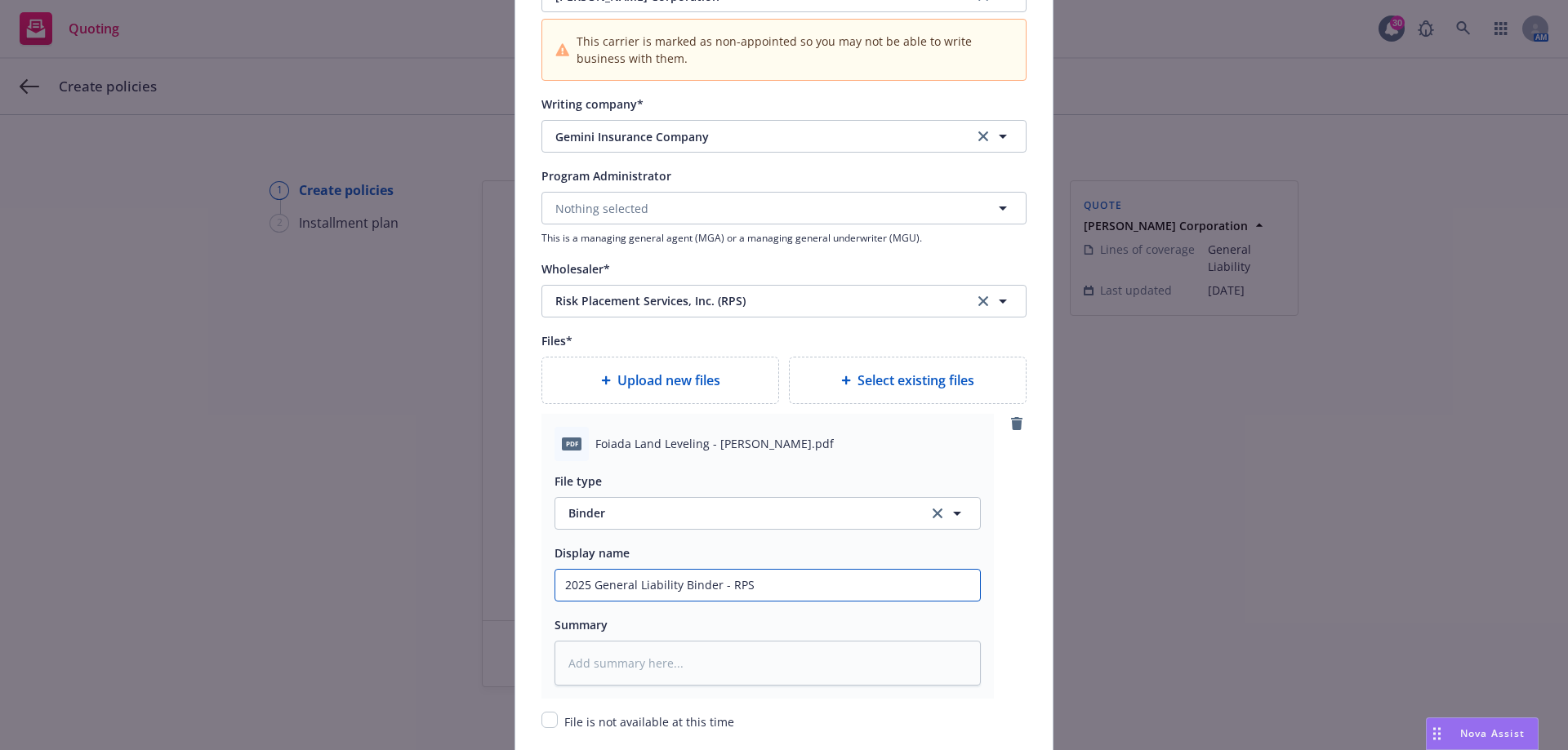
type input "2025 General Liability Binder - RPS"
click at [618, 379] on span "Upload new files" at bounding box center [669, 380] width 103 height 20
type textarea "x"
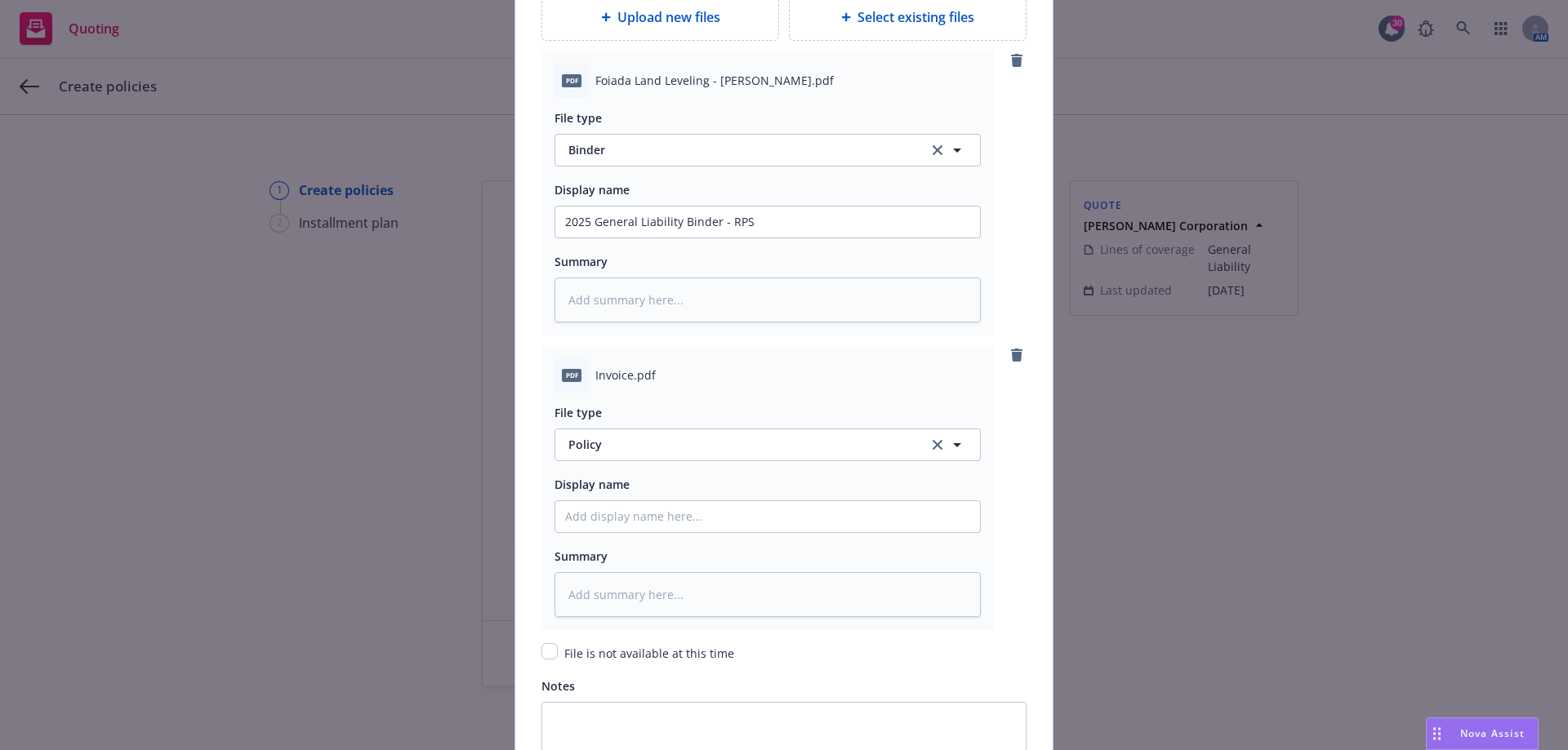
scroll to position [2167, 0]
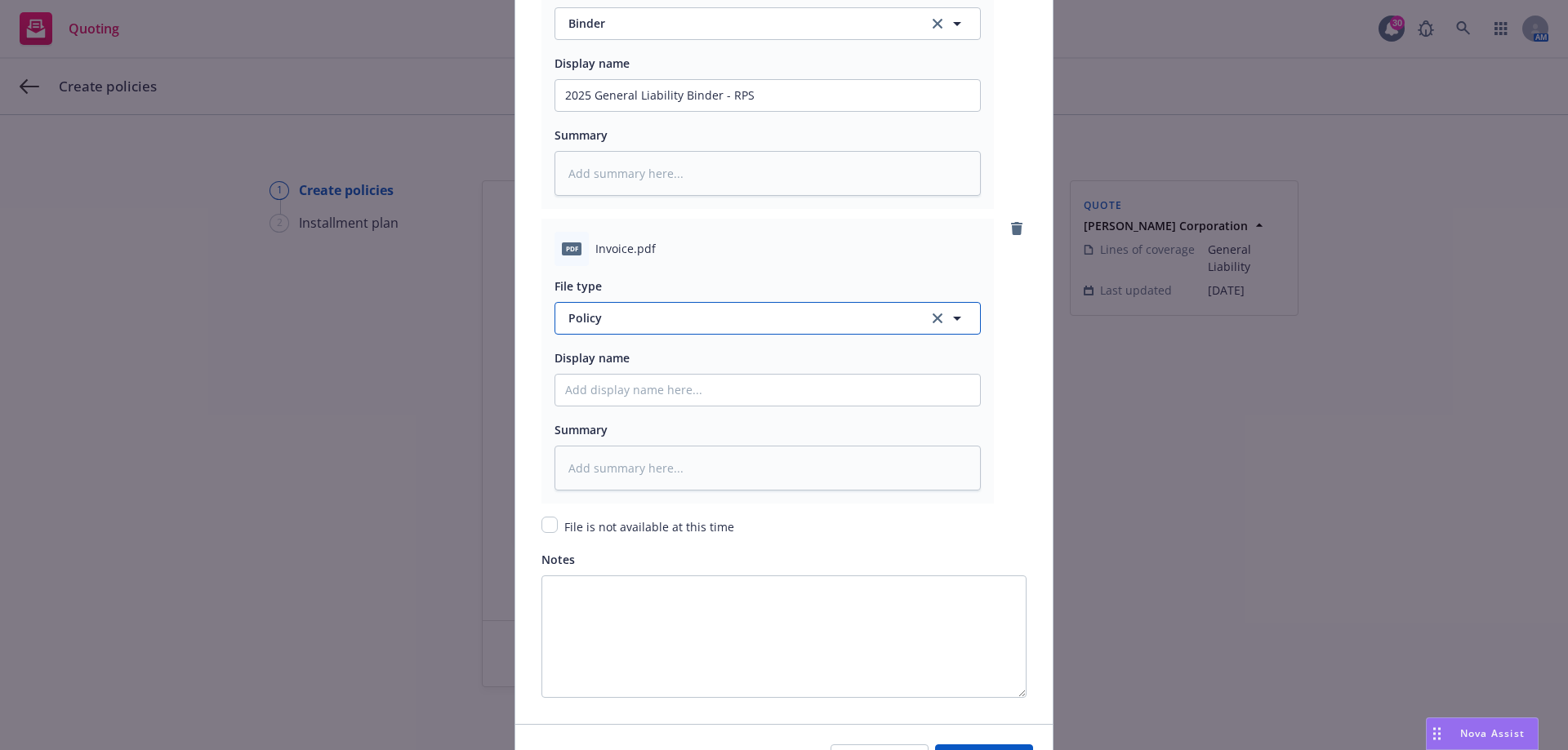
click at [611, 327] on span "Policy" at bounding box center [739, 318] width 342 height 17
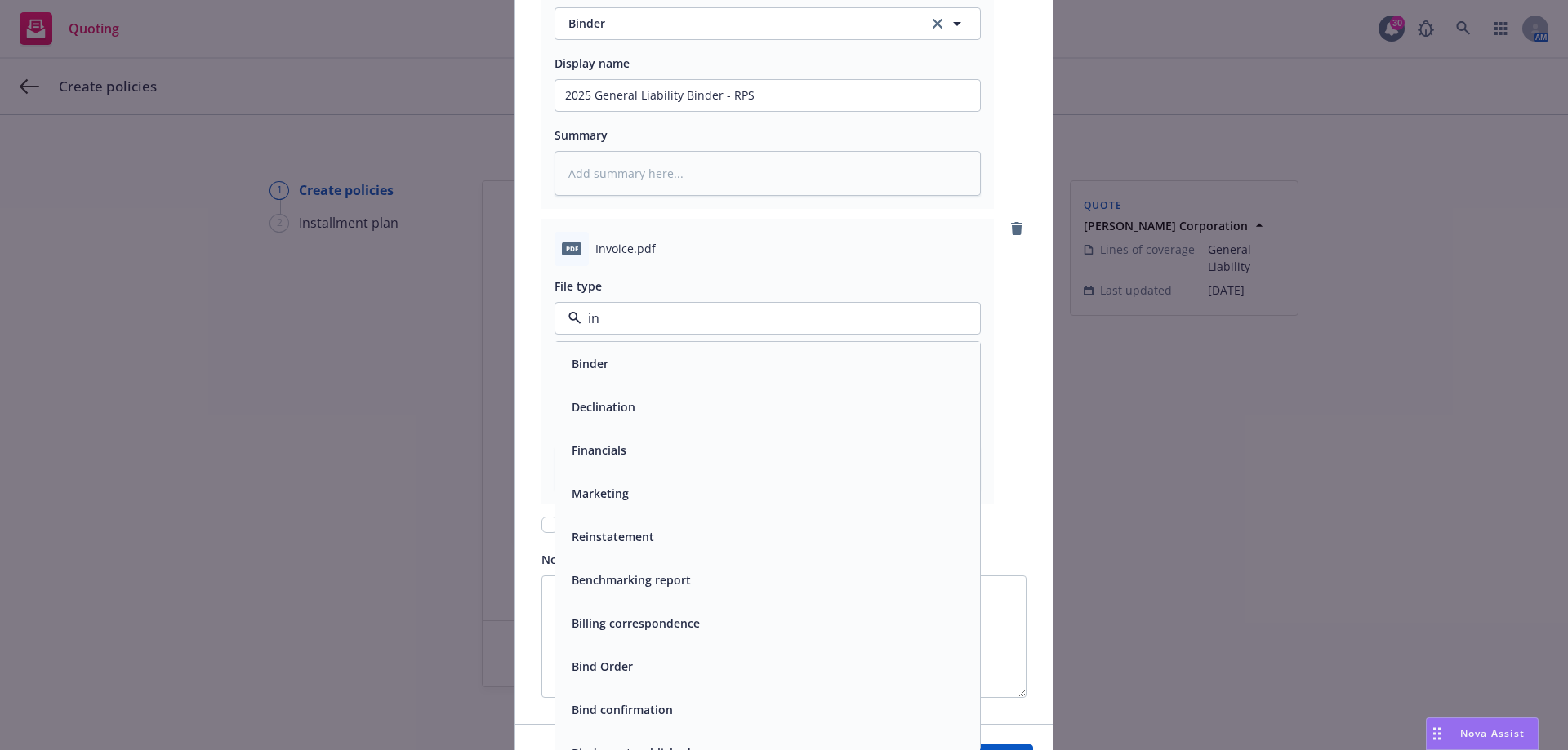
type input "inv"
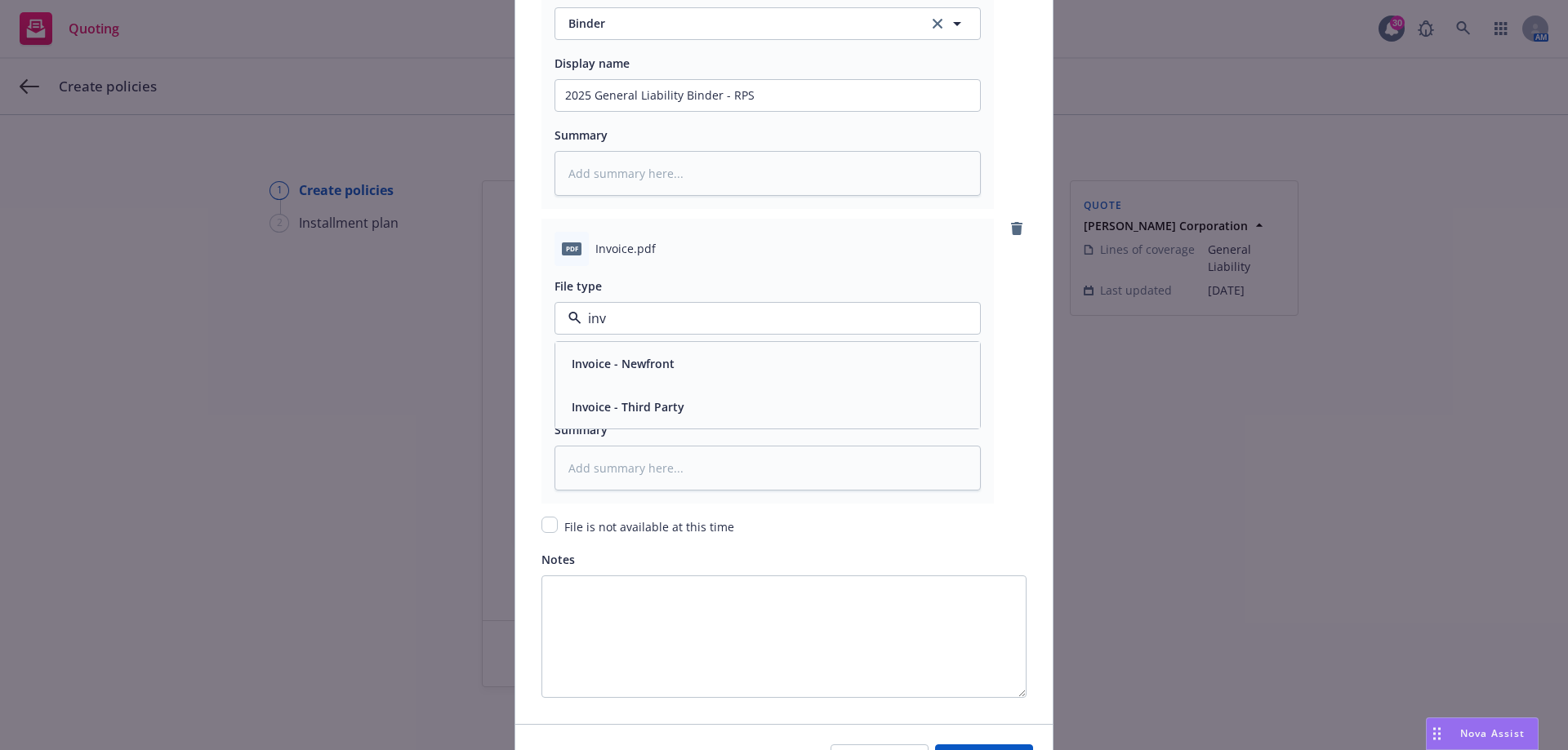
click at [650, 402] on span "Invoice - Third Party" at bounding box center [628, 407] width 113 height 17
click at [647, 111] on input "Policy display name" at bounding box center [768, 95] width 425 height 31
type textarea "x"
type input "C"
type textarea "x"
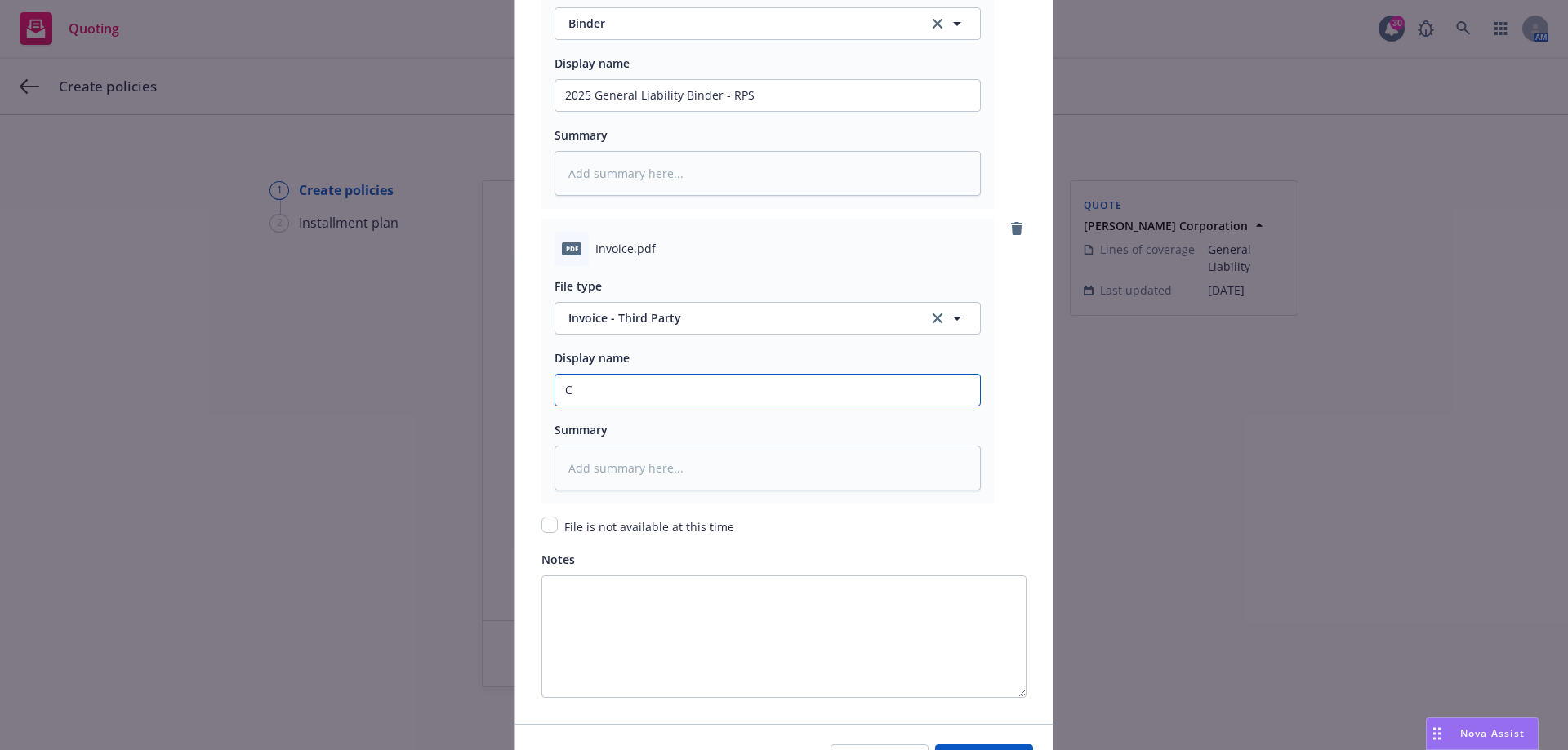
type input "Ca"
type textarea "x"
type input "Car"
type textarea "x"
type input "Carr"
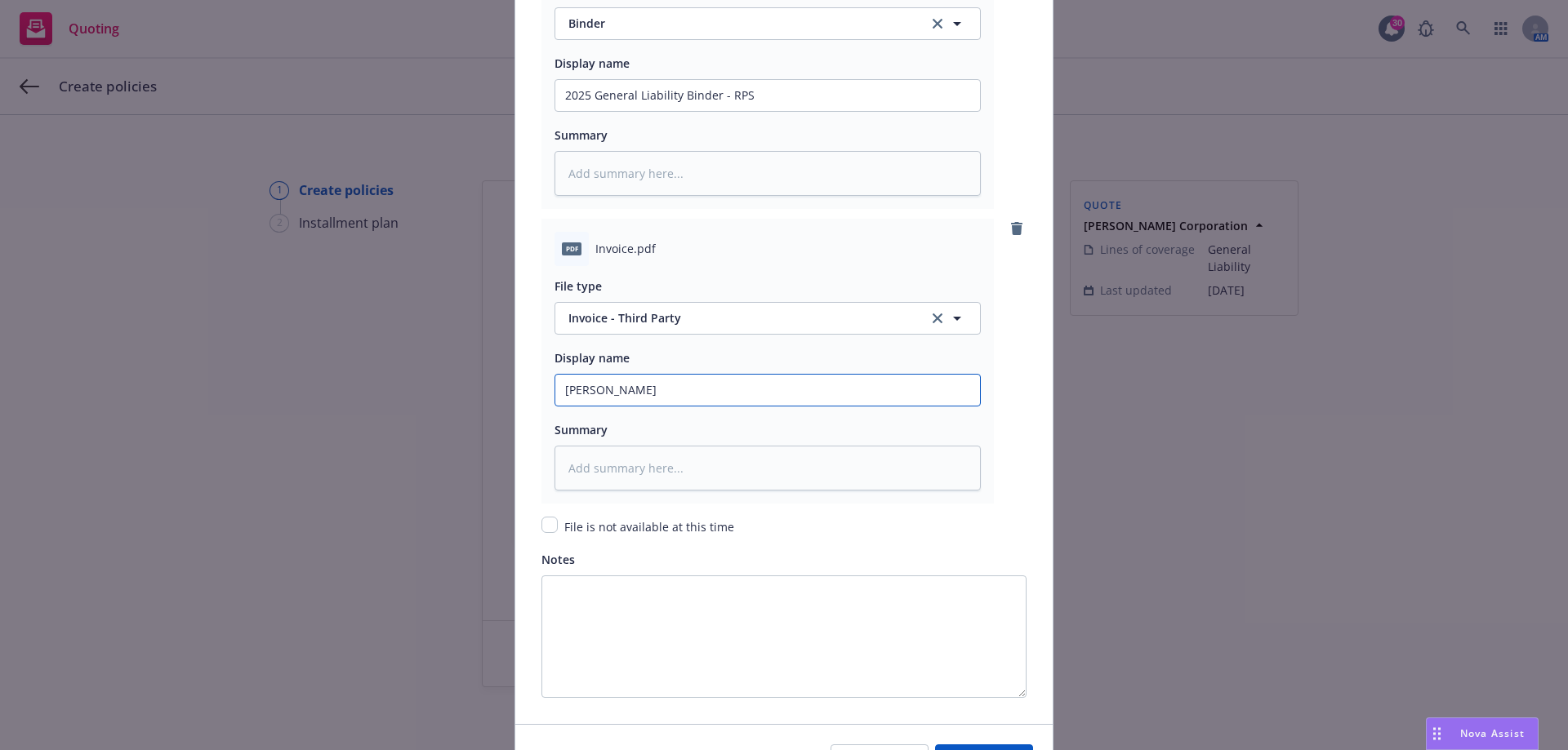
type textarea "x"
type input "Carri"
type textarea "x"
type input "Carrie"
type textarea "x"
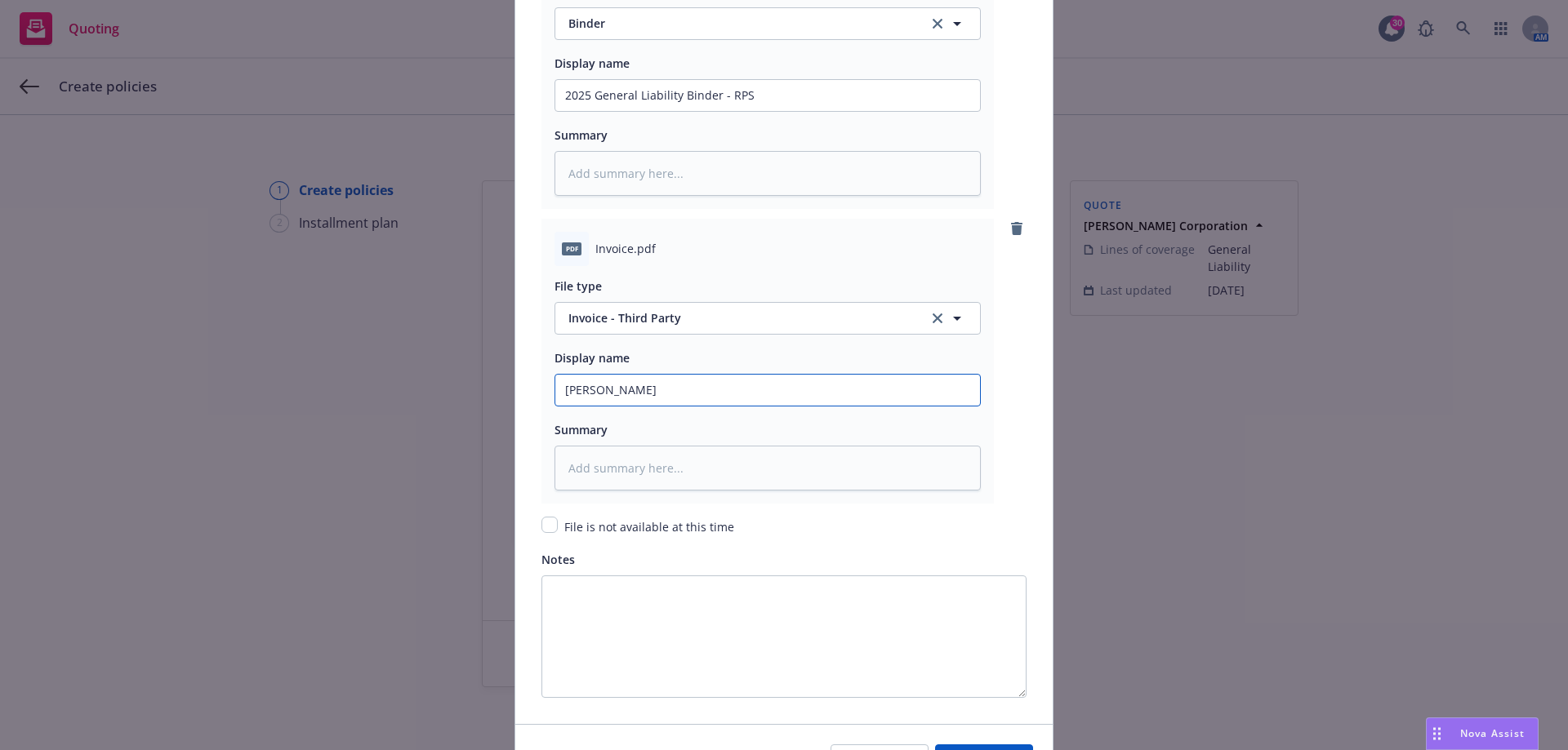
type input "Carrier"
type textarea "x"
type input "Carrier"
type textarea "x"
type input "Carrier I"
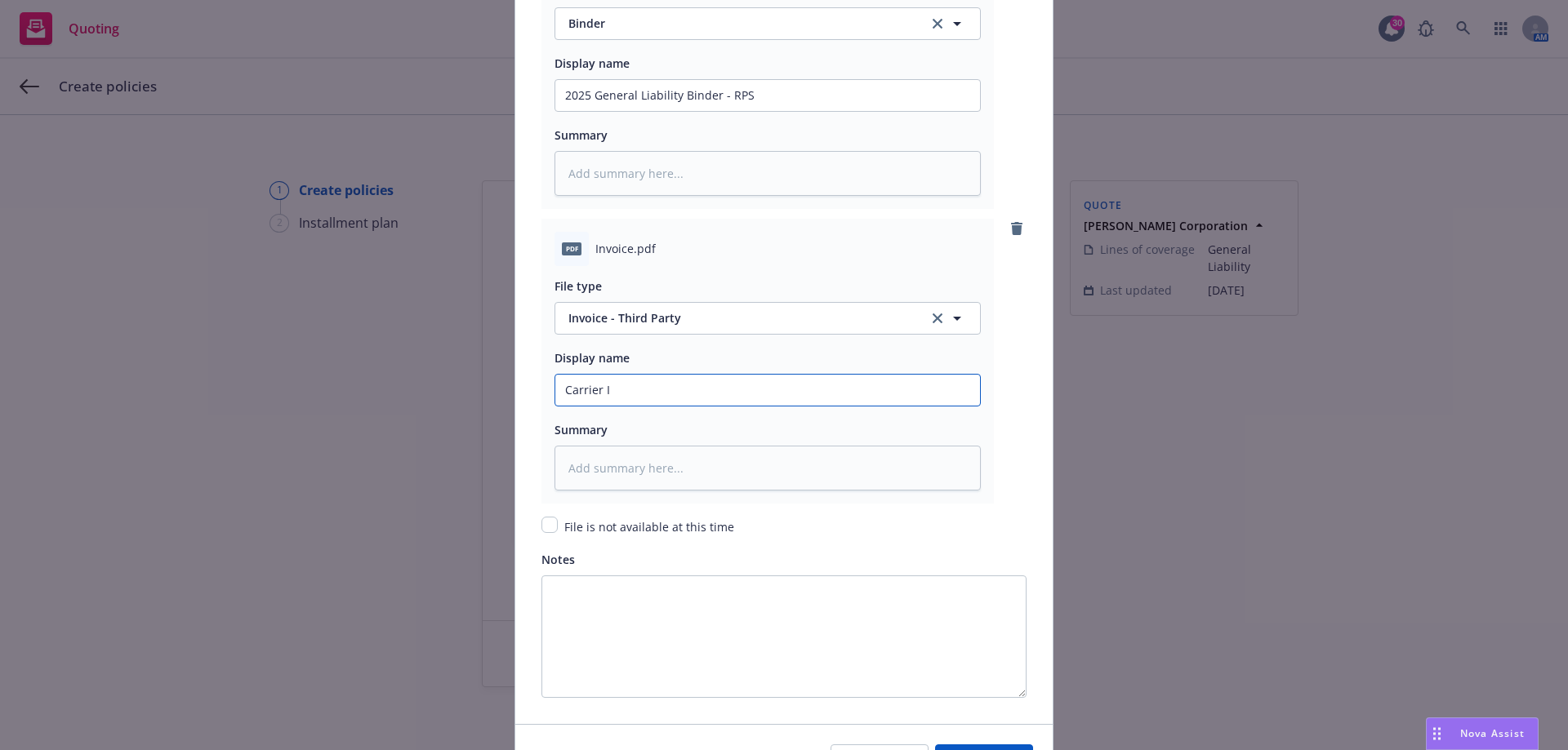
type textarea "x"
type input "Carrier In"
type textarea "x"
type input "Carrier Inv"
type textarea "x"
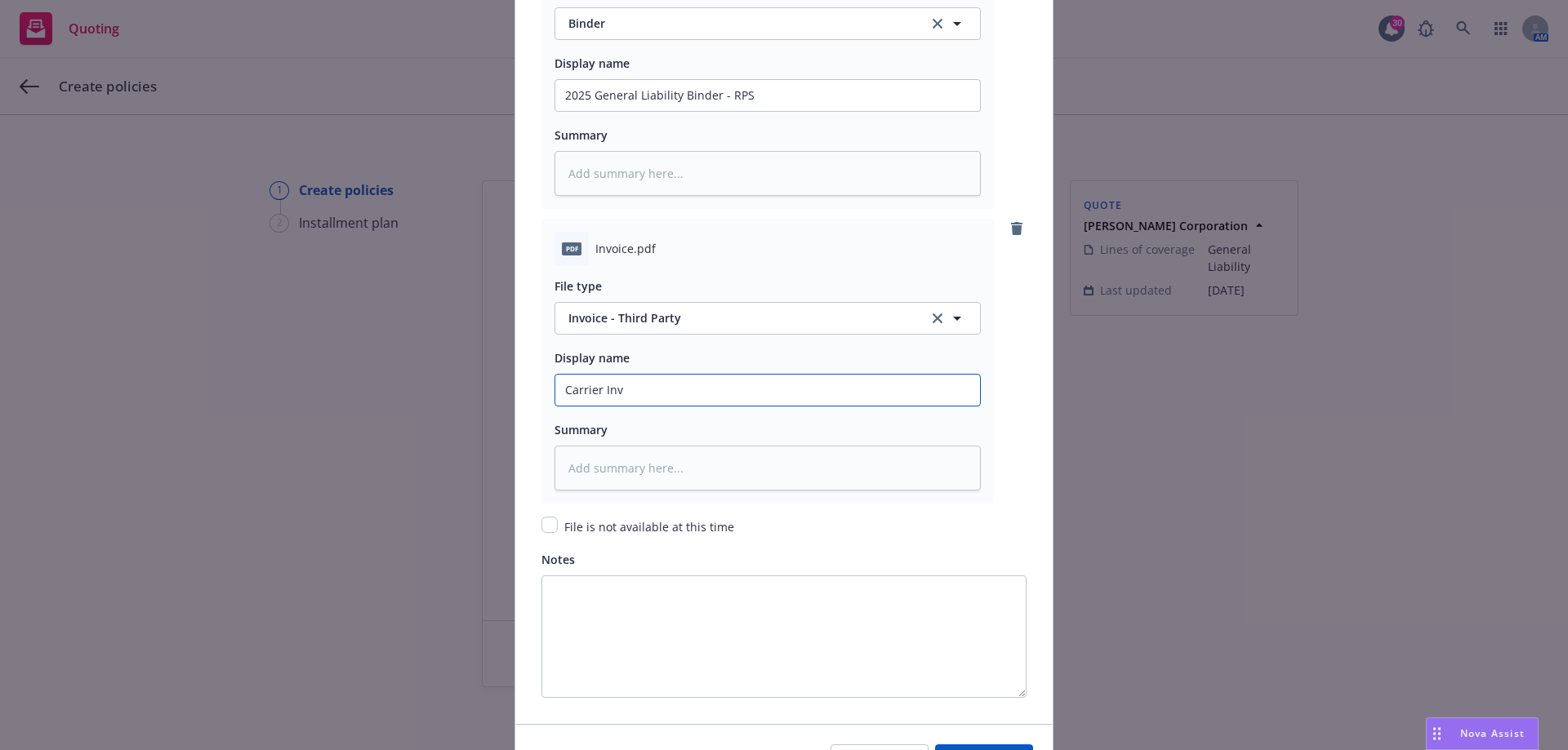
type input "Carrier Invo"
type textarea "x"
type input "Carrier Invoi"
type textarea "x"
type input "Carrier Invoic"
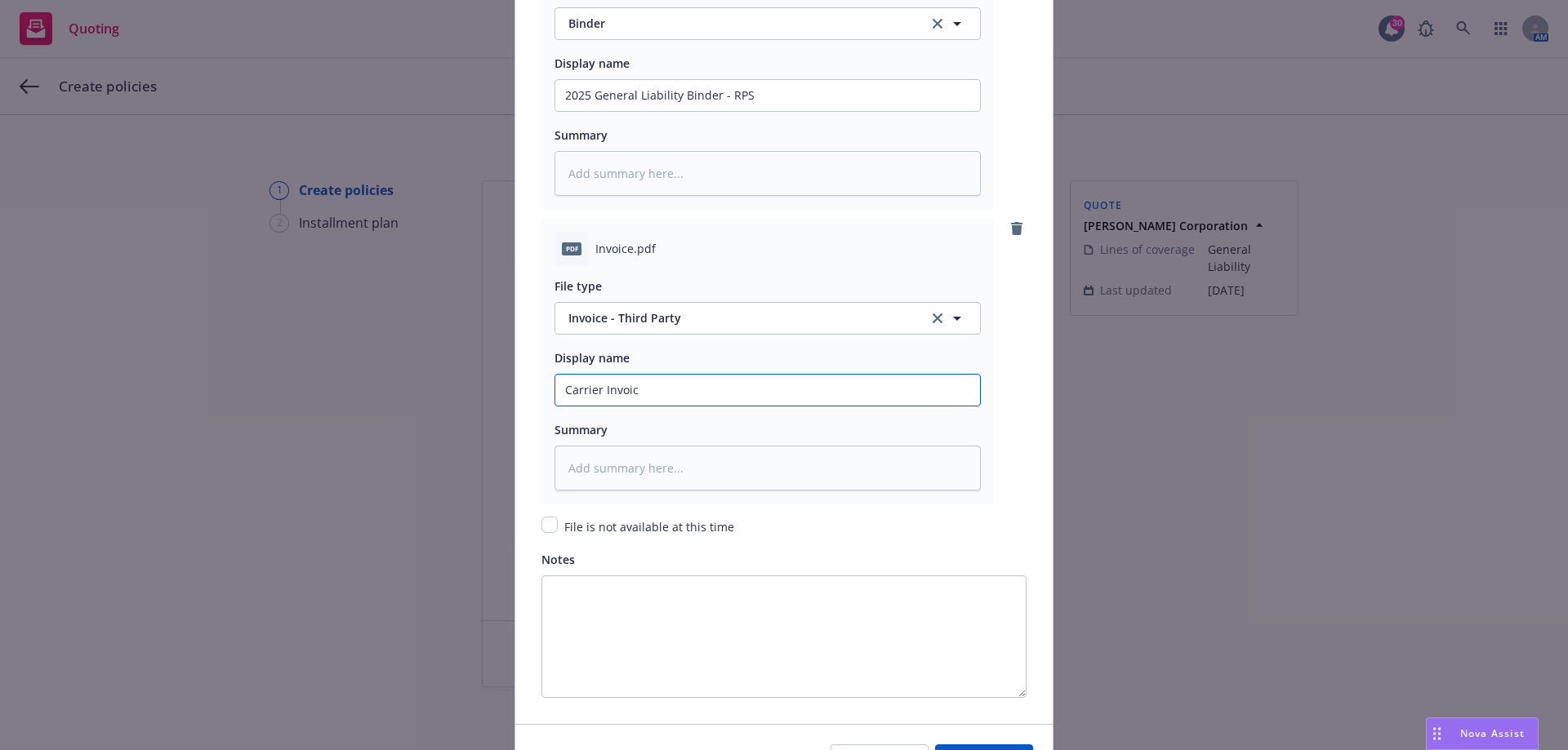
type textarea "x"
type input "Carrier Invoice"
type textarea "x"
type input "Carrier Invoice"
type textarea "x"
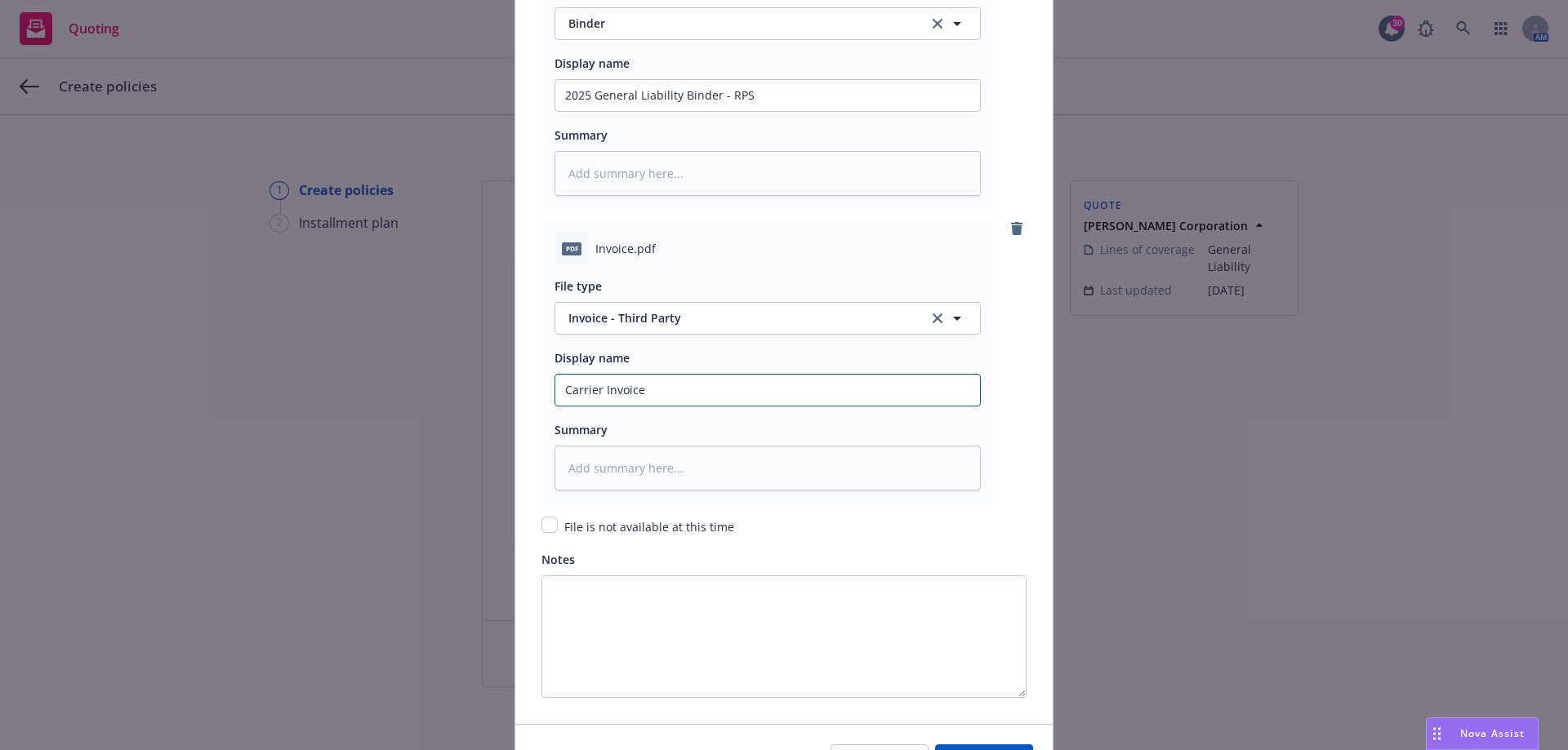
type input "Carrier Invoice -"
type textarea "x"
type input "Carrier Invoice -"
type textarea "x"
type input "Carrier Invoice - W"
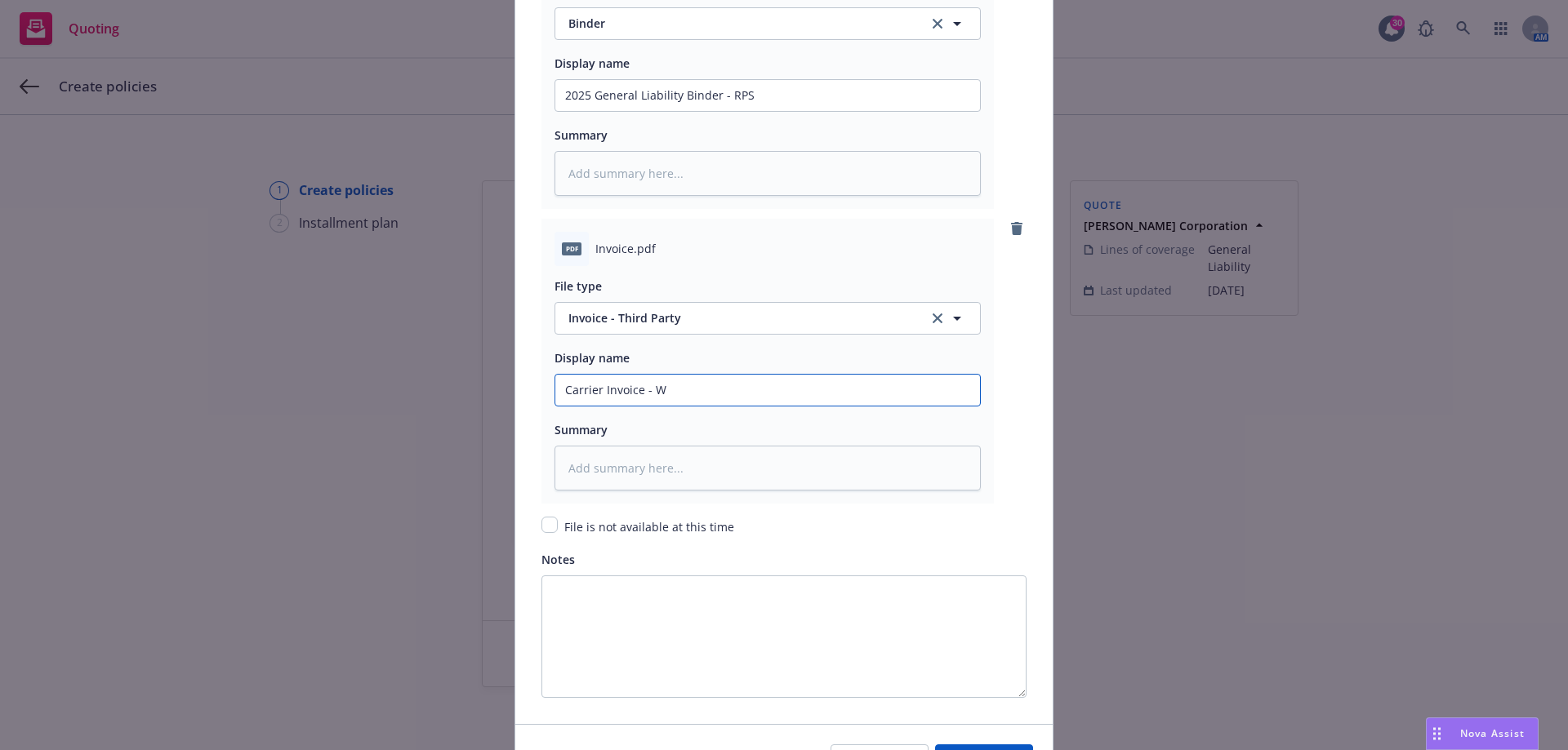
type textarea "x"
type input "Carrier Invoice - WC"
type textarea "x"
type input "Carrier Invoice - WC"
type textarea "x"
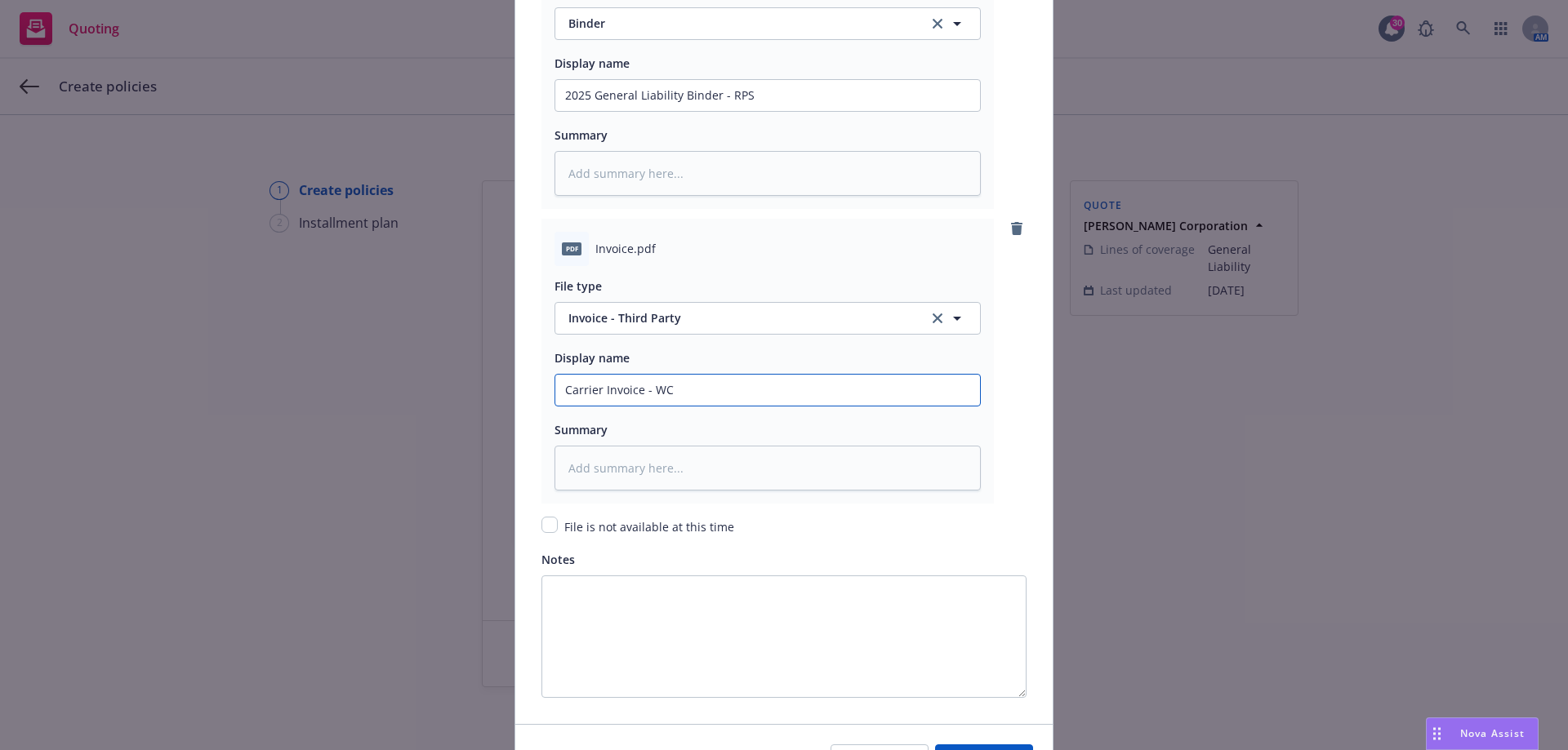
type input "Carrier Invoice - WC -"
click at [662, 111] on input "Carrier Invoice - WC - RPS" at bounding box center [768, 95] width 425 height 31
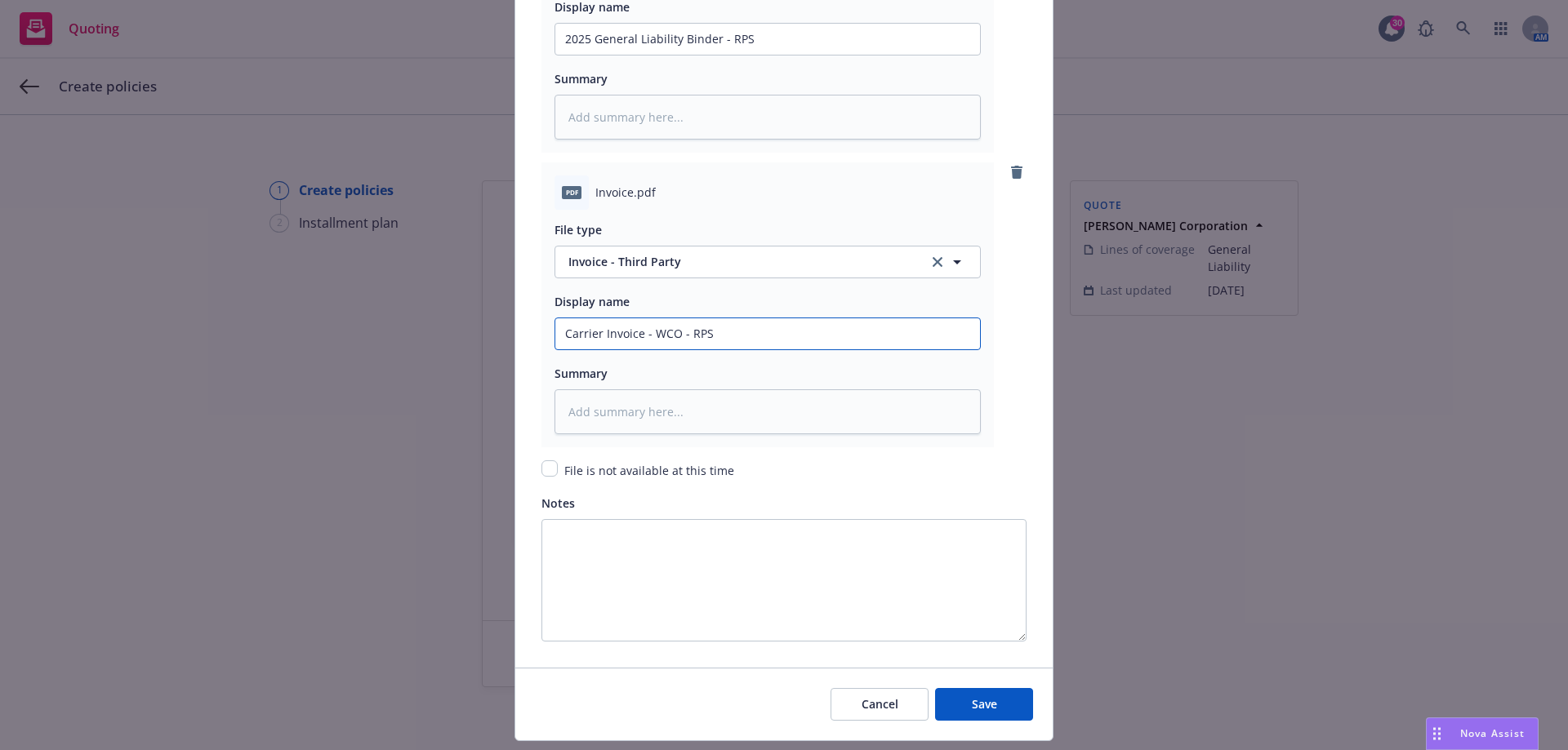
scroll to position [2266, 0]
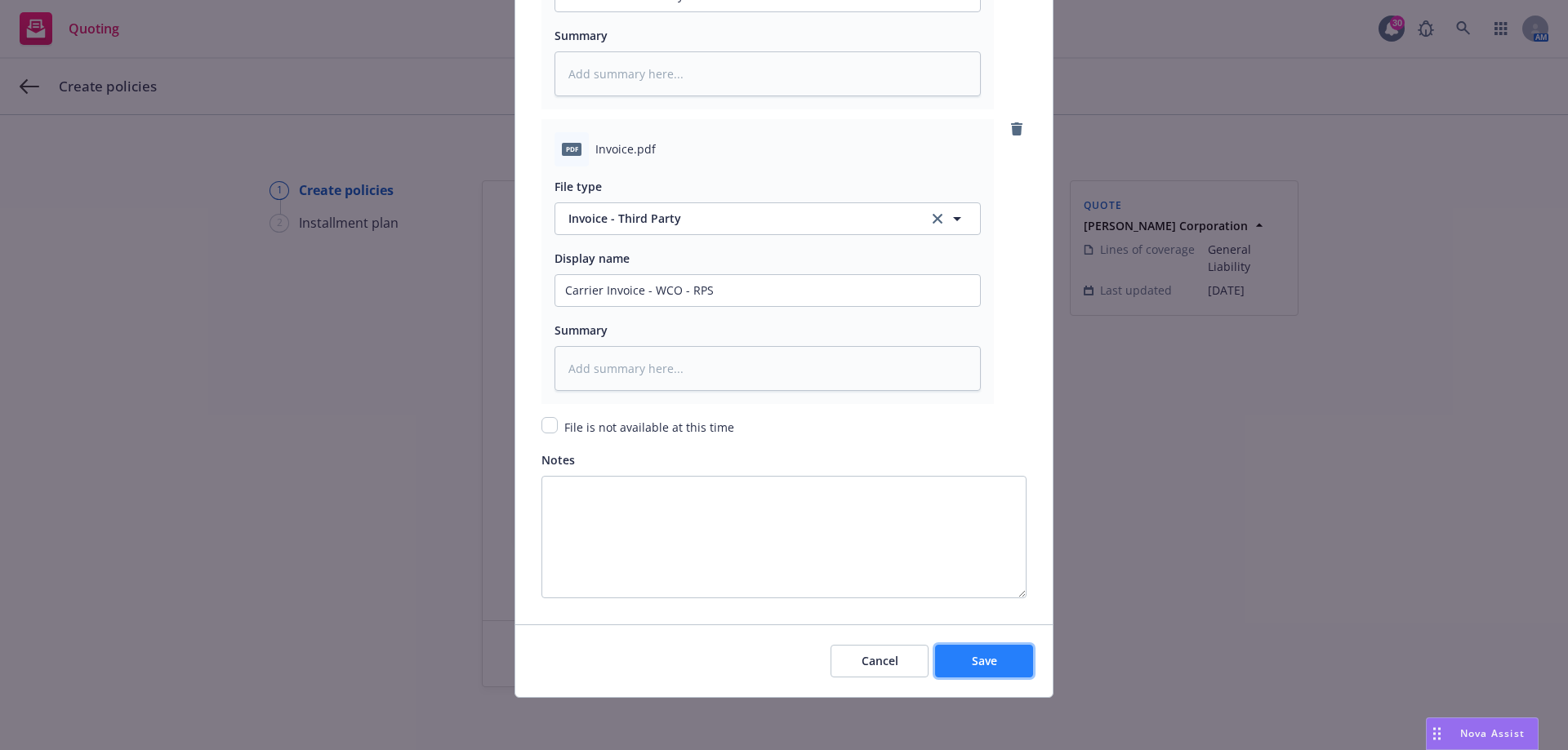
click at [957, 661] on button "Save" at bounding box center [983, 662] width 98 height 33
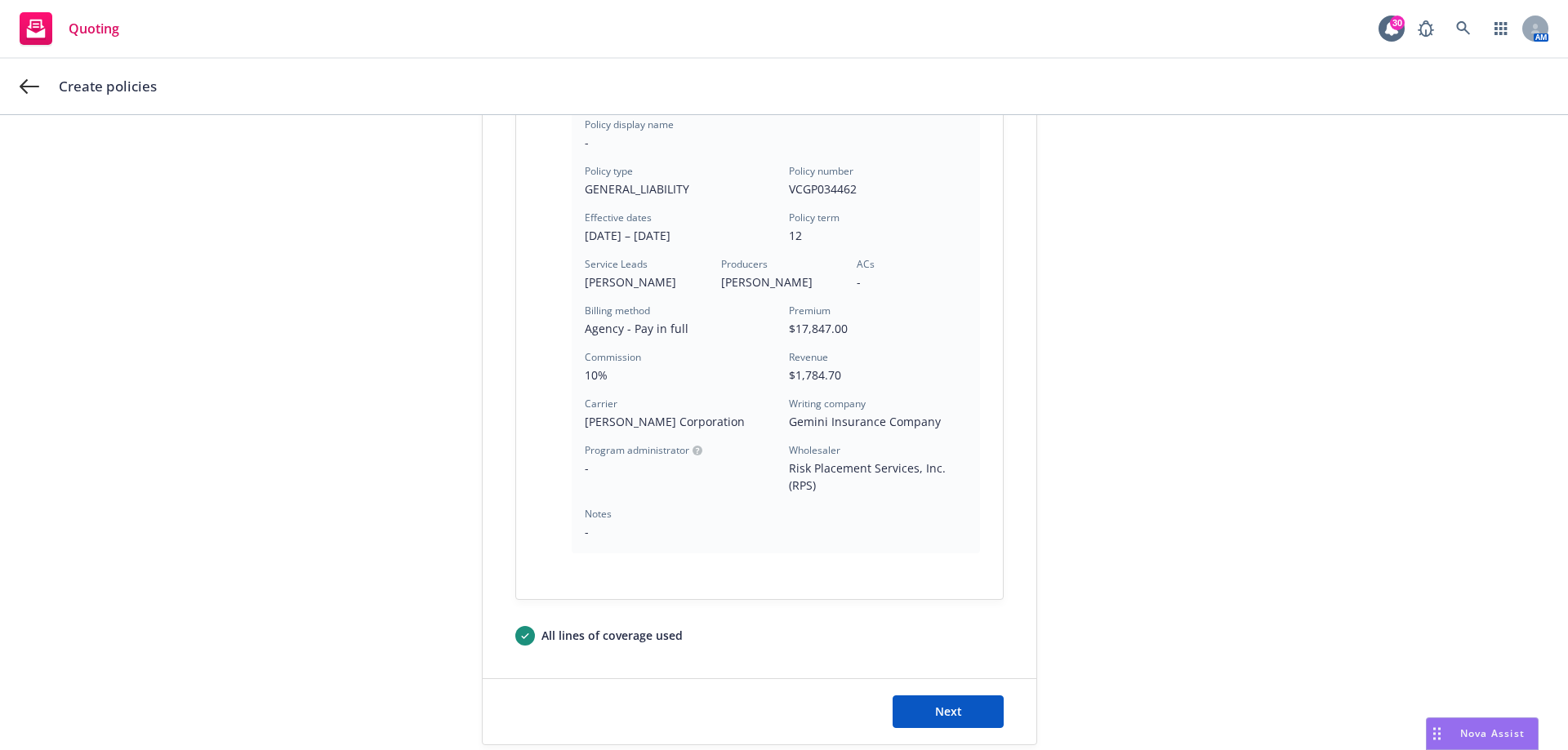
scroll to position [461, 0]
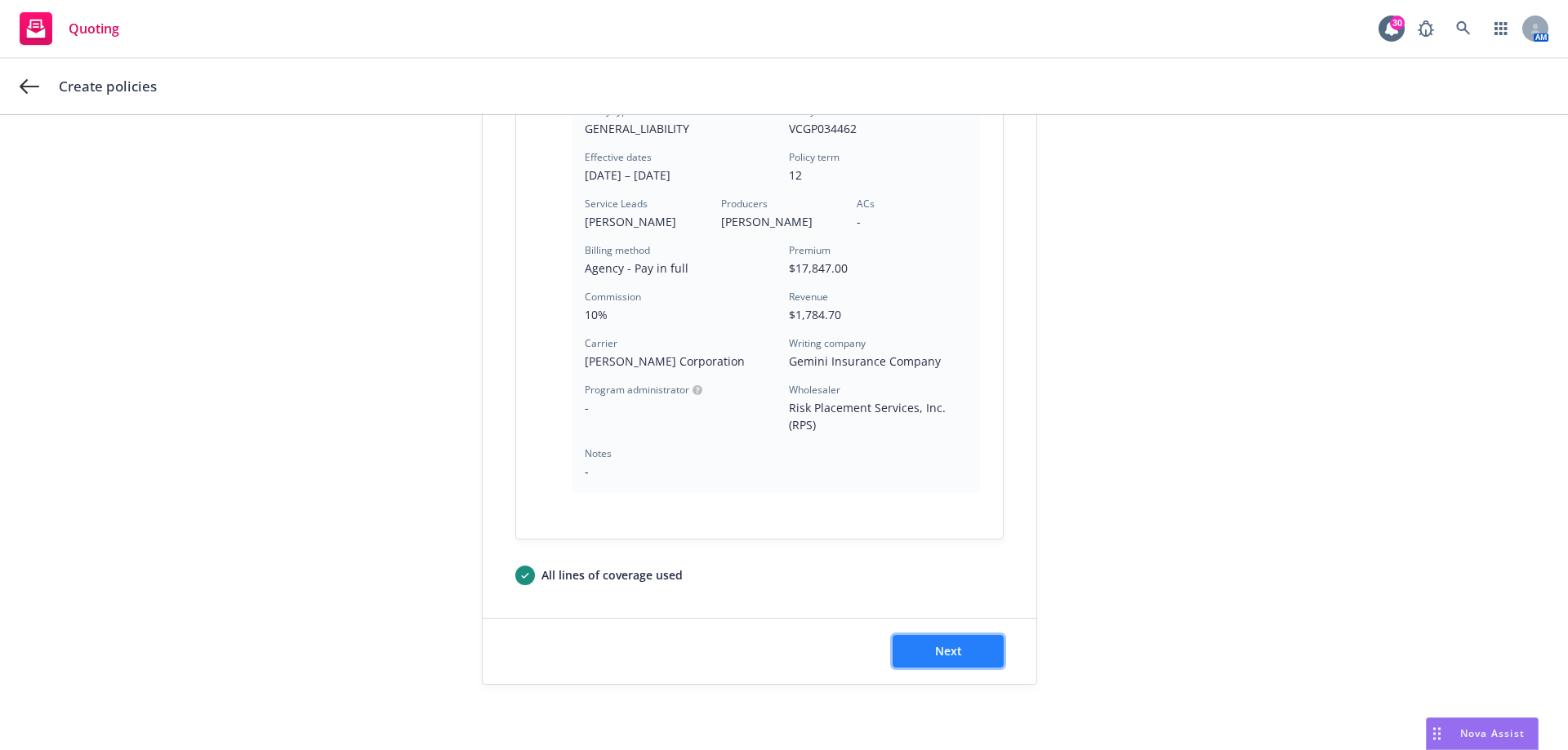
click at [958, 655] on button "Next" at bounding box center [948, 651] width 111 height 33
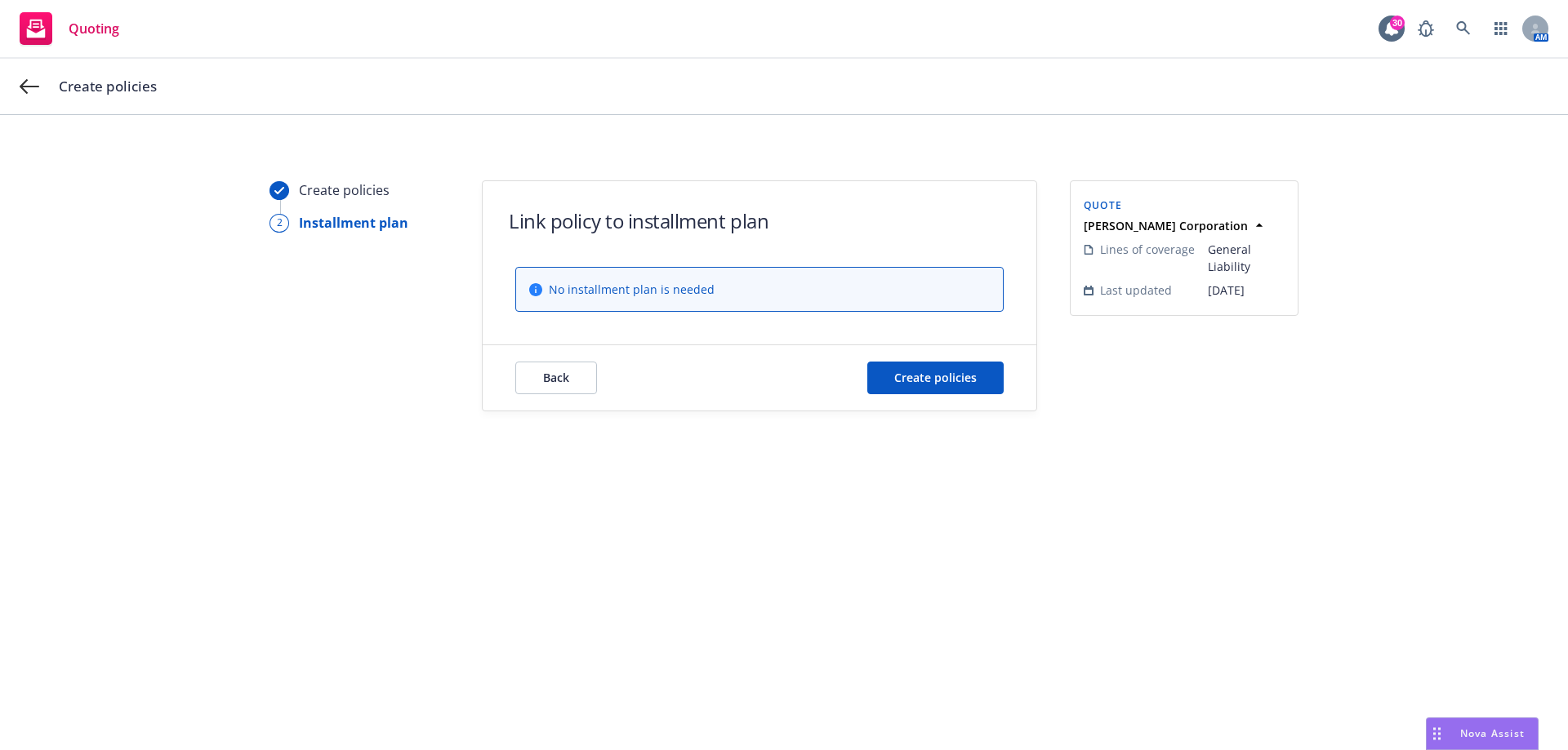
scroll to position [0, 0]
click at [911, 375] on span "Create policies" at bounding box center [935, 377] width 82 height 16
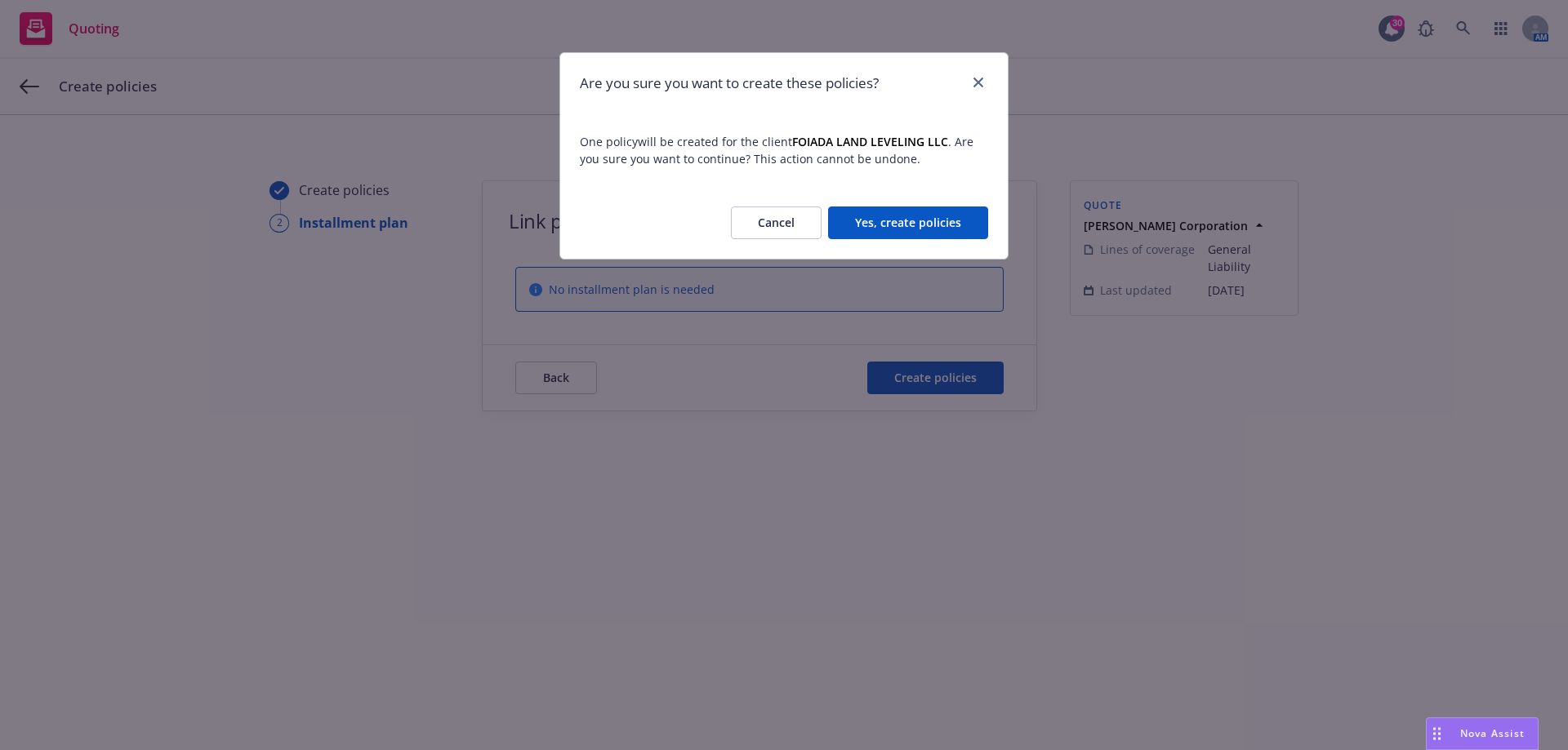
click at [882, 217] on button "Yes, create policies" at bounding box center [908, 223] width 160 height 33
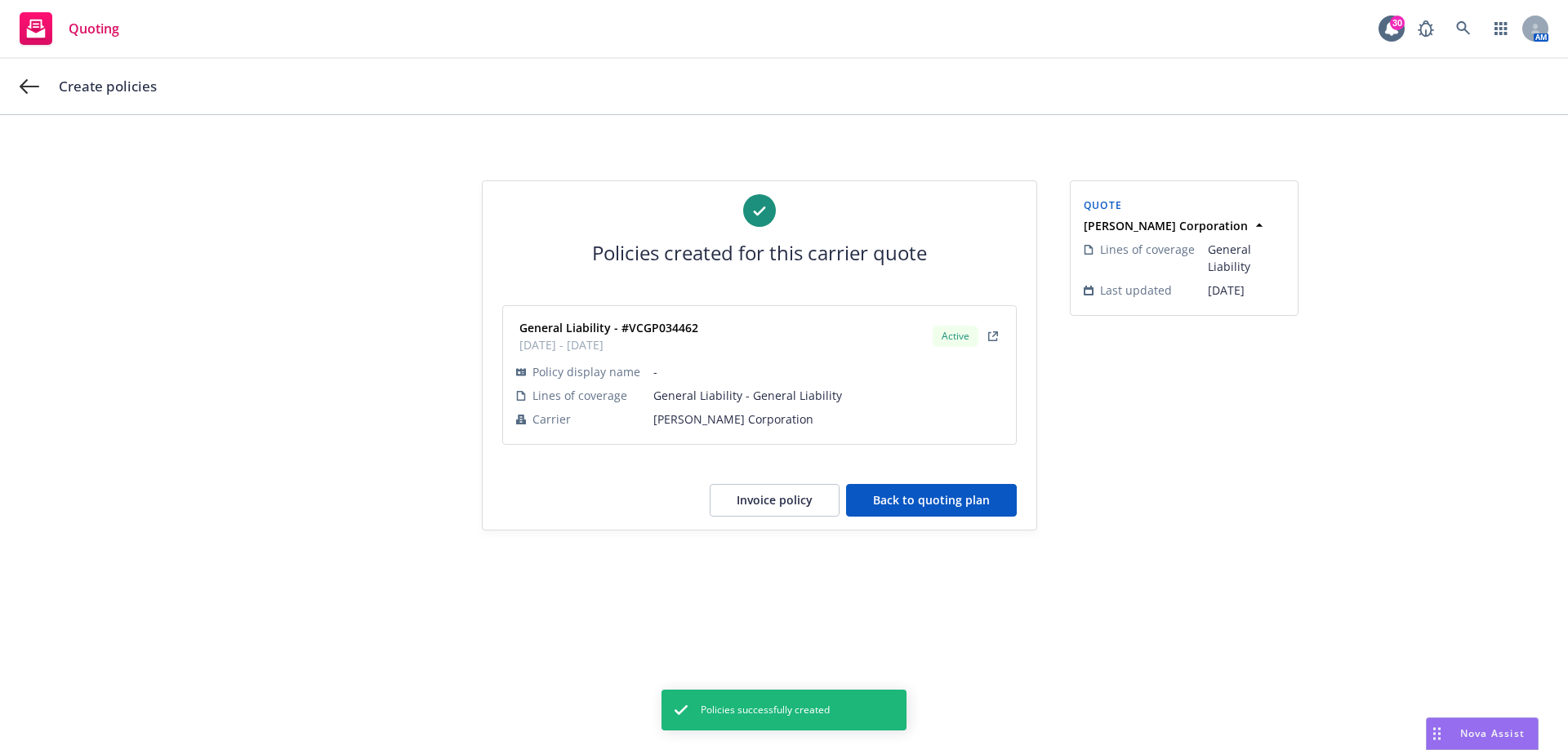
click at [748, 506] on button "Invoice policy" at bounding box center [774, 500] width 130 height 33
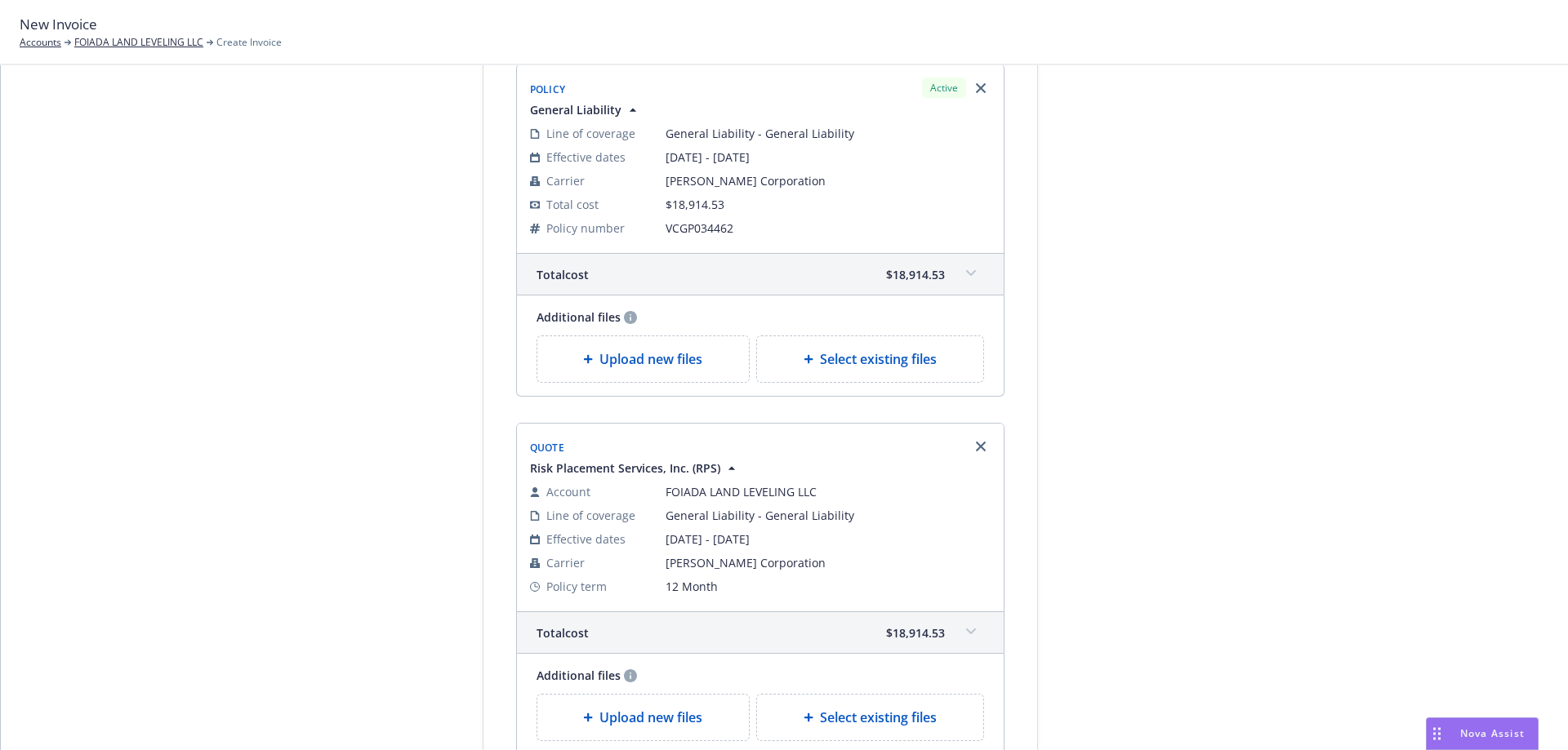
scroll to position [315, 0]
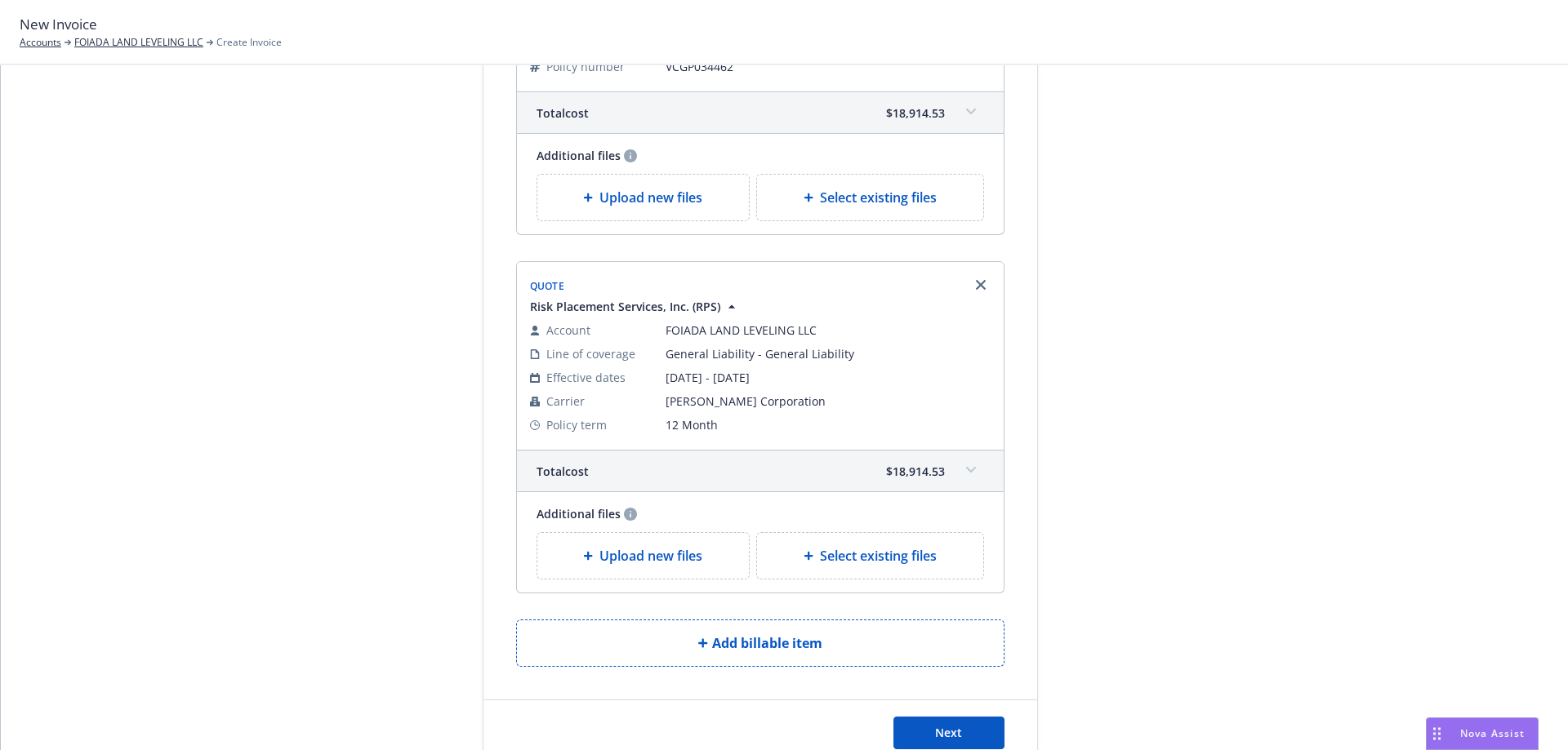
click at [976, 287] on icon "Remove browser" at bounding box center [980, 284] width 10 height 10
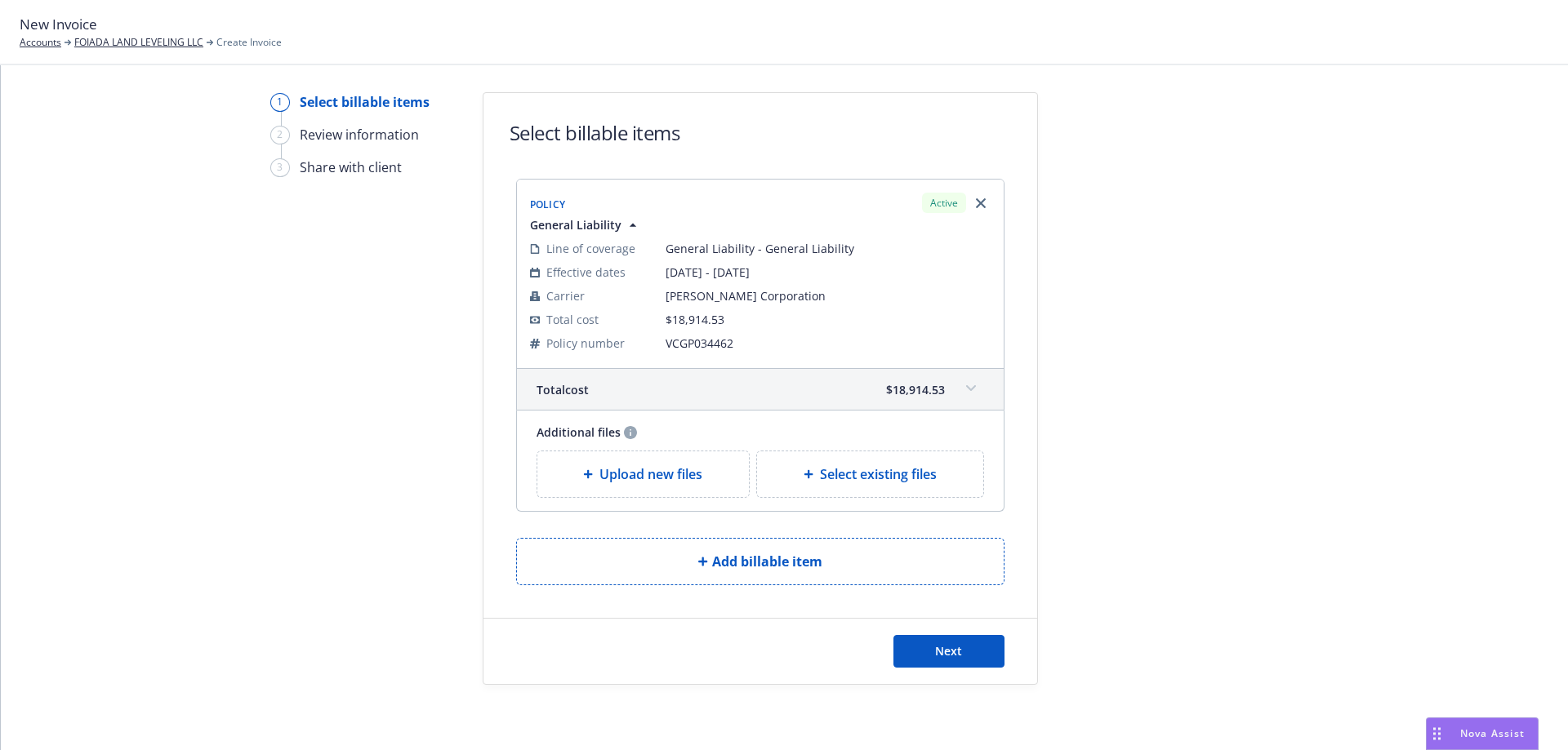
click at [822, 475] on span "Select existing files" at bounding box center [878, 474] width 117 height 20
select select "Invoice - Third Party"
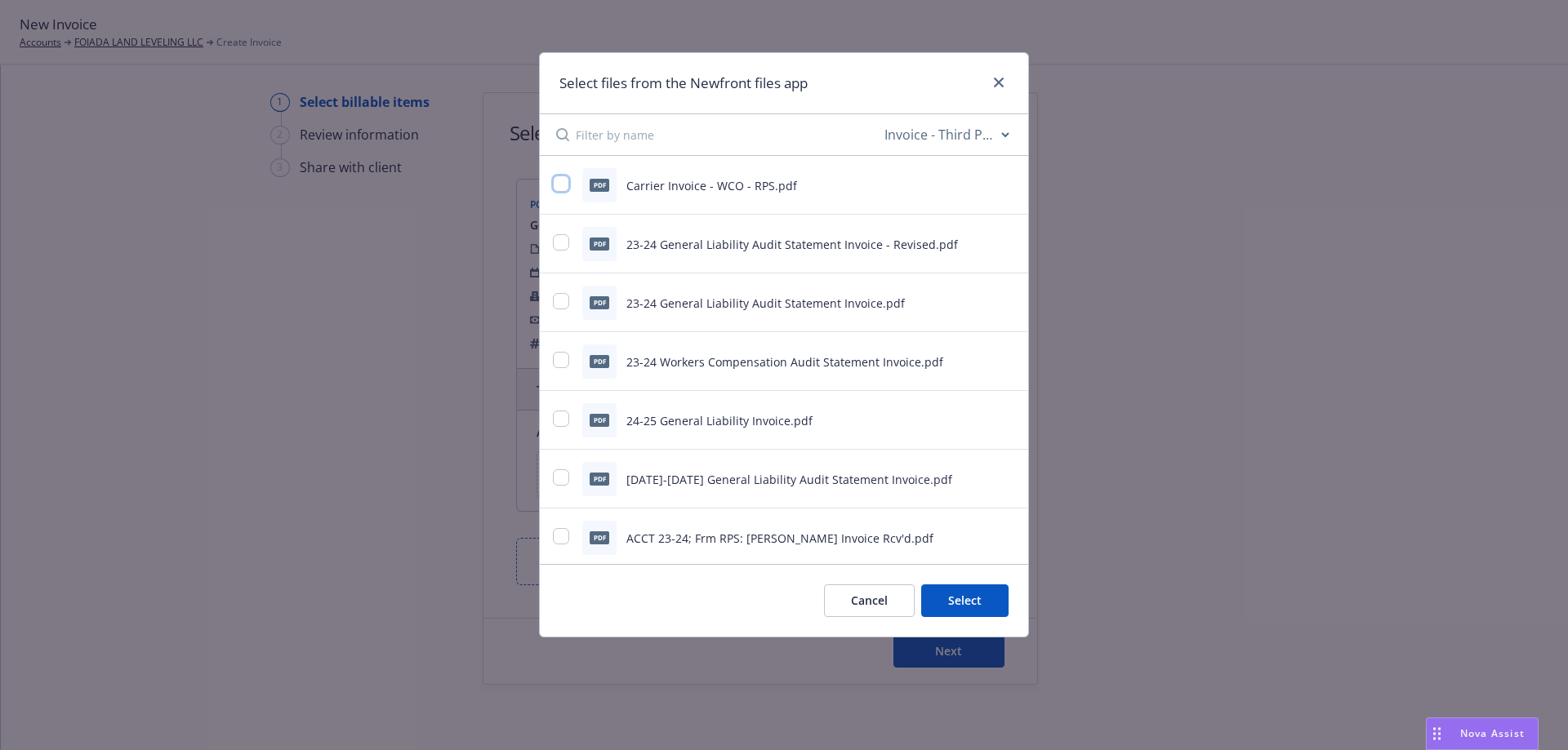
click at [564, 185] on input "checkbox" at bounding box center [560, 183] width 16 height 16
checkbox input "true"
click at [931, 579] on div "Cancel Select 1 file" at bounding box center [783, 601] width 488 height 73
click at [941, 599] on button "Select 1 file" at bounding box center [950, 601] width 118 height 33
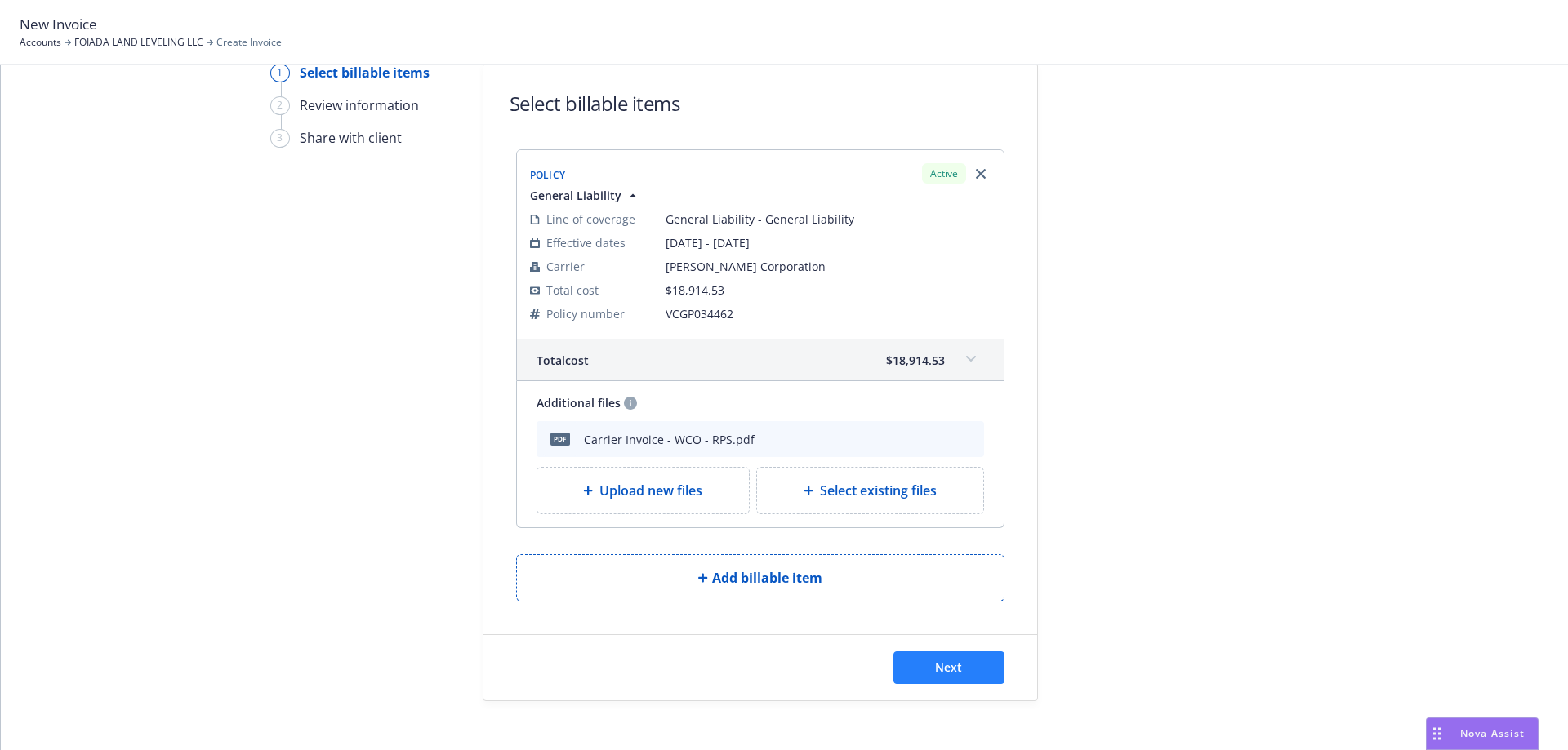
scroll to position [84, 0]
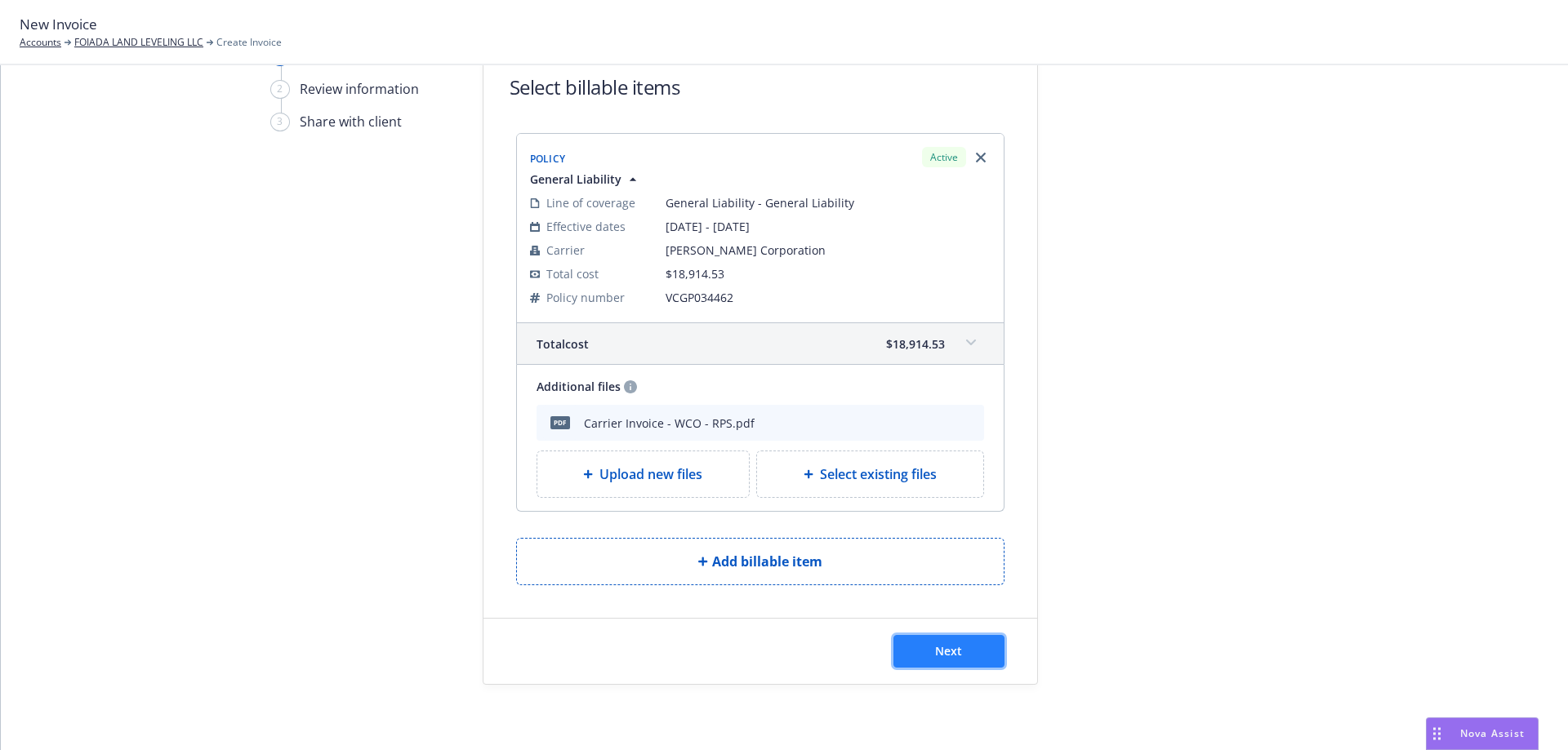
click at [941, 643] on span "Next" at bounding box center [948, 651] width 27 height 16
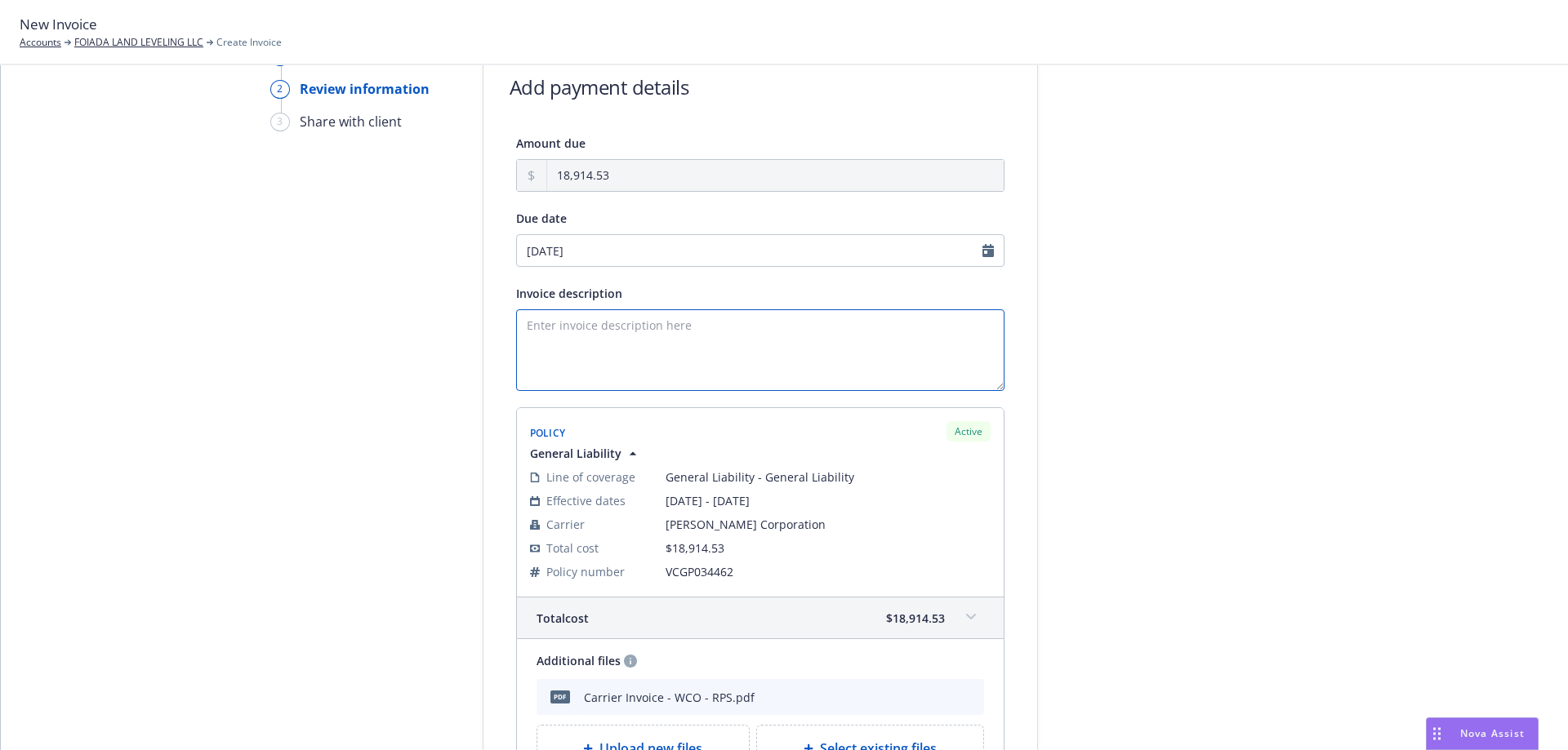
click at [585, 340] on textarea "Invoice description" at bounding box center [760, 350] width 488 height 82
click at [649, 331] on textarea "General Liability Policy Term:" at bounding box center [760, 350] width 488 height 82
click at [634, 346] on textarea "General Liability Policy Term:" at bounding box center [760, 350] width 488 height 82
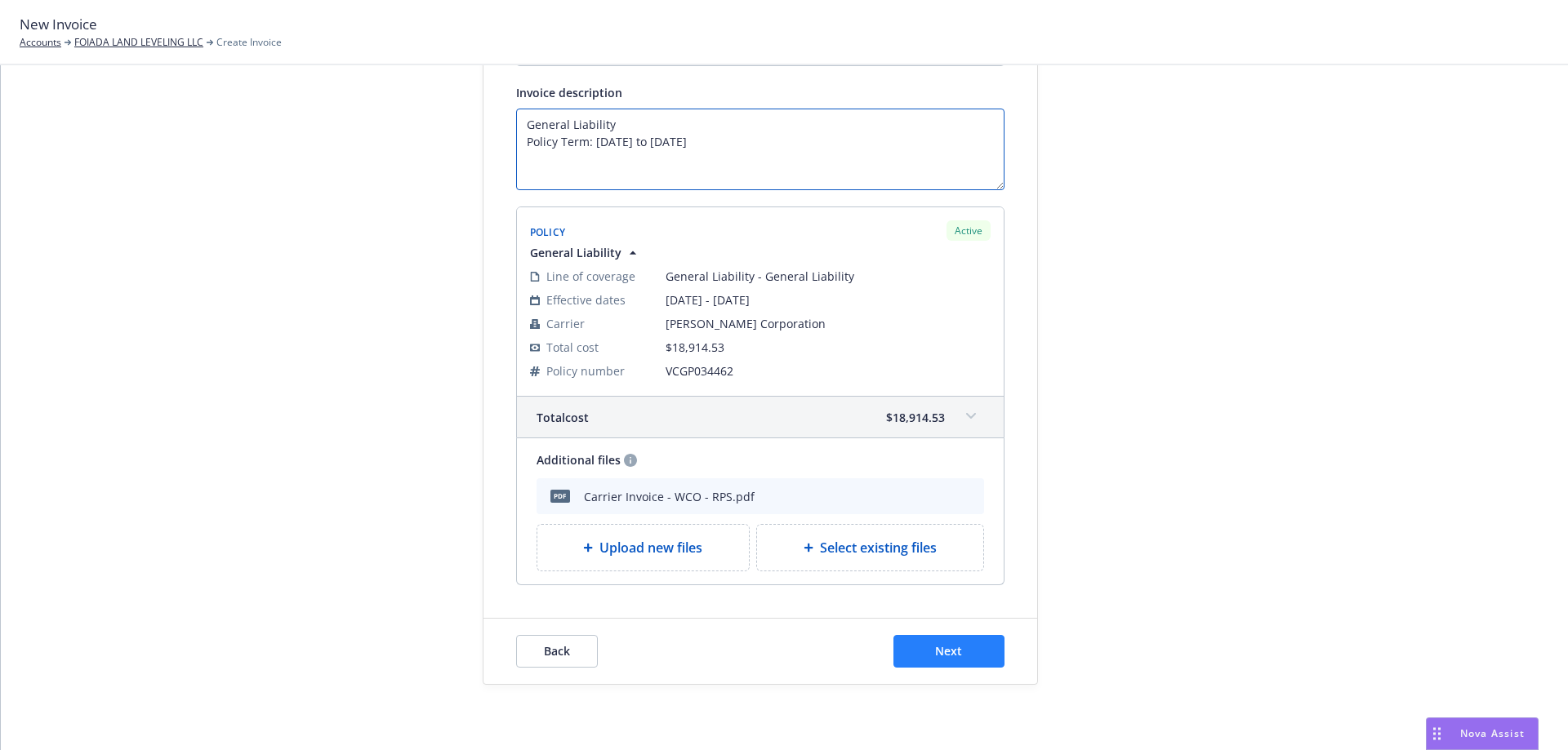
type textarea "General Liability Policy Term: [DATE] to [DATE]"
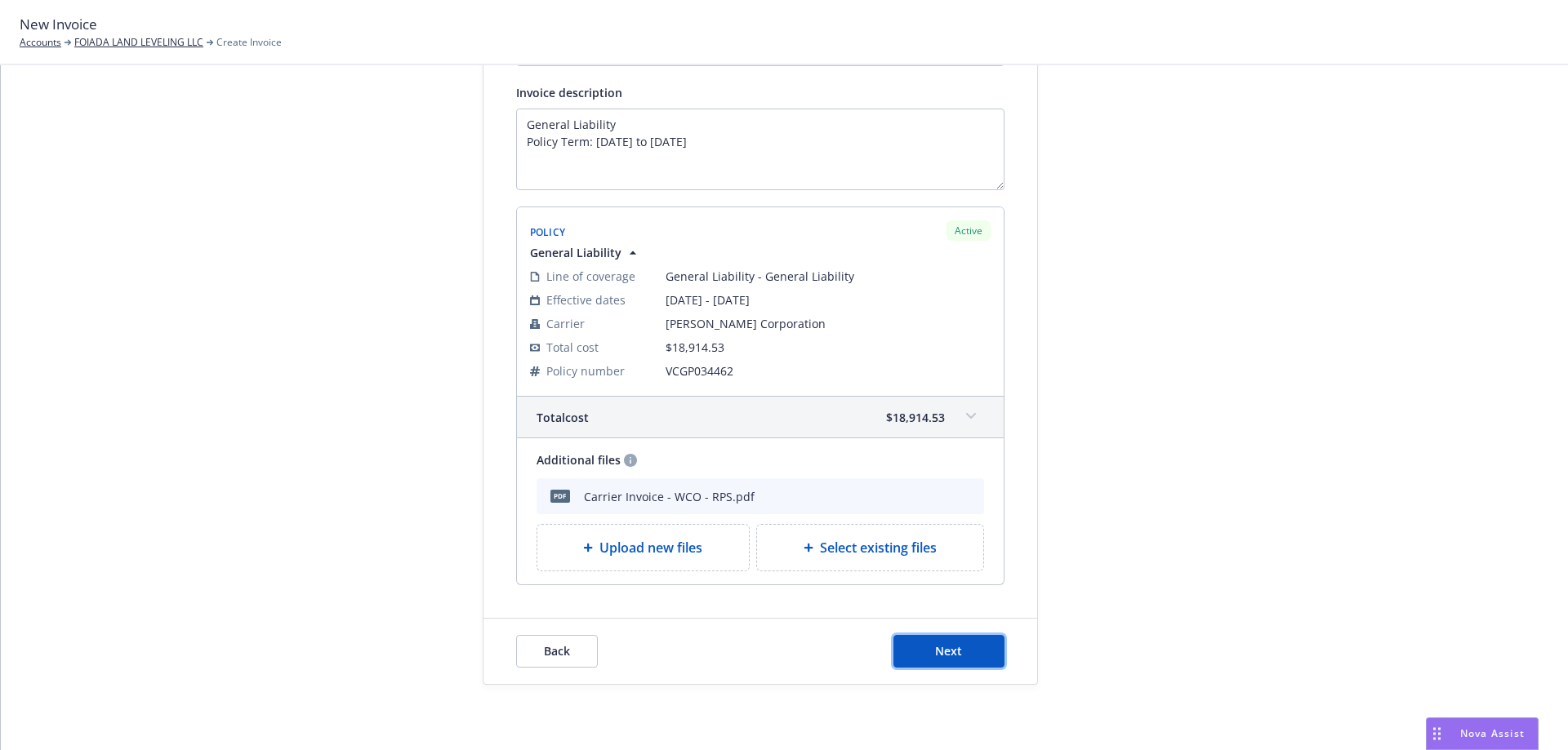
click at [953, 662] on button "Next" at bounding box center [949, 651] width 111 height 33
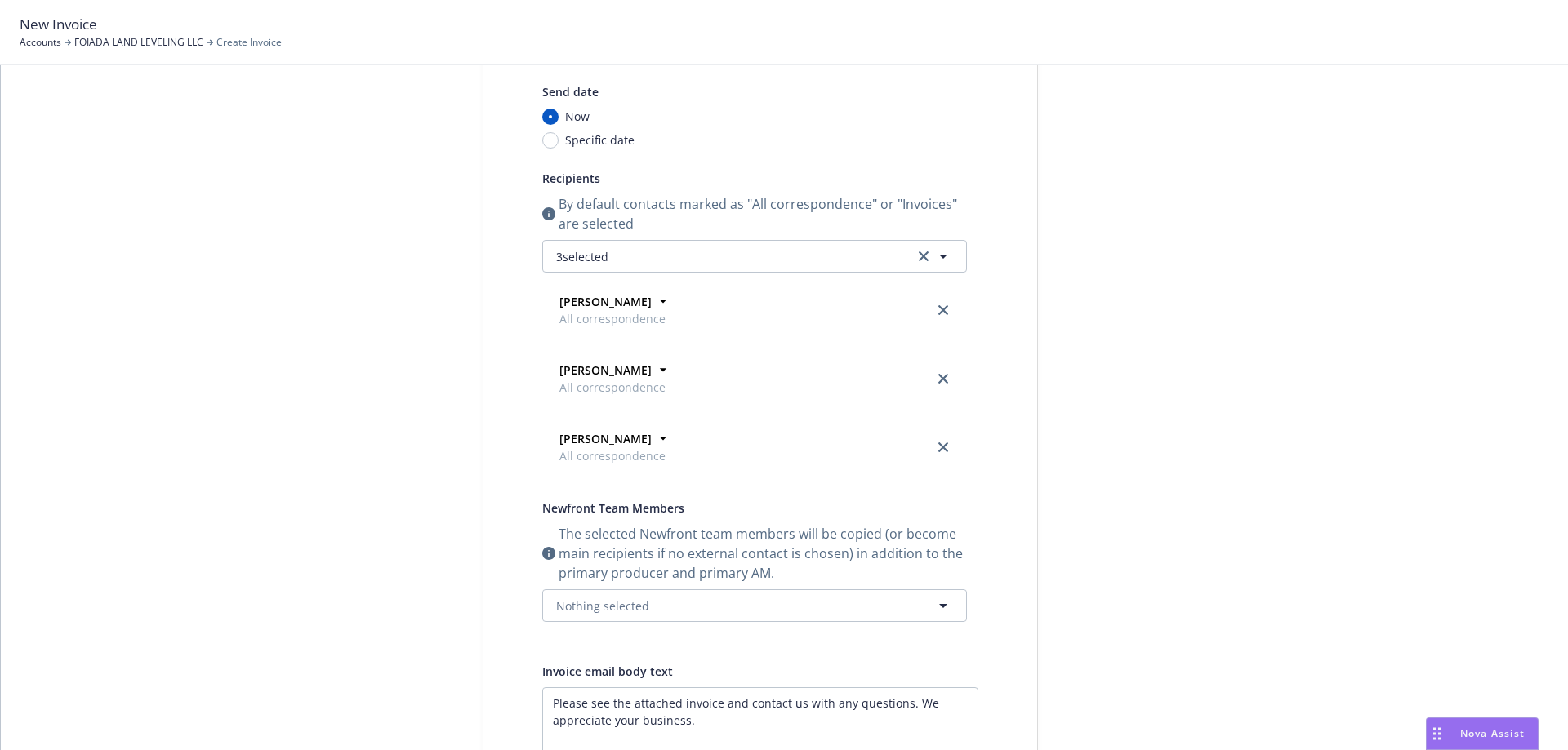
scroll to position [420, 0]
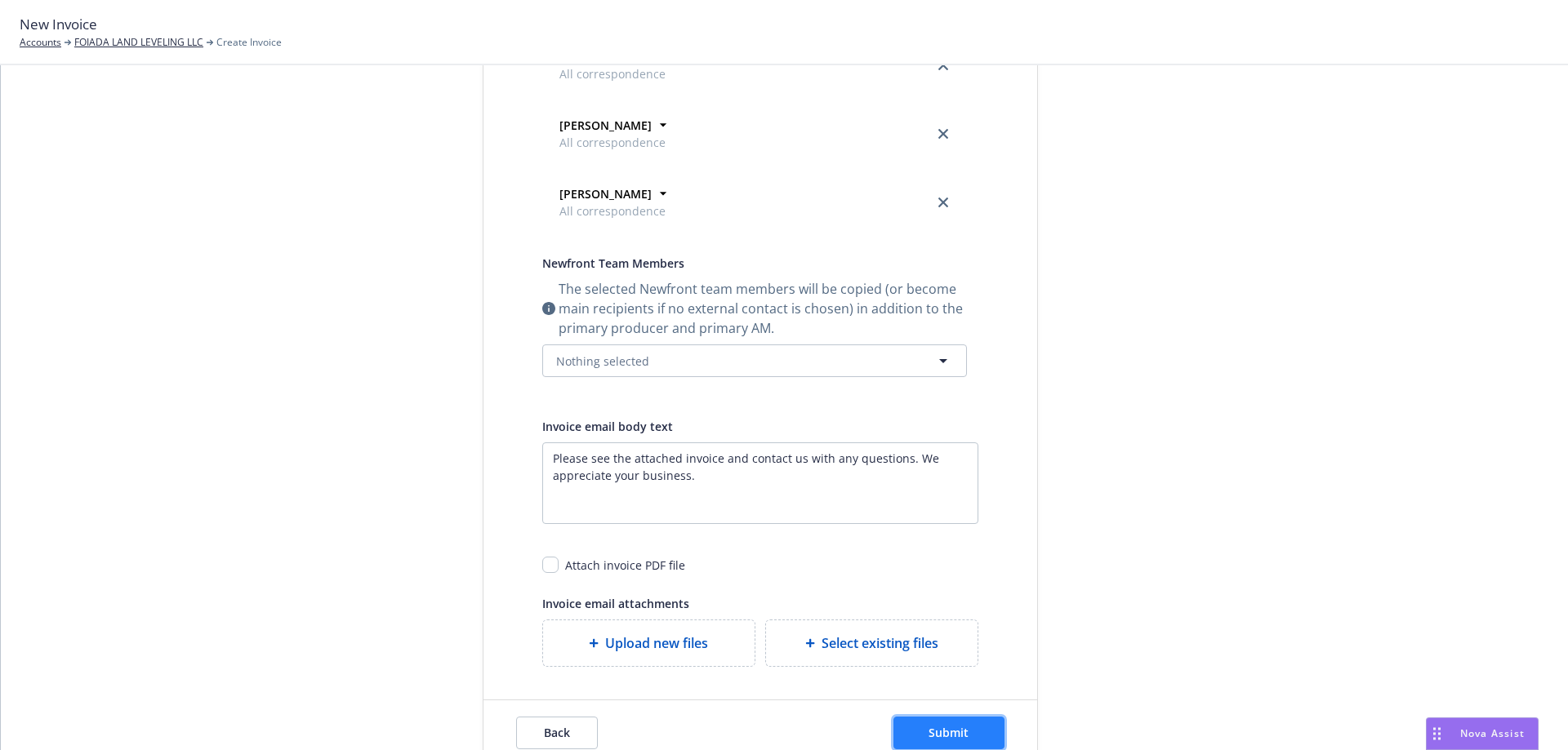
click at [942, 726] on span "Submit" at bounding box center [948, 733] width 40 height 16
